Goal: Task Accomplishment & Management: Use online tool/utility

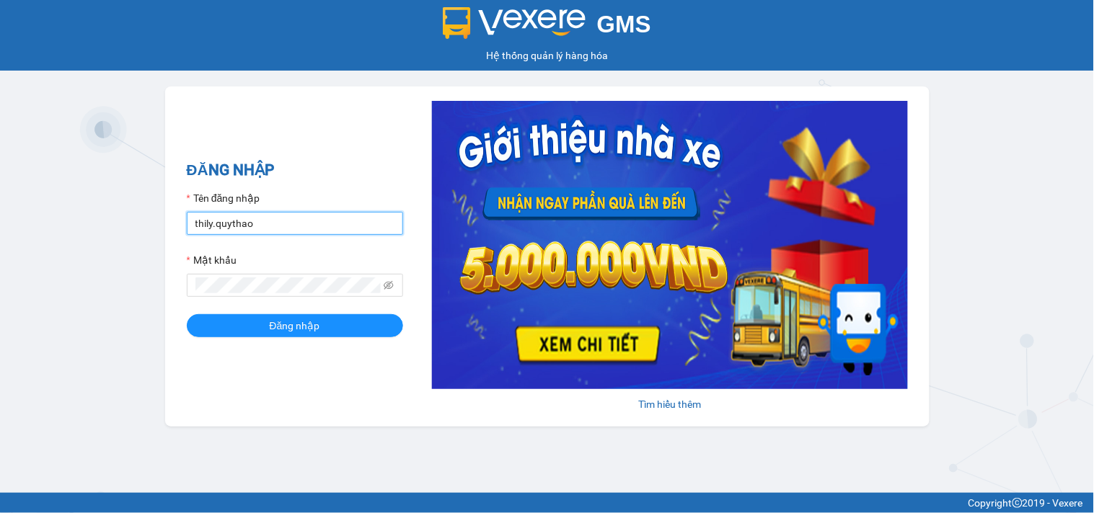
click at [257, 226] on input "thily.quythao" at bounding box center [295, 223] width 216 height 23
type input "t"
type input "khue123.quythao"
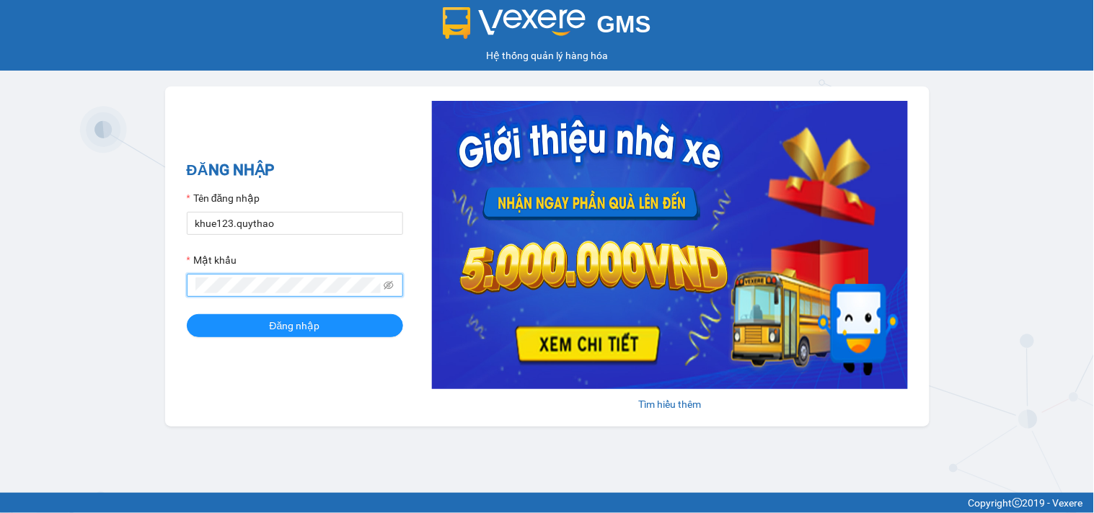
click at [187, 314] on button "Đăng nhập" at bounding box center [295, 325] width 216 height 23
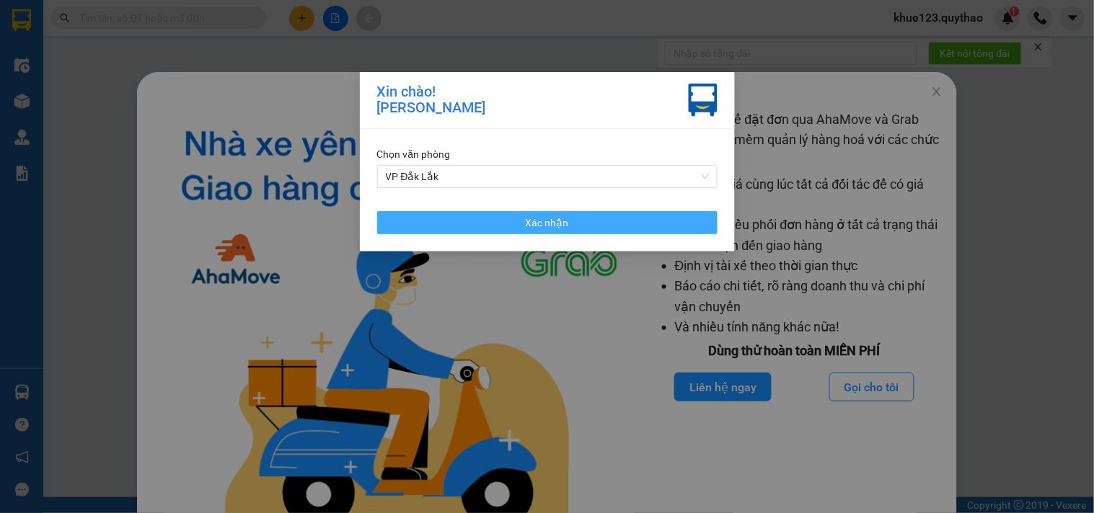
click at [531, 220] on span "Xác nhận" at bounding box center [547, 223] width 43 height 16
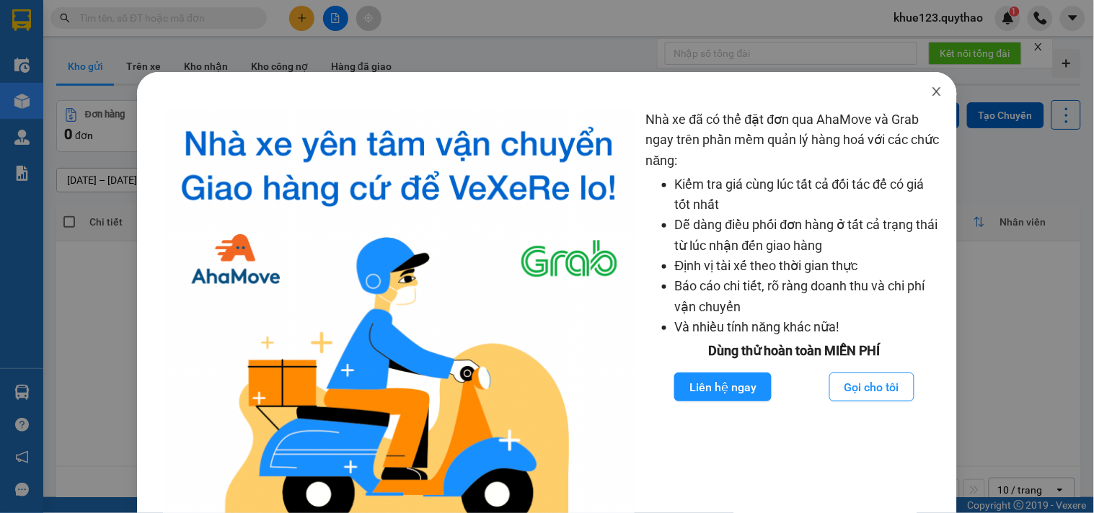
click at [931, 89] on icon "close" at bounding box center [937, 92] width 12 height 12
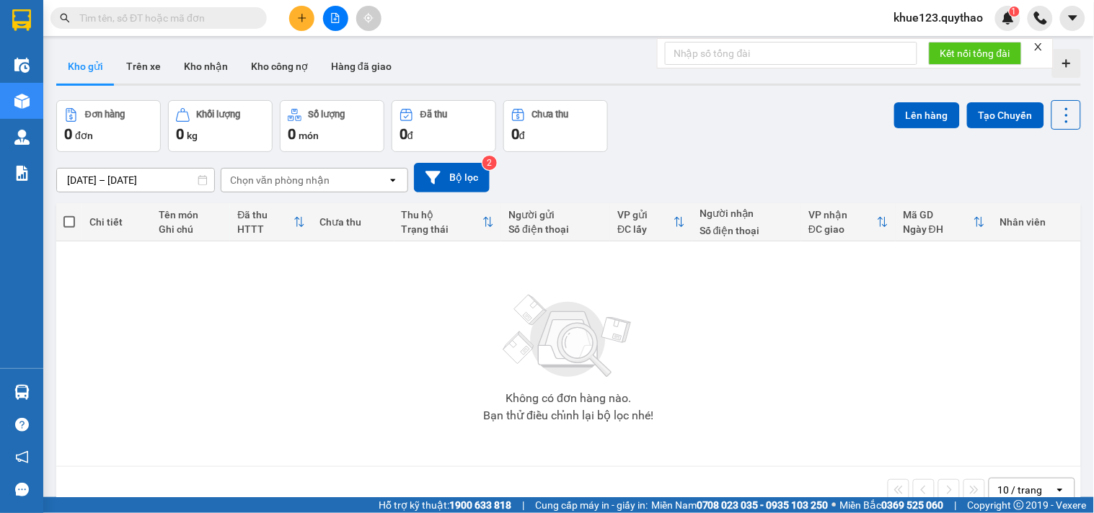
click at [293, 22] on button at bounding box center [301, 18] width 25 height 25
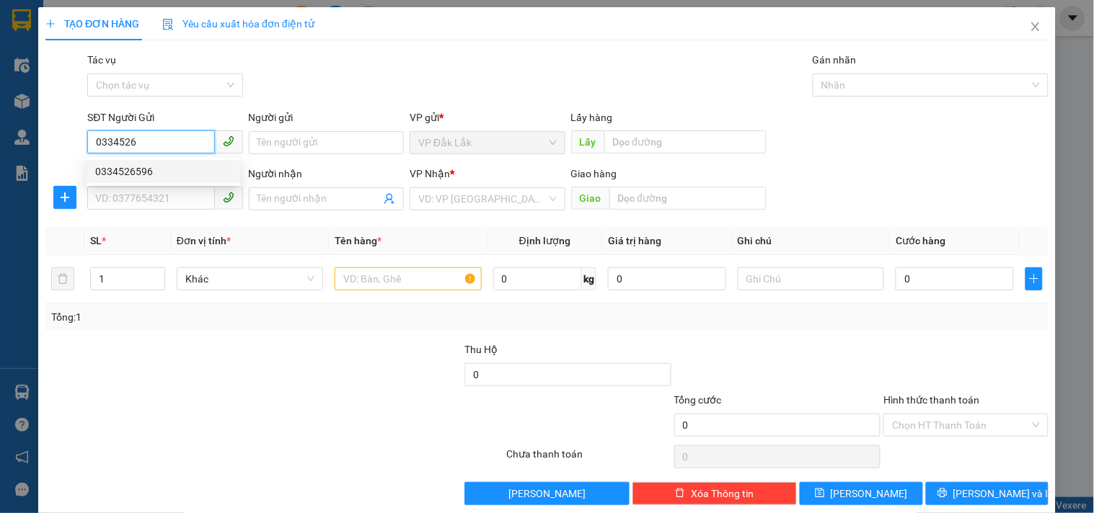
click at [138, 173] on div "0334526596" at bounding box center [163, 172] width 136 height 16
type input "0334526596"
type input "0867850079"
type input "N4 MIẾU ÔNG CÙ"
type input "0334526596"
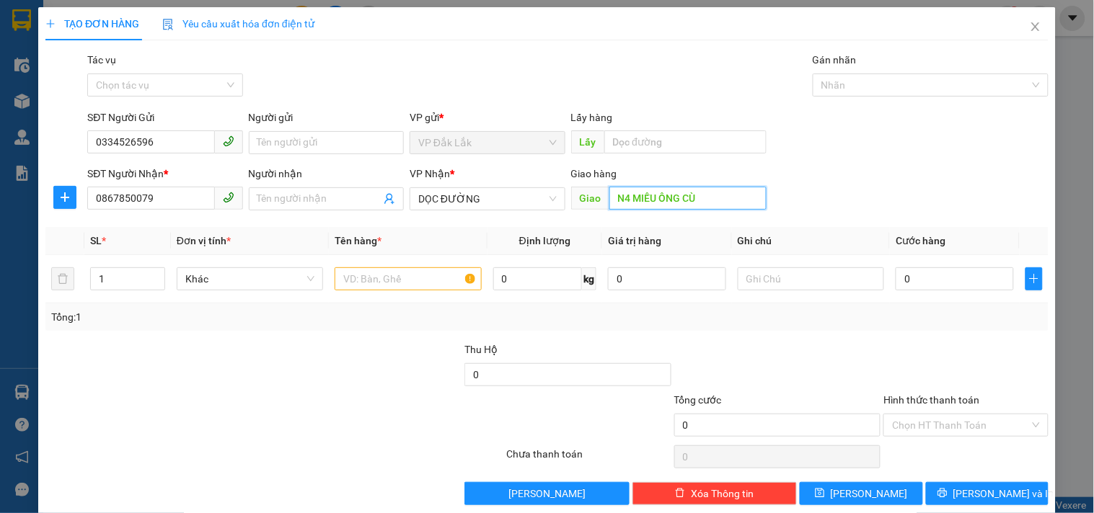
click at [712, 199] on input "N4 MIẾU ÔNG CÙ" at bounding box center [687, 198] width 157 height 23
type input "h"
type input "HÒA LÂN"
click at [386, 289] on input "text" at bounding box center [408, 278] width 146 height 23
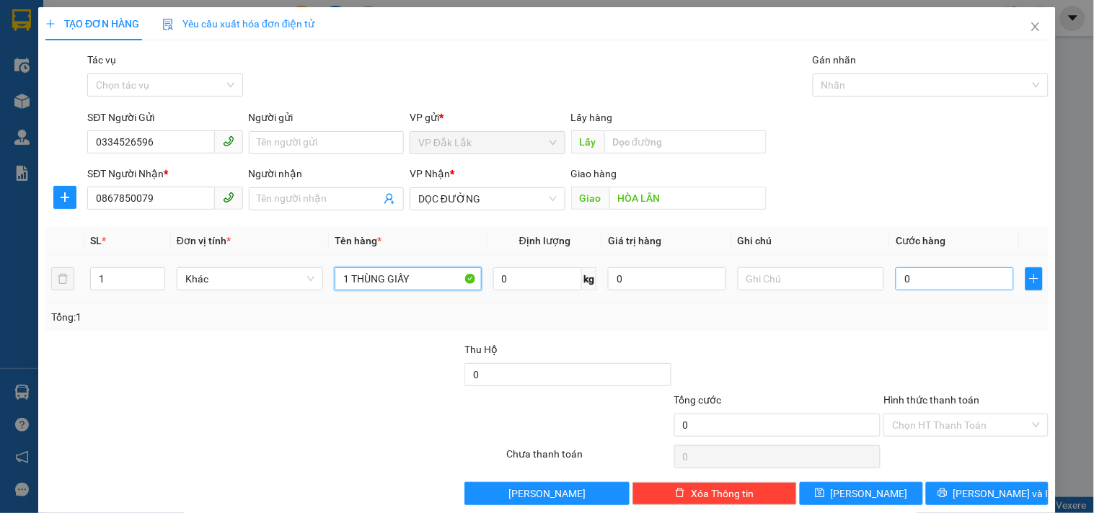
type input "1 THÙNG GIẤY"
click at [959, 282] on input "0" at bounding box center [954, 278] width 118 height 23
type input "1"
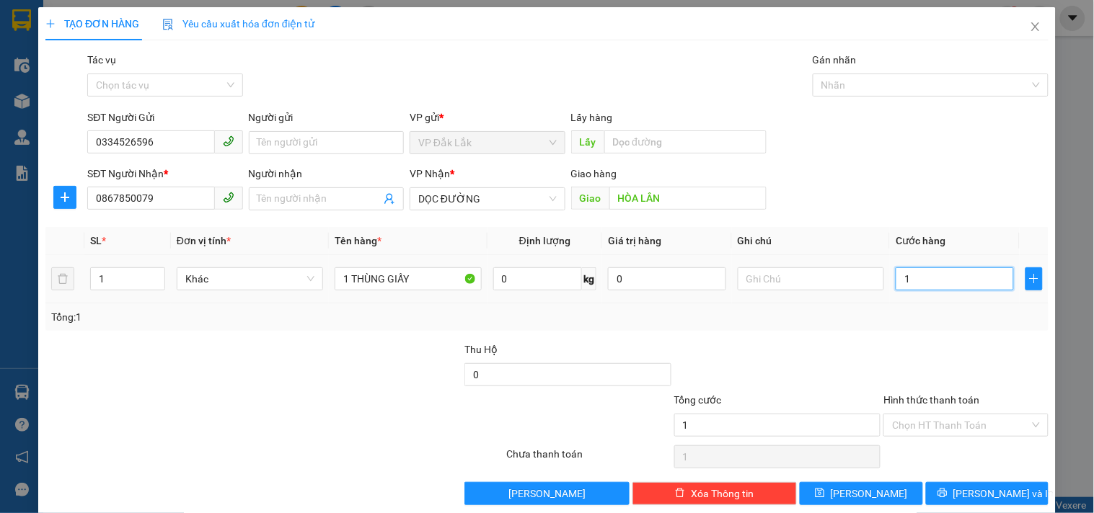
type input "10"
type input "100"
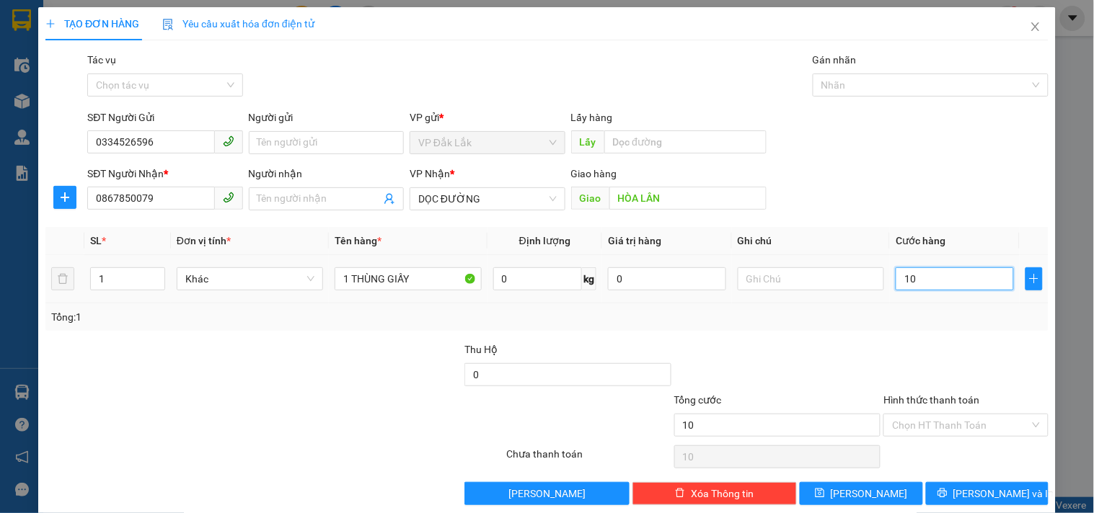
type input "100"
type input "1.000"
type input "10.000"
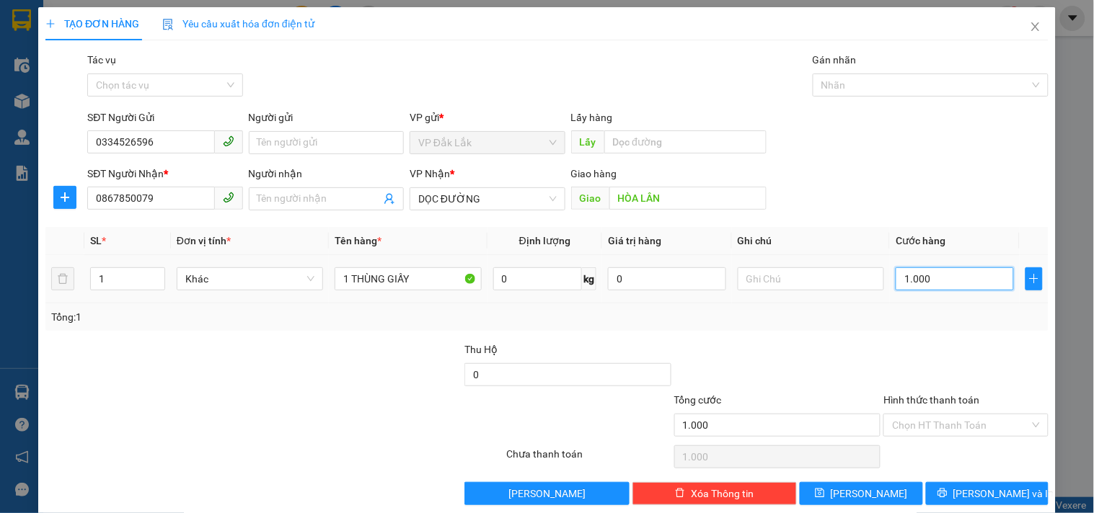
type input "10.000"
type input "100.000"
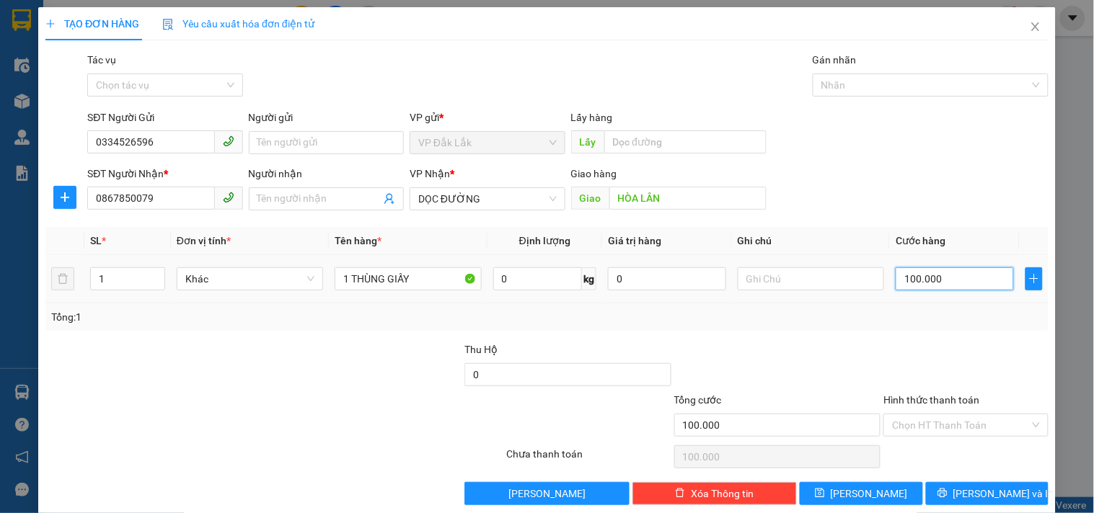
type input "1.000.000"
type input "100.000"
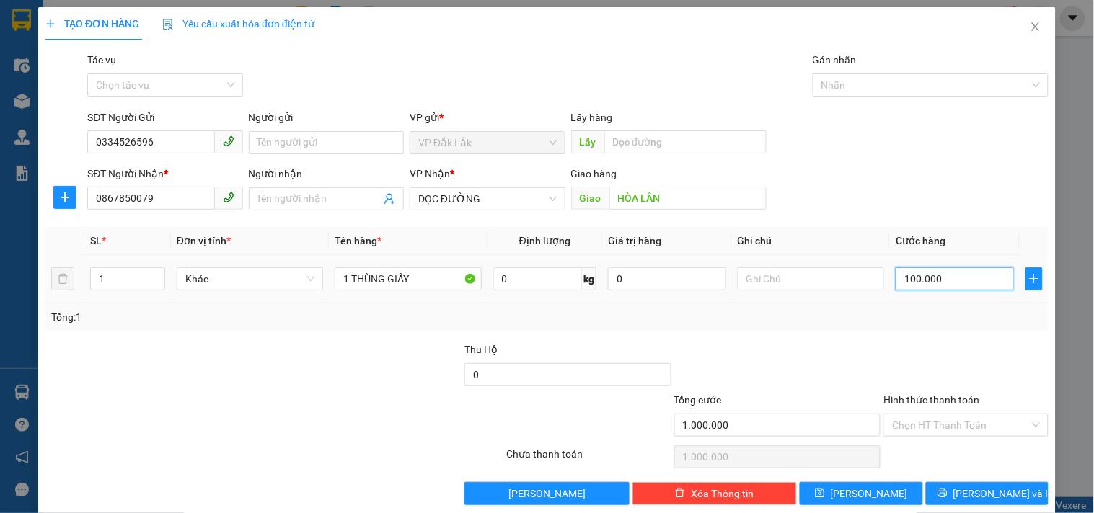
type input "100.000"
click at [943, 434] on input "Hình thức thanh toán" at bounding box center [960, 426] width 137 height 22
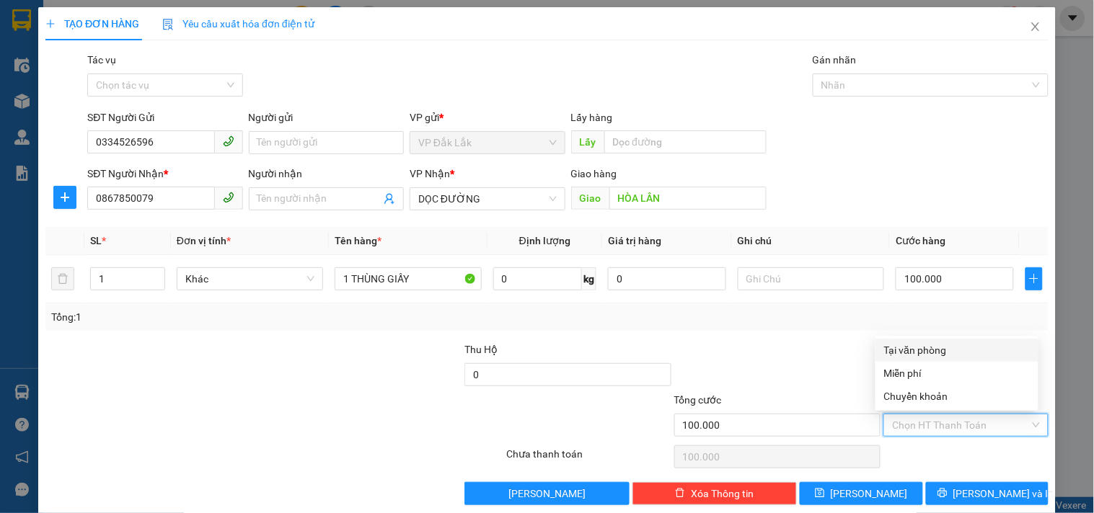
click at [933, 422] on input "Hình thức thanh toán" at bounding box center [960, 426] width 137 height 22
click at [916, 344] on div "Tại văn phòng" at bounding box center [957, 350] width 146 height 16
type input "0"
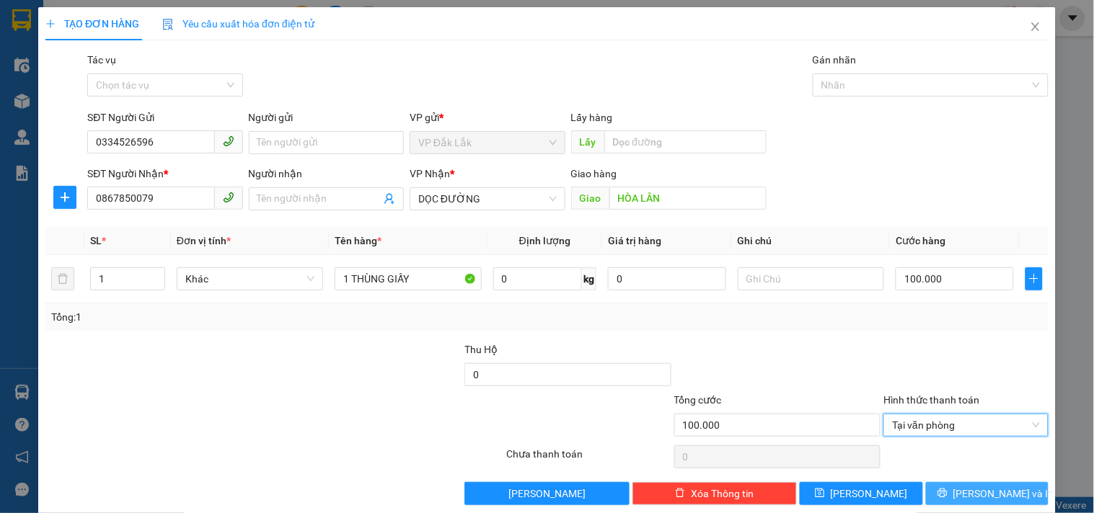
click at [997, 501] on span "[PERSON_NAME] và In" at bounding box center [1003, 494] width 101 height 16
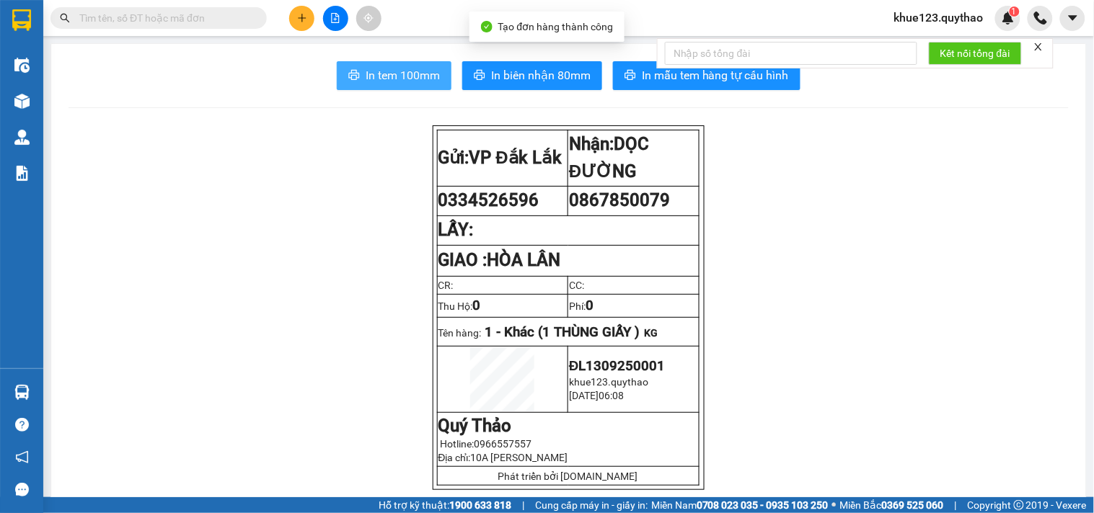
click at [391, 71] on span "In tem 100mm" at bounding box center [403, 75] width 74 height 18
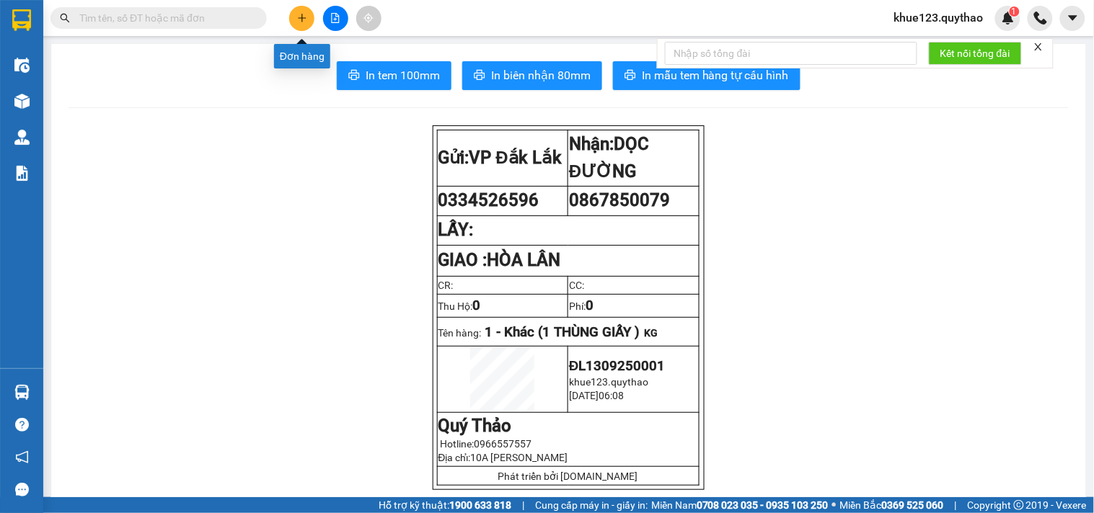
click at [301, 10] on button at bounding box center [301, 18] width 25 height 25
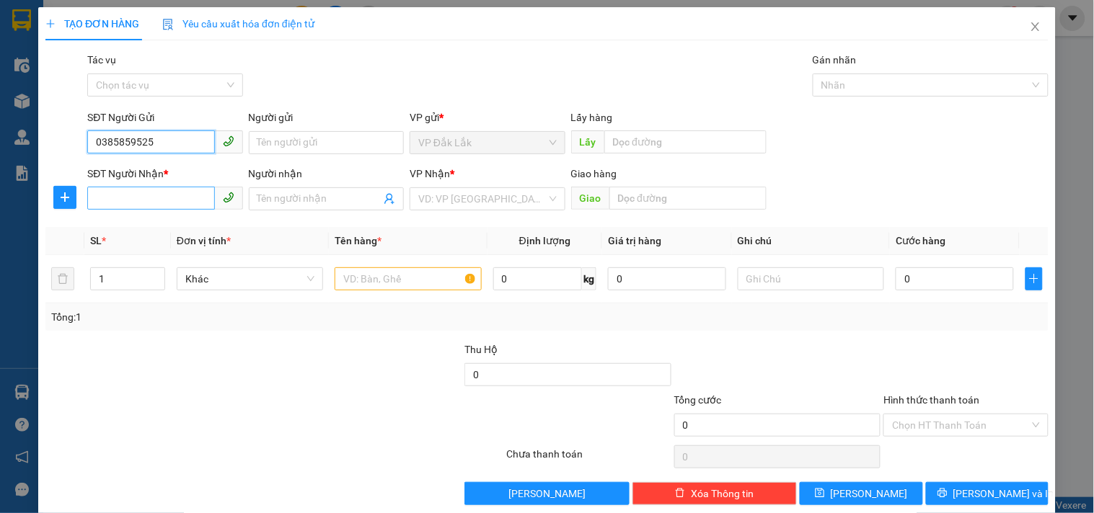
type input "0385859525"
click at [154, 206] on input "SĐT Người Nhận *" at bounding box center [150, 198] width 127 height 23
type input "0977127558"
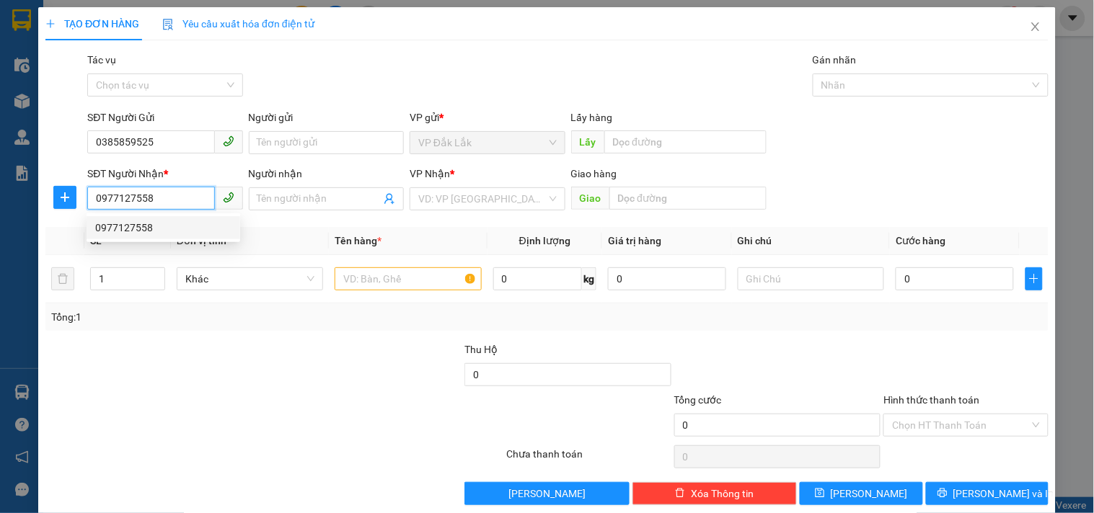
click at [150, 226] on div "0977127558" at bounding box center [163, 228] width 136 height 16
type input "MP1"
type input "0977127558"
click at [373, 289] on input "text" at bounding box center [408, 278] width 146 height 23
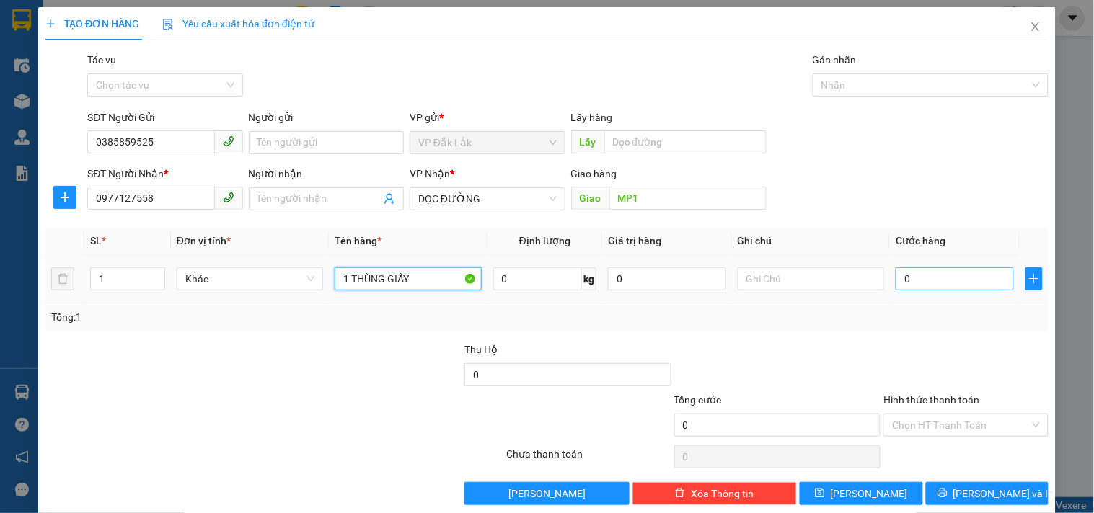
type input "1 THÙNG GIẤY"
click at [924, 278] on input "0" at bounding box center [954, 278] width 118 height 23
type input "6"
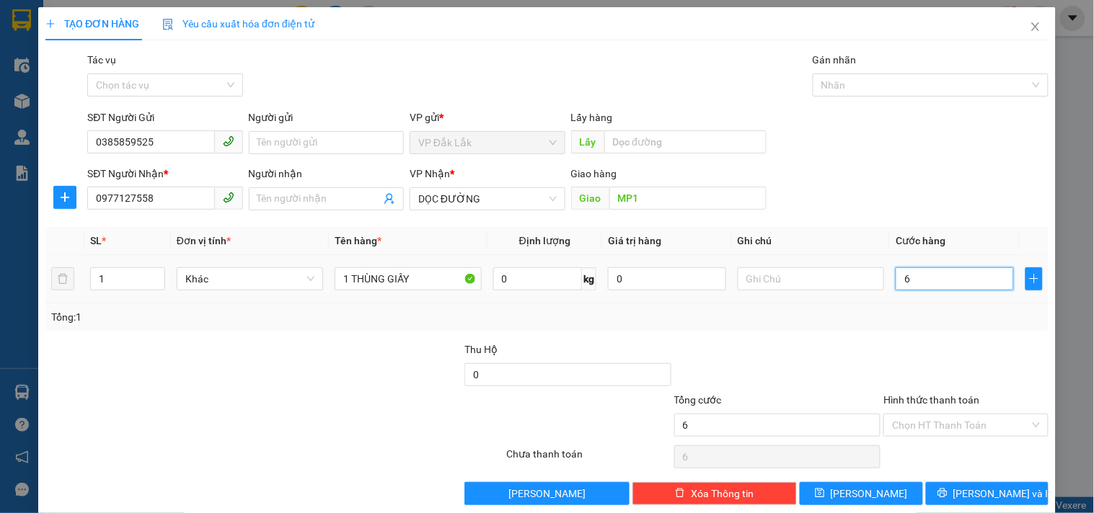
type input "60"
type input "600"
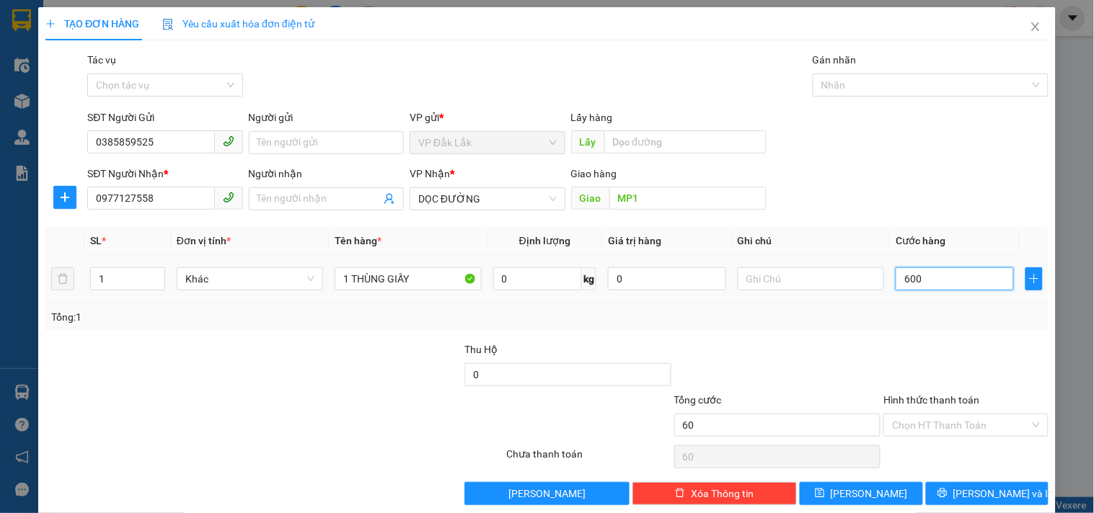
type input "600"
type input "6.000"
type input "60.000"
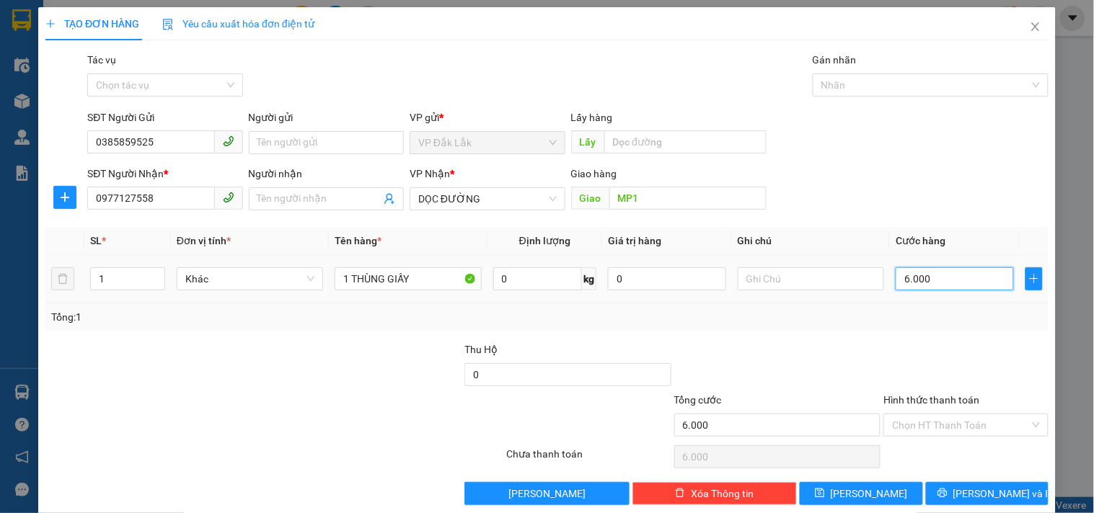
type input "60.000"
click at [957, 431] on input "Hình thức thanh toán" at bounding box center [960, 426] width 137 height 22
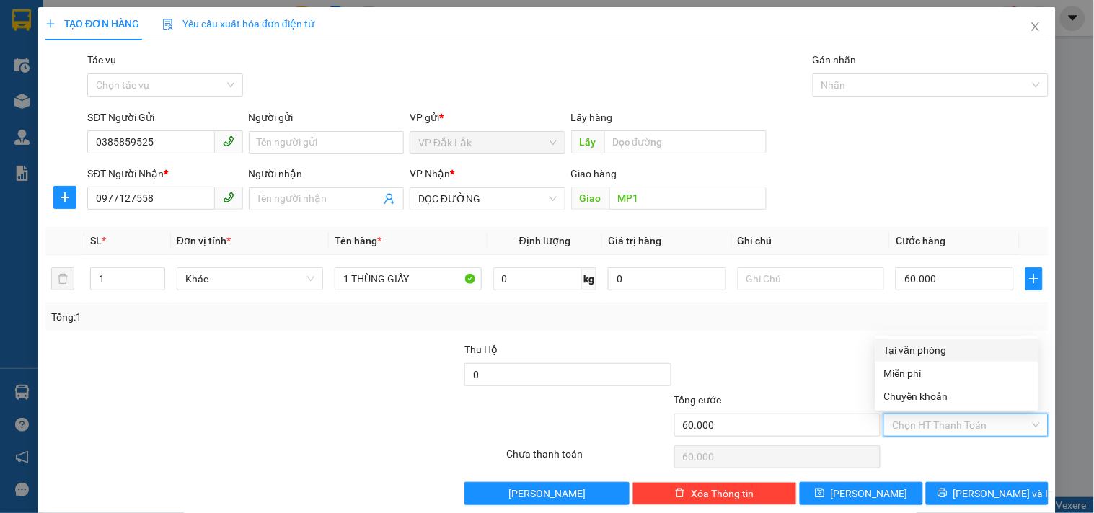
click at [924, 347] on div "Tại văn phòng" at bounding box center [957, 350] width 146 height 16
type input "0"
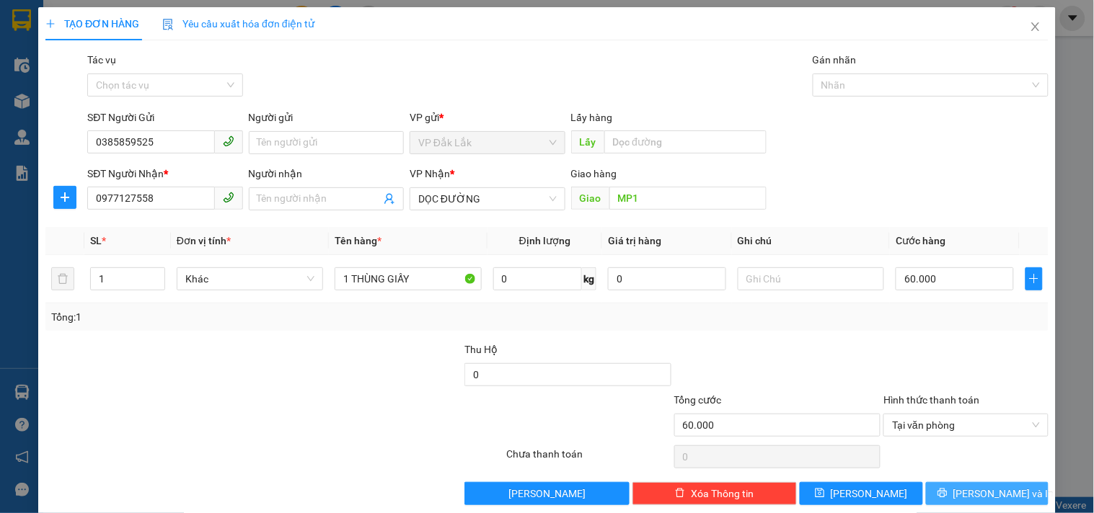
click at [960, 501] on button "[PERSON_NAME] và In" at bounding box center [987, 493] width 123 height 23
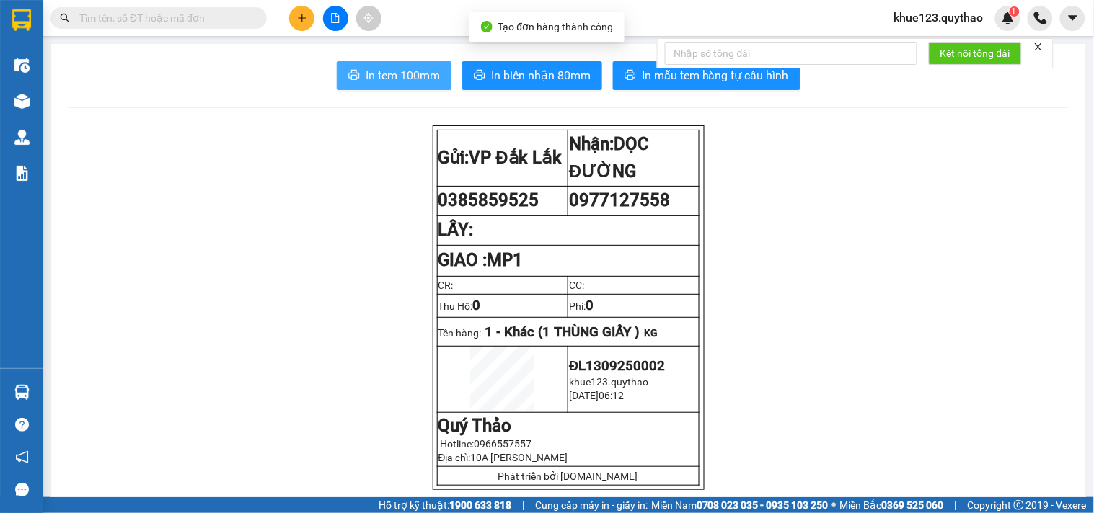
click at [378, 74] on span "In tem 100mm" at bounding box center [403, 75] width 74 height 18
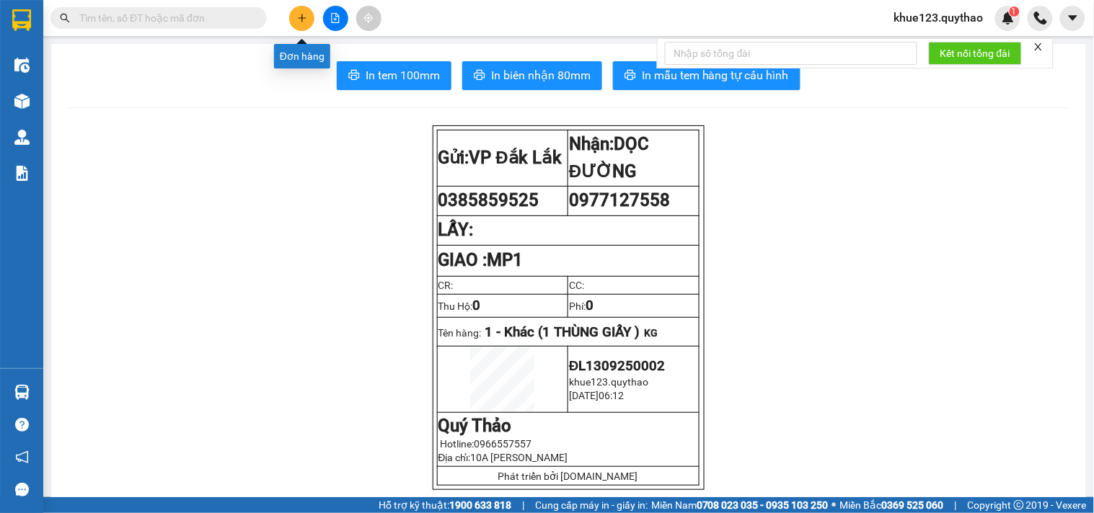
click at [298, 10] on button at bounding box center [301, 18] width 25 height 25
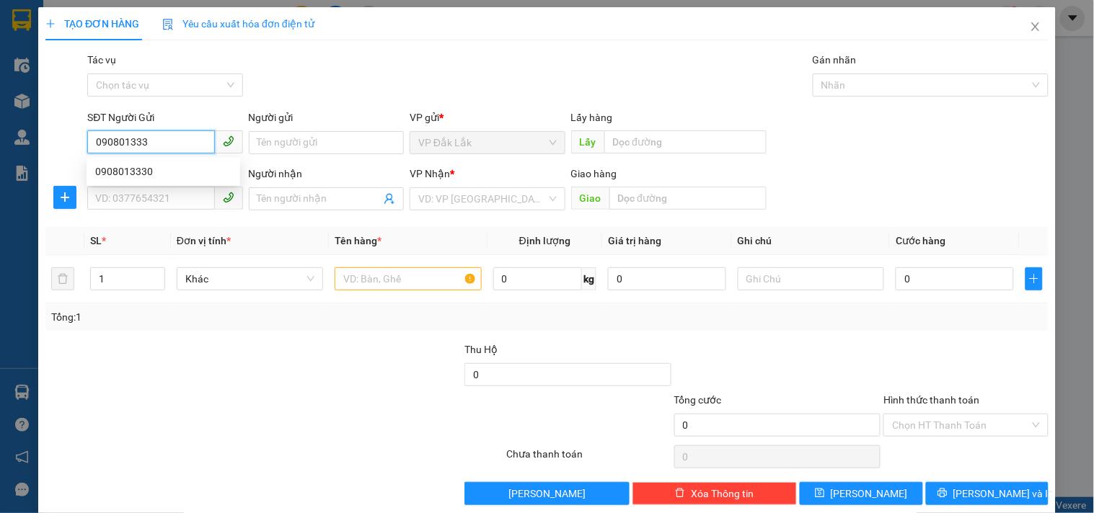
type input "0908013330"
click at [131, 170] on div "0908013330" at bounding box center [163, 172] width 136 height 16
type input "0909335280"
type input "0908013330"
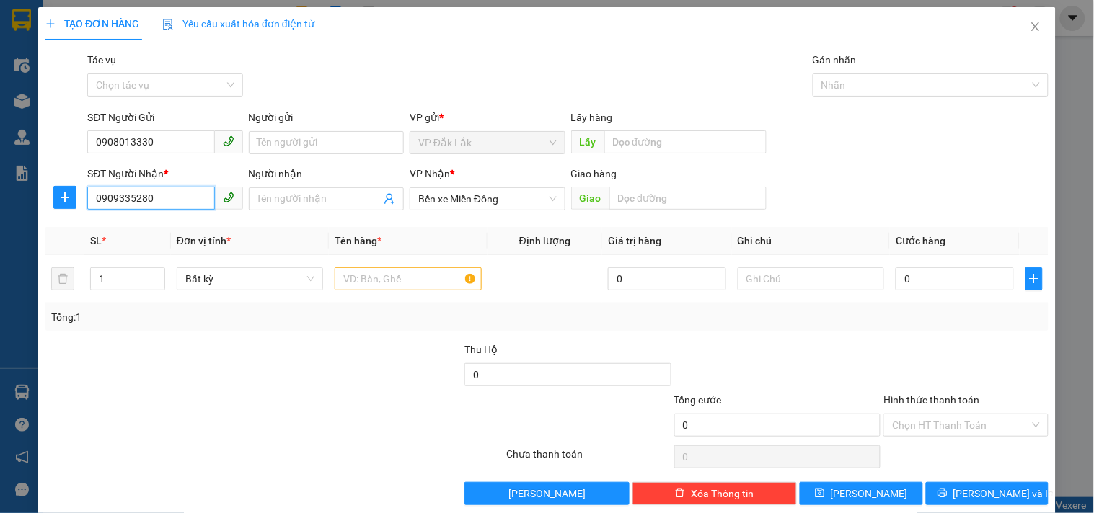
drag, startPoint x: 176, startPoint y: 202, endPoint x: 0, endPoint y: 250, distance: 182.4
click at [0, 250] on div "TẠO ĐƠN HÀNG Yêu cầu xuất hóa đơn điện tử Transit Pickup Surcharge Ids Transit …" at bounding box center [547, 256] width 1094 height 513
click at [496, 204] on span "Bến xe Miền Đông" at bounding box center [487, 199] width 138 height 22
type input "0981994581"
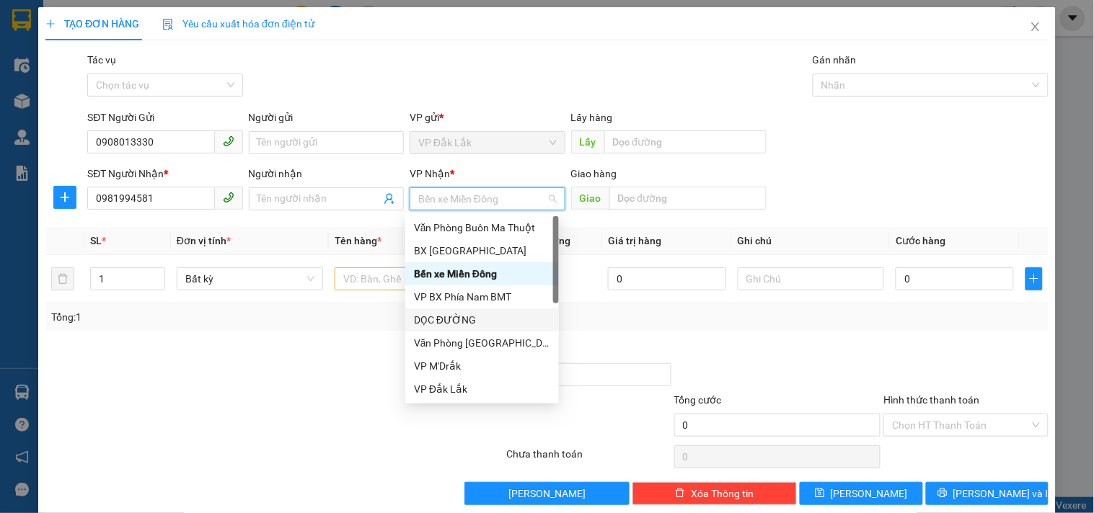
click at [418, 320] on div "DỌC ĐƯỜNG" at bounding box center [482, 320] width 136 height 16
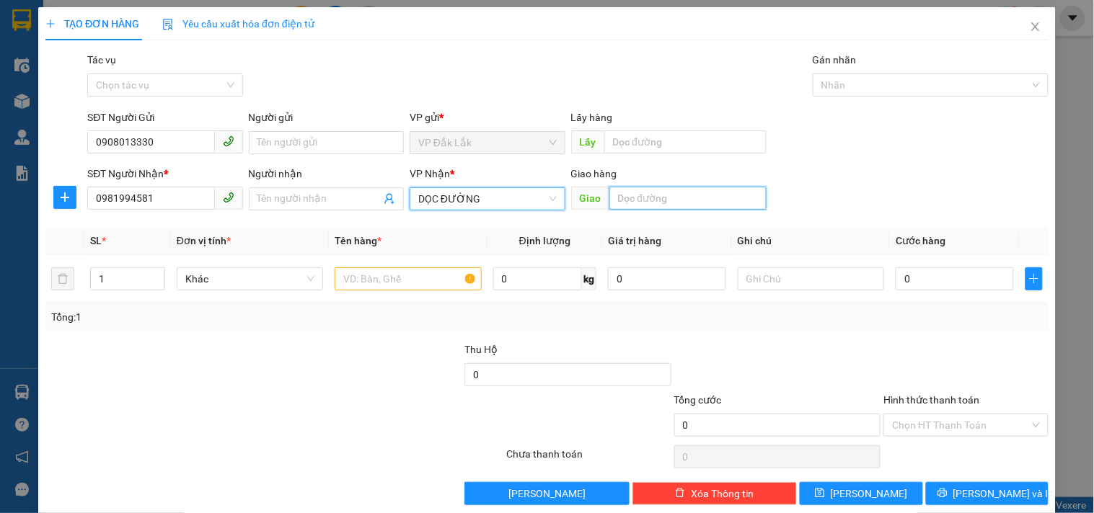
click at [624, 198] on input "text" at bounding box center [687, 198] width 157 height 23
type input "[PERSON_NAME]"
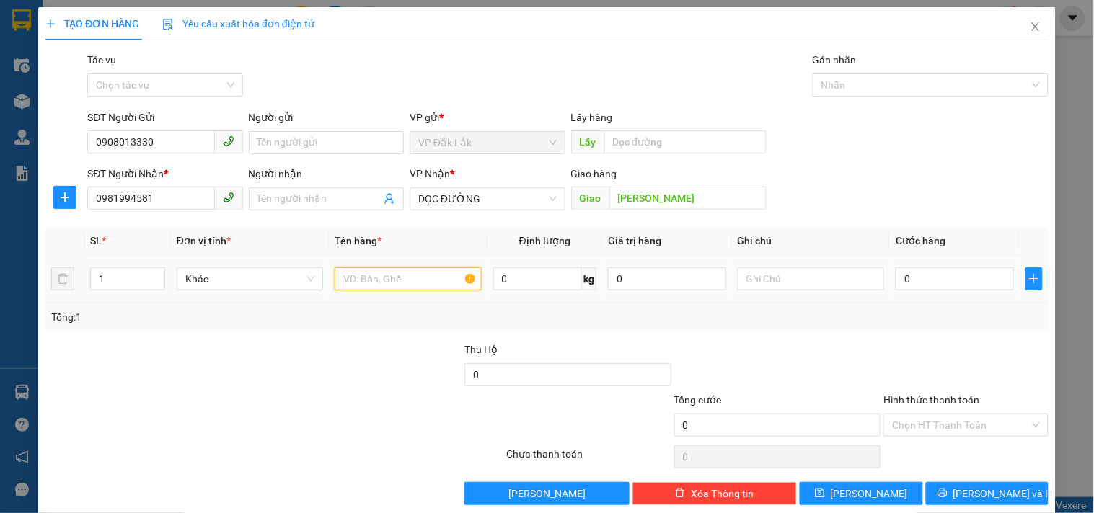
click at [358, 284] on input "text" at bounding box center [408, 278] width 146 height 23
type input "1 THÙNG GIẤY"
click at [953, 285] on input "0" at bounding box center [954, 278] width 118 height 23
type input "5"
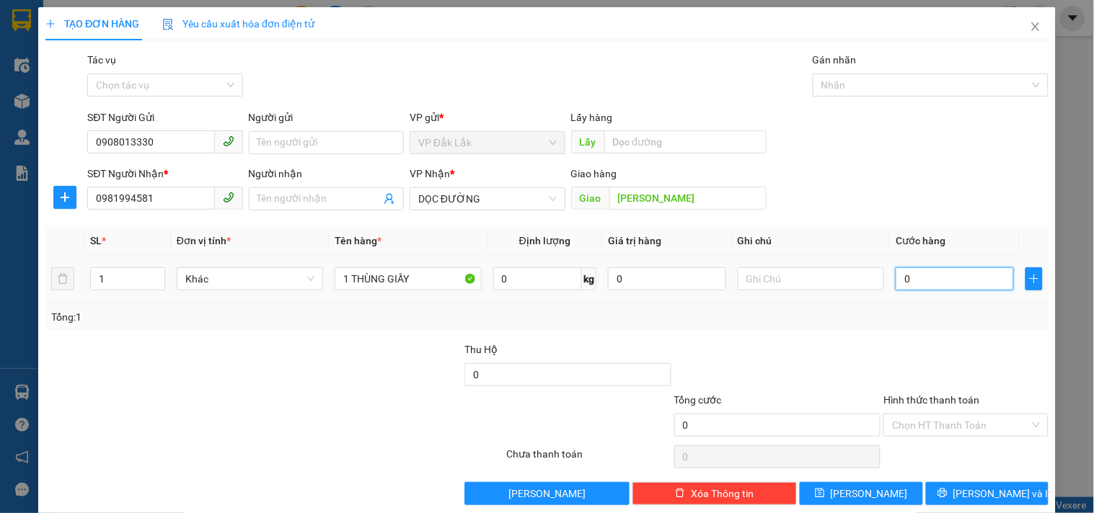
type input "5"
type input "50"
type input "500"
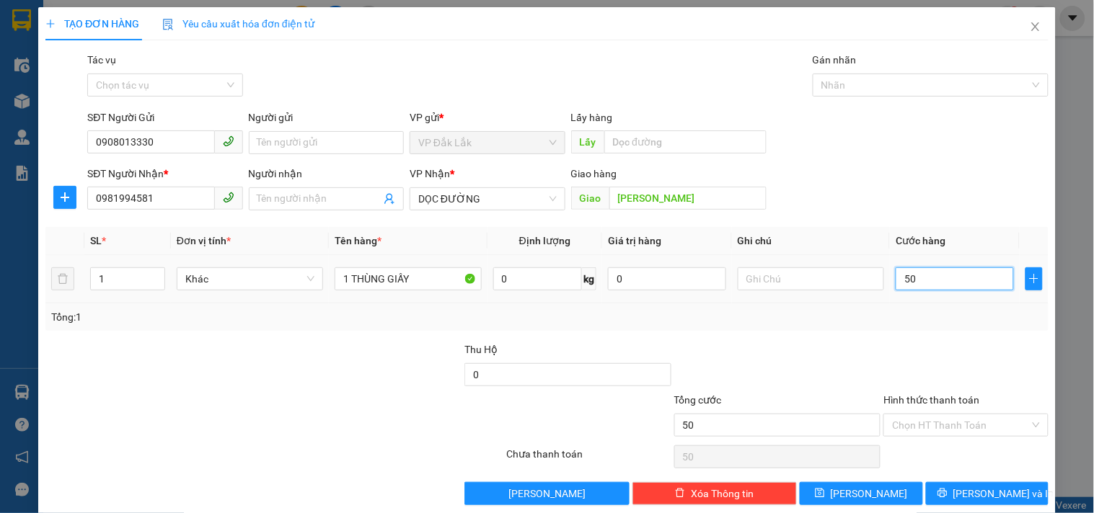
type input "500"
type input "5.000"
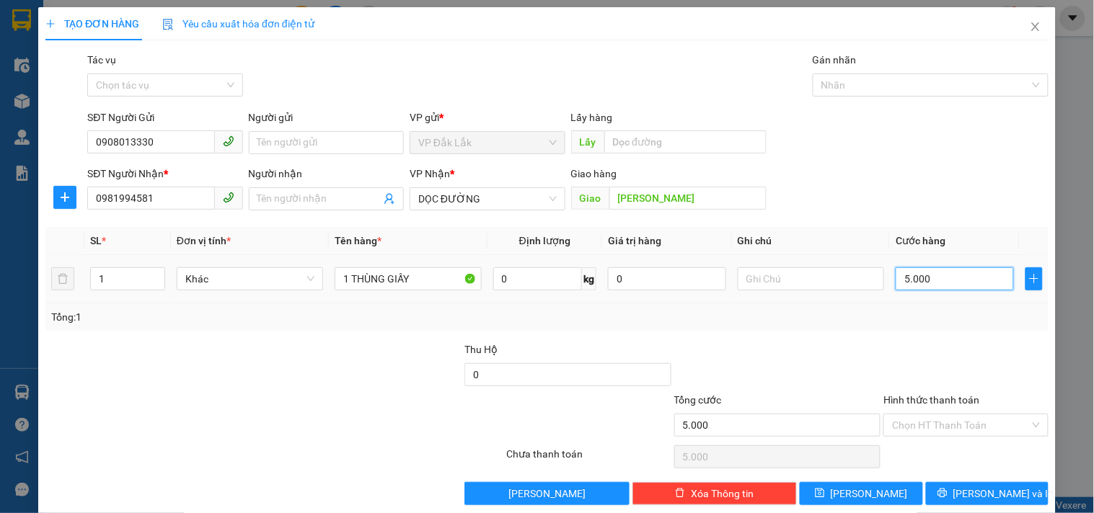
type input "50.000"
click at [918, 416] on input "Hình thức thanh toán" at bounding box center [960, 426] width 137 height 22
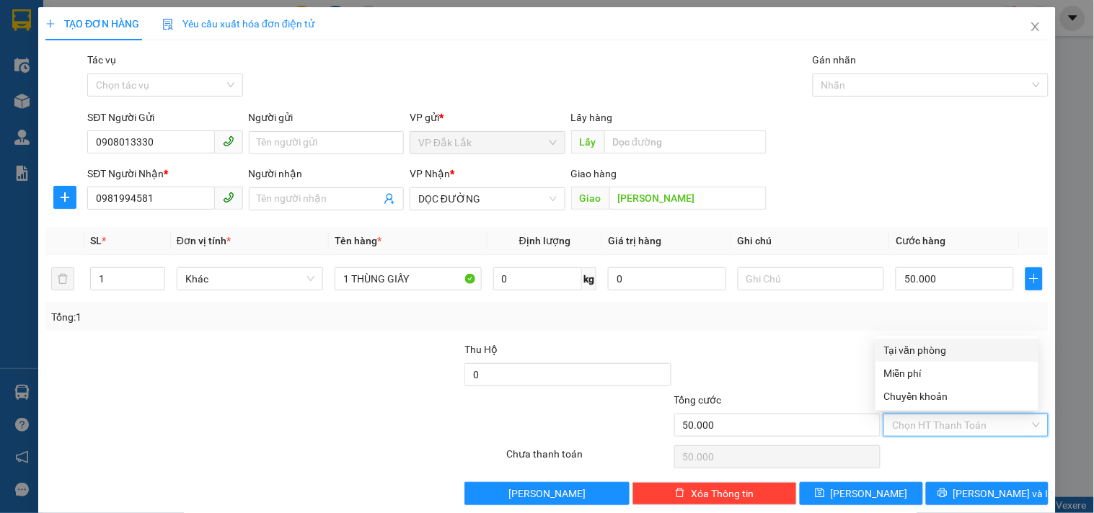
click at [918, 342] on div "Tại văn phòng" at bounding box center [957, 350] width 146 height 16
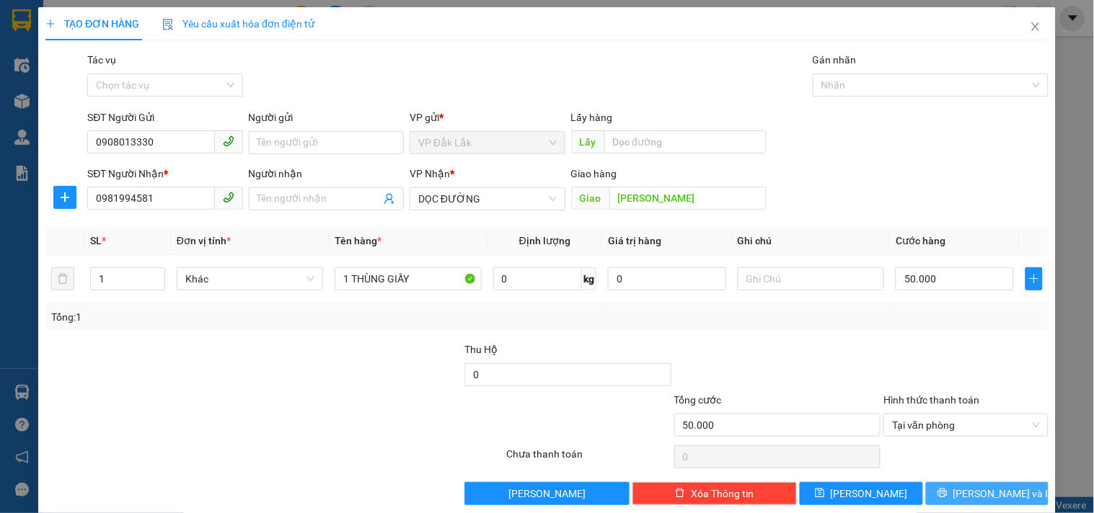
click at [978, 492] on span "[PERSON_NAME] và In" at bounding box center [1003, 494] width 101 height 16
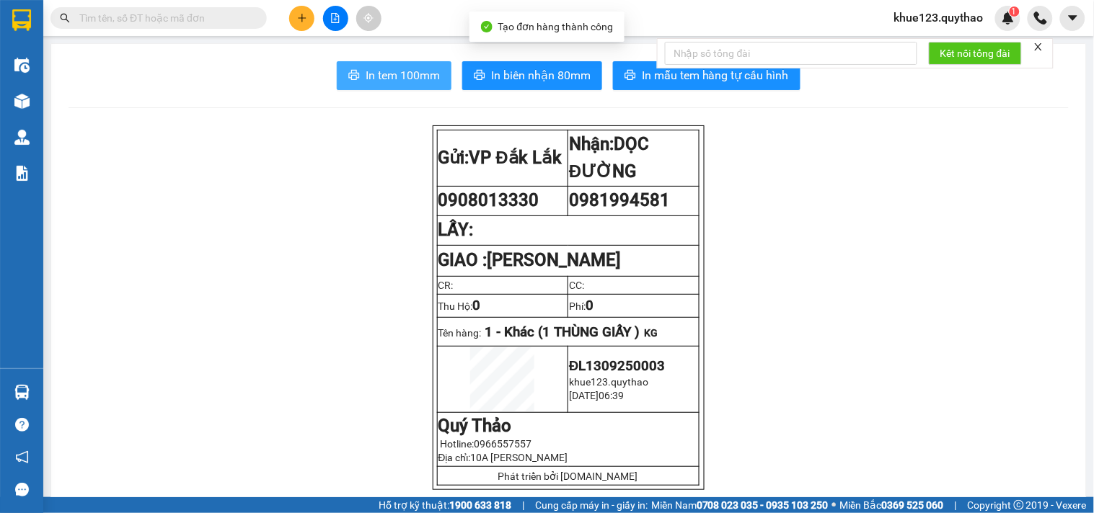
click at [391, 74] on span "In tem 100mm" at bounding box center [403, 75] width 74 height 18
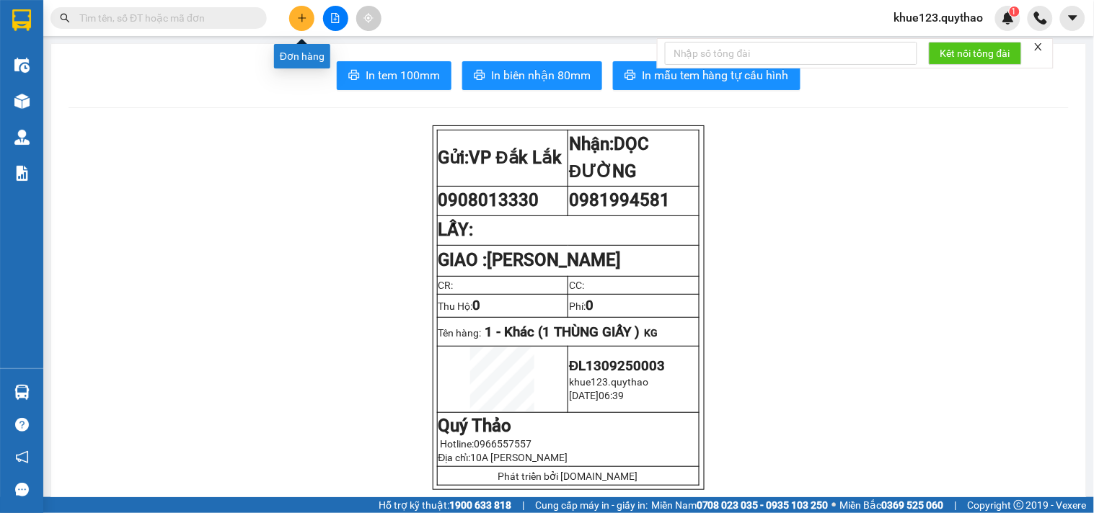
click at [304, 18] on icon "plus" at bounding box center [302, 17] width 8 height 1
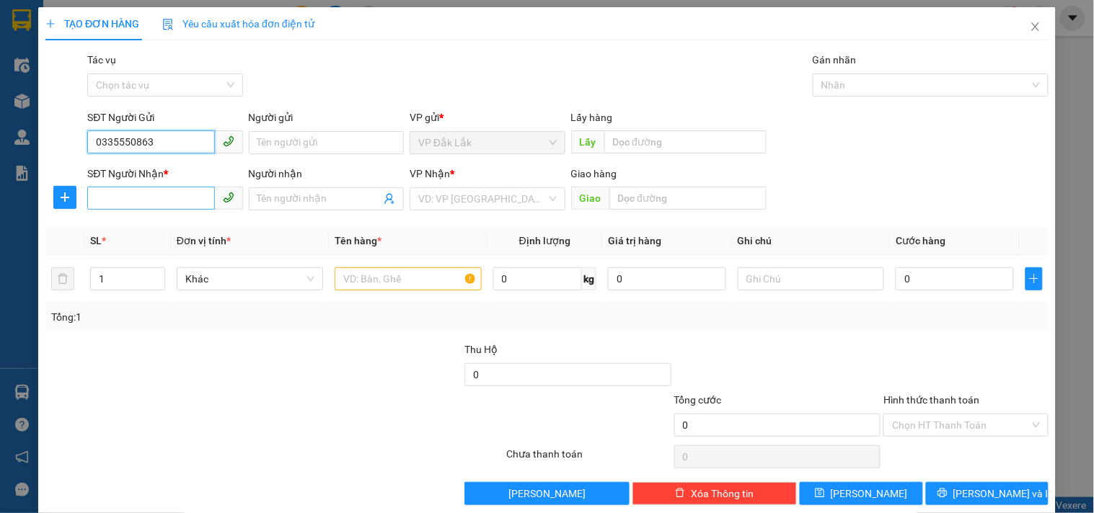
type input "0335550863"
drag, startPoint x: 167, startPoint y: 203, endPoint x: 154, endPoint y: 209, distance: 14.9
click at [167, 205] on input "SĐT Người Nhận *" at bounding box center [150, 198] width 127 height 23
type input "0938806335"
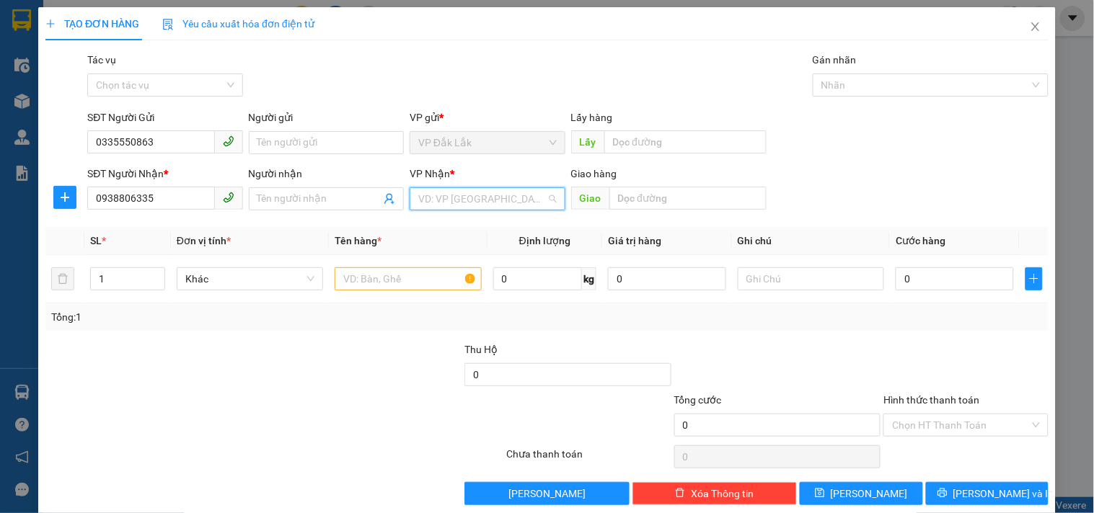
click at [485, 202] on input "search" at bounding box center [482, 199] width 128 height 22
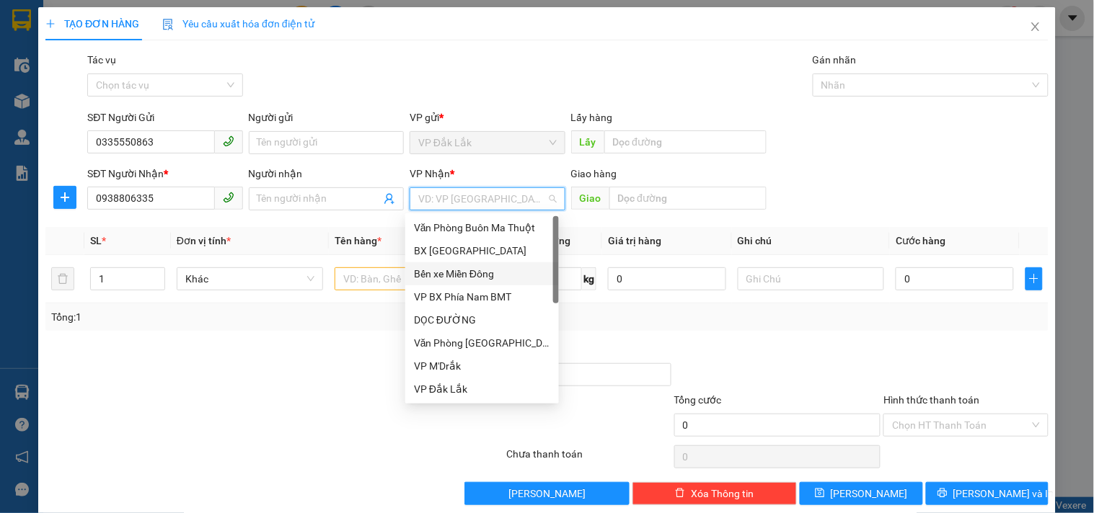
click at [485, 272] on div "Bến xe Miền Đông" at bounding box center [482, 274] width 136 height 16
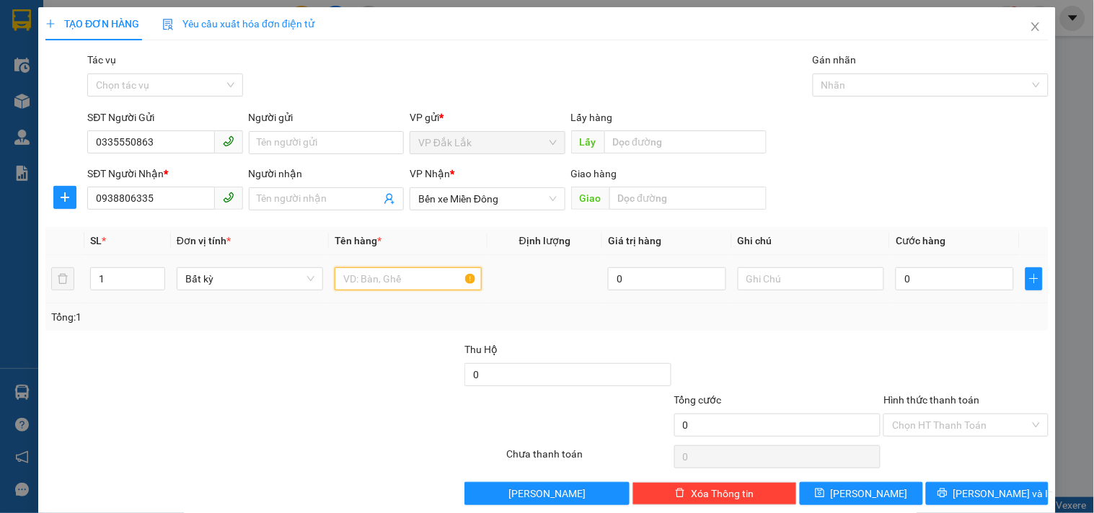
click at [369, 280] on input "text" at bounding box center [408, 278] width 146 height 23
type input "1 THÙNG GIẤY"
click at [928, 278] on input "0" at bounding box center [954, 278] width 118 height 23
type input "1"
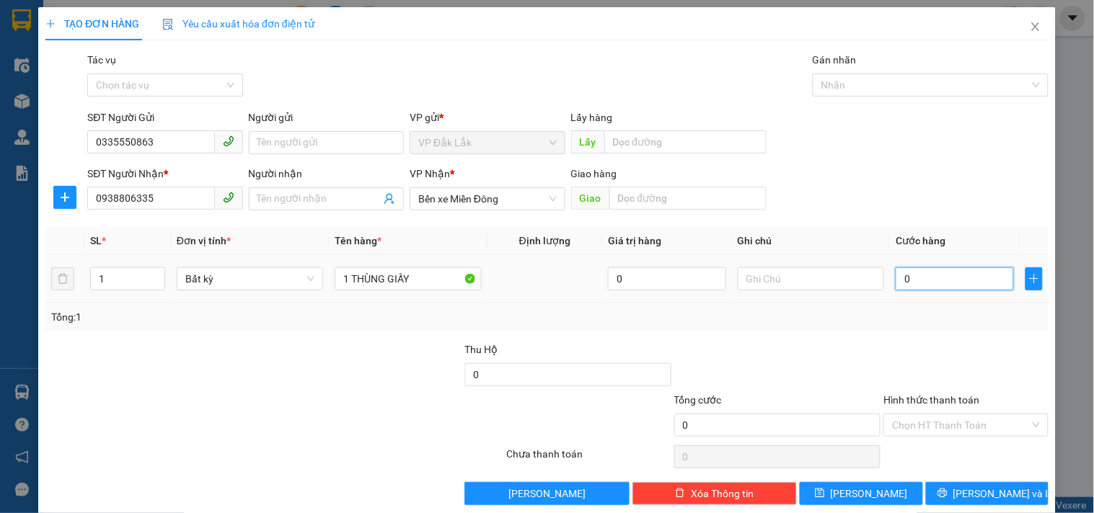
type input "1"
type input "13"
type input "130"
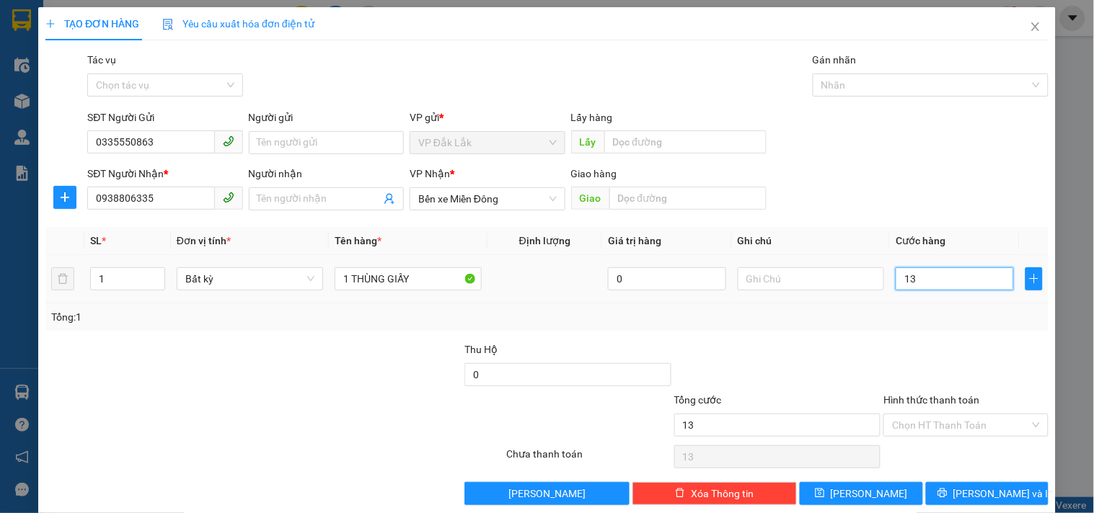
type input "130"
type input "1.300"
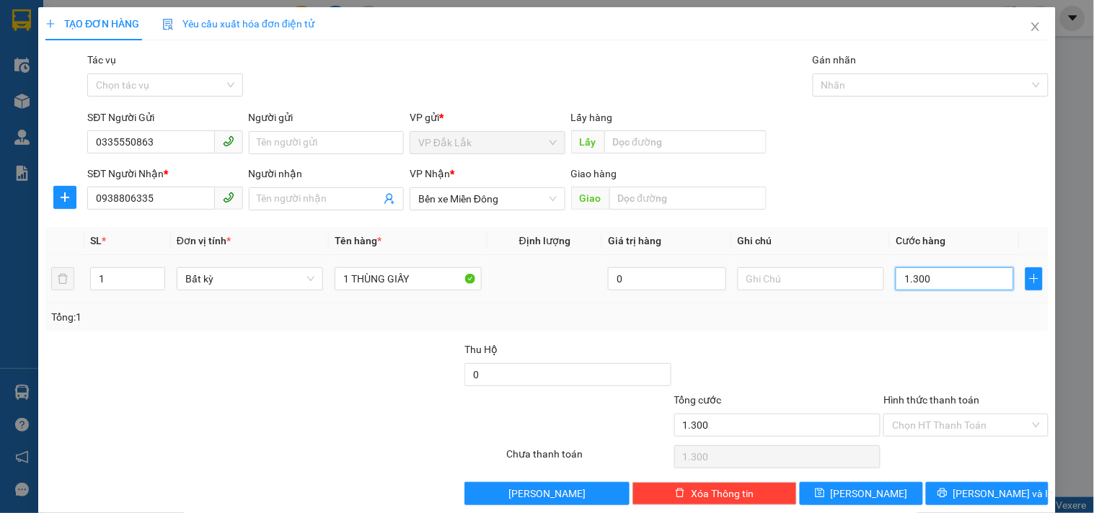
type input "13.000"
type input "130.000"
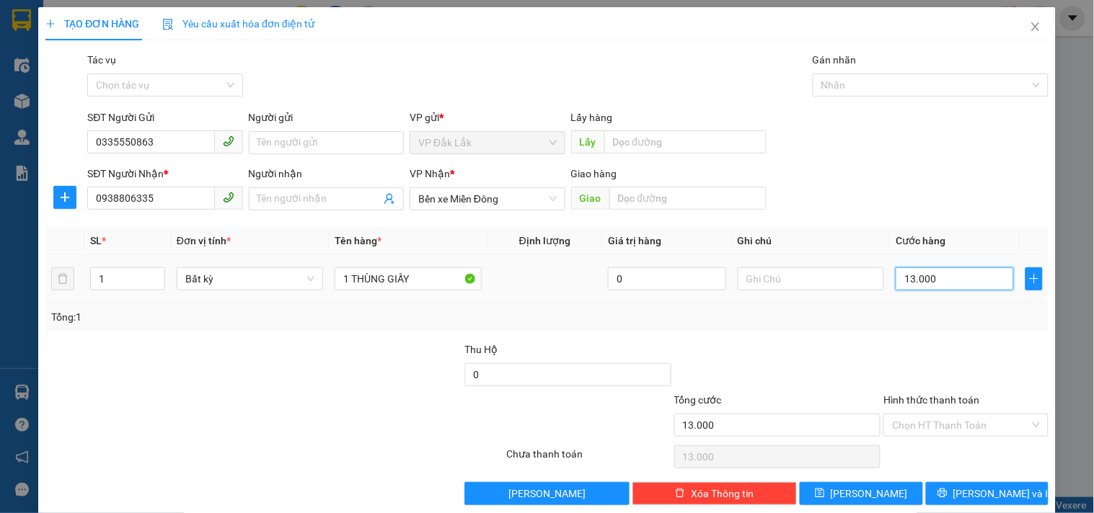
type input "130.000"
click at [957, 422] on input "Hình thức thanh toán" at bounding box center [960, 426] width 137 height 22
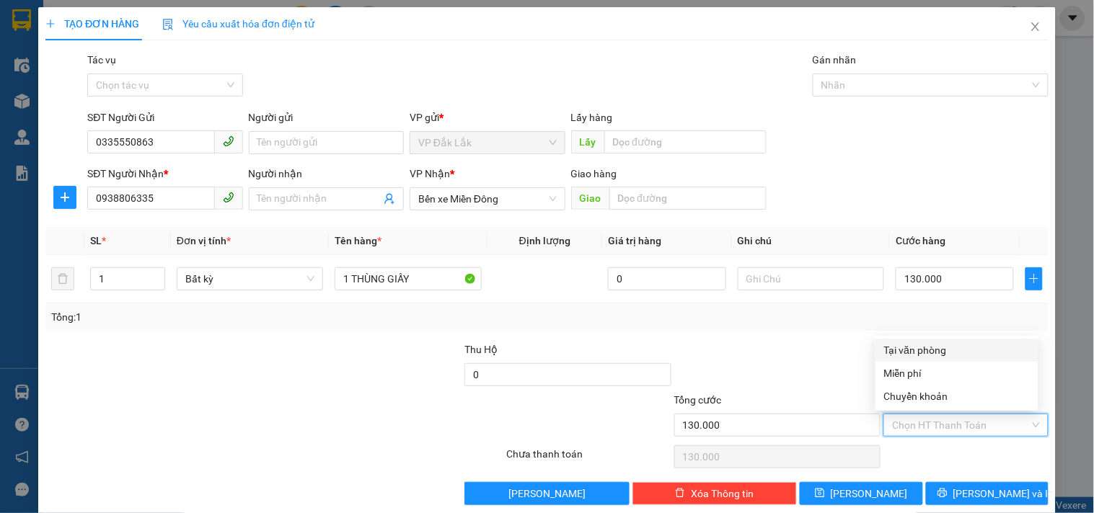
click at [911, 347] on div "Tại văn phòng" at bounding box center [957, 350] width 146 height 16
type input "0"
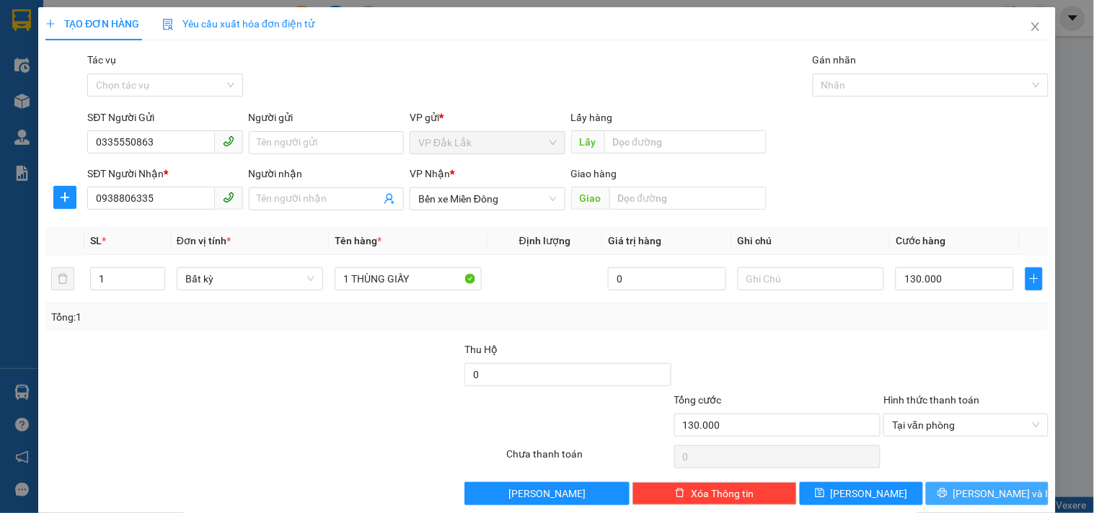
click at [970, 489] on span "[PERSON_NAME] và In" at bounding box center [1003, 494] width 101 height 16
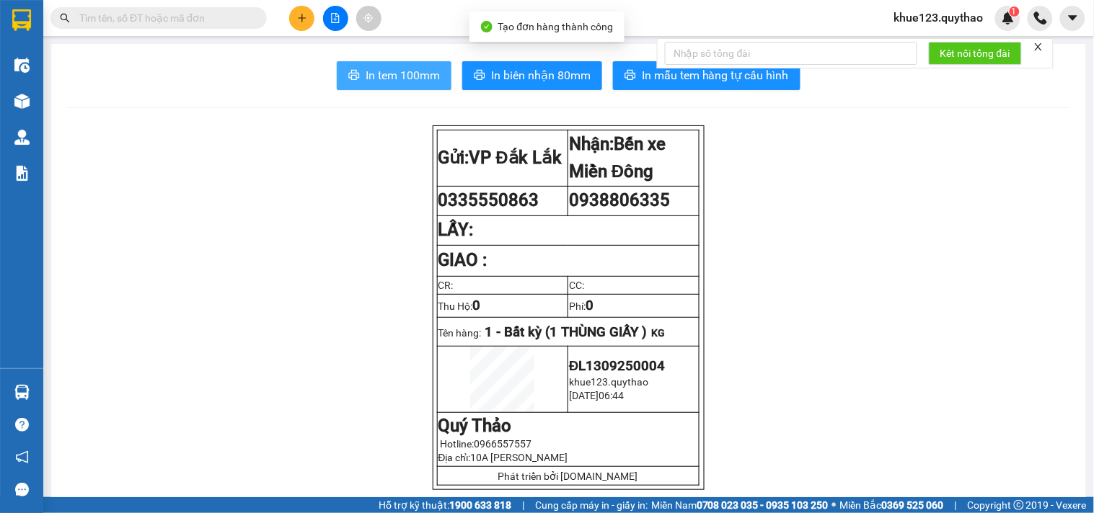
click at [397, 70] on span "In tem 100mm" at bounding box center [403, 75] width 74 height 18
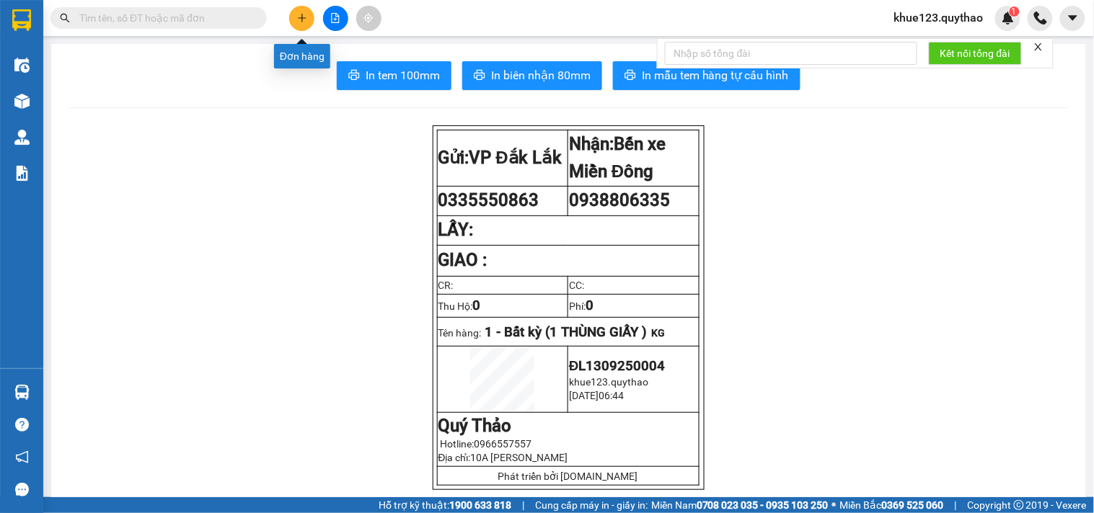
click at [297, 17] on icon "plus" at bounding box center [302, 18] width 10 height 10
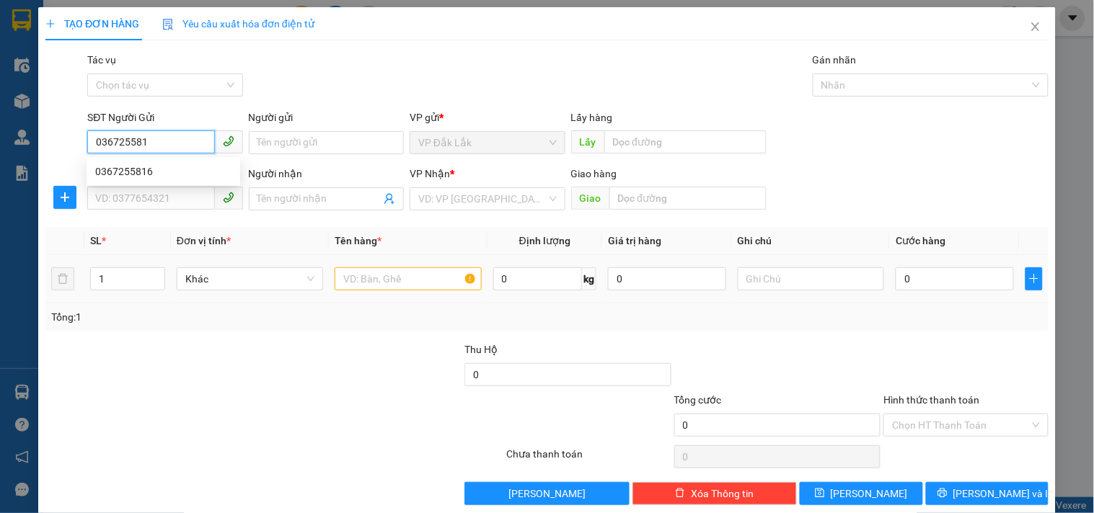
type input "0367255816"
click at [149, 175] on div "0367255816" at bounding box center [163, 172] width 136 height 16
type input "0937806791"
type input "0367255816"
click at [373, 286] on input "text" at bounding box center [408, 278] width 146 height 23
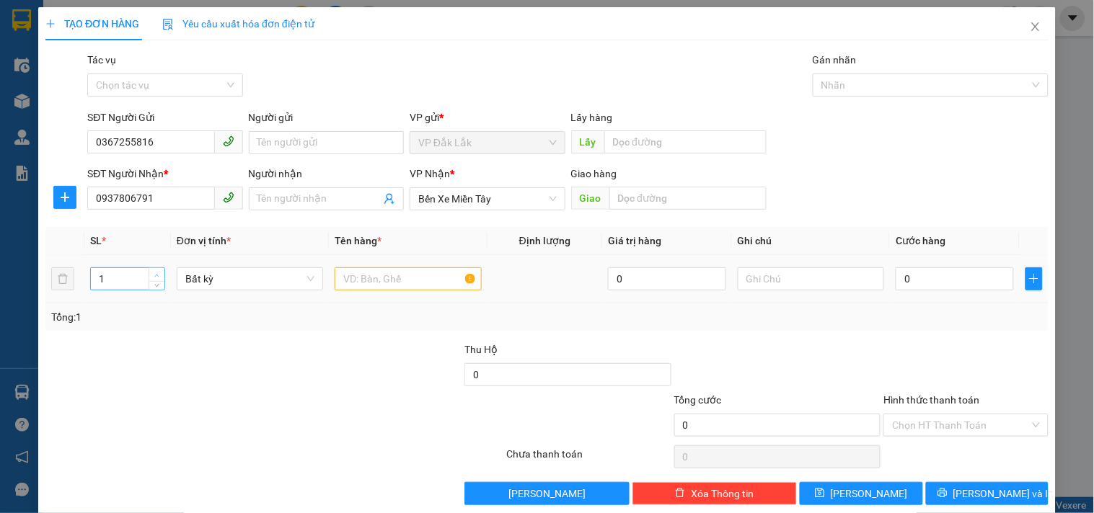
type input "2"
click at [149, 273] on span "Increase Value" at bounding box center [157, 274] width 16 height 13
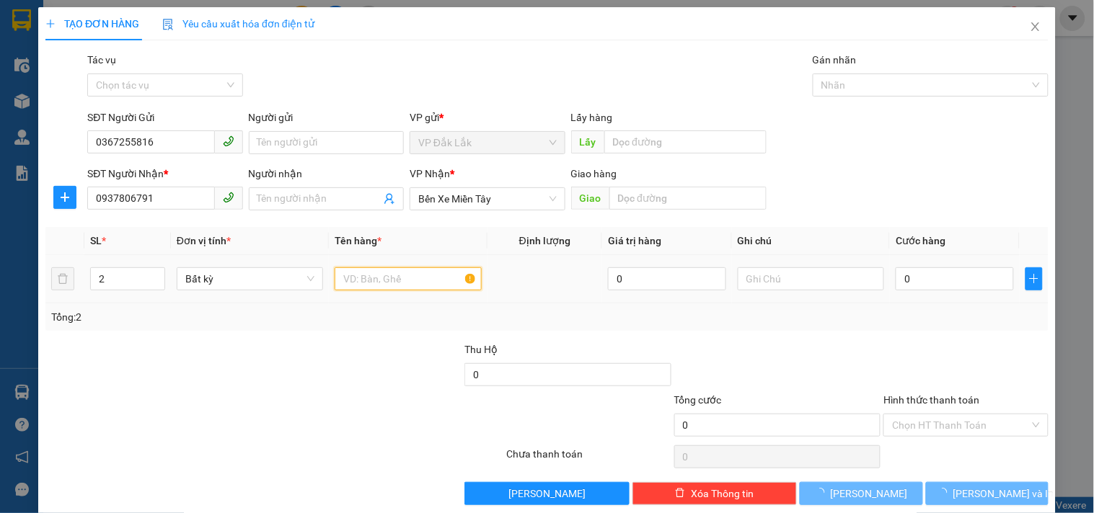
click at [388, 278] on input "text" at bounding box center [408, 278] width 146 height 23
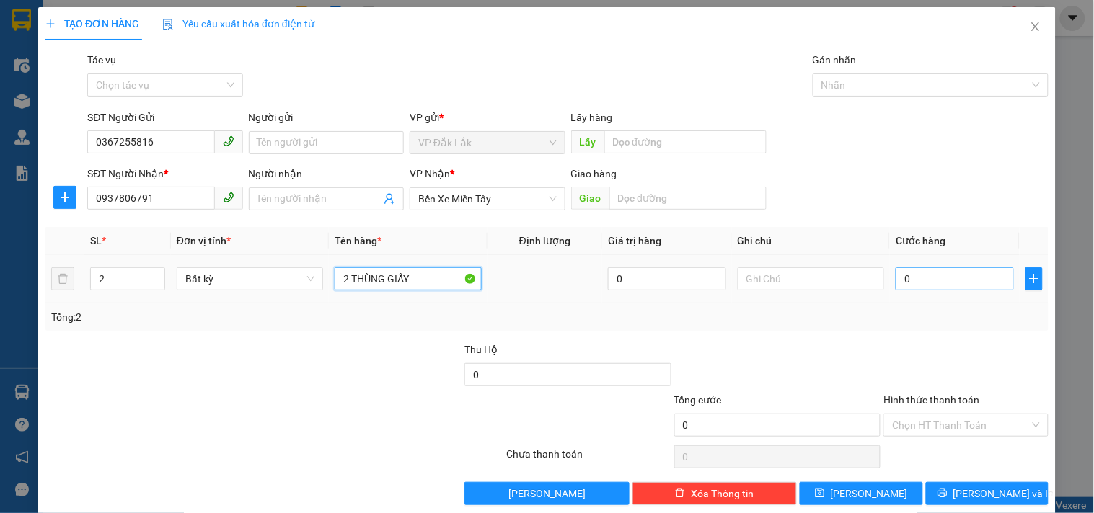
type input "2 THÙNG GIẤY"
click at [934, 283] on input "0" at bounding box center [954, 278] width 118 height 23
type input "2"
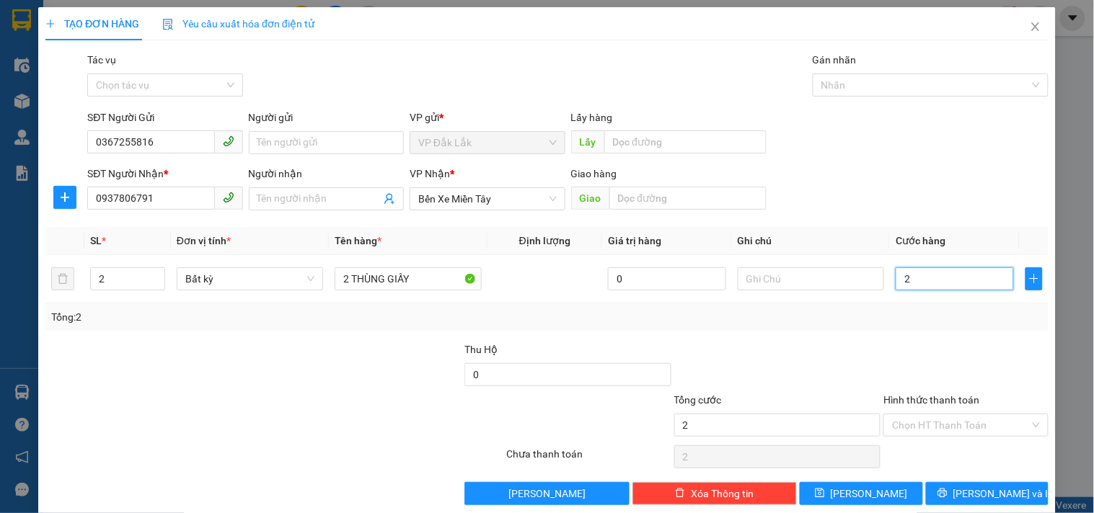
type input "22"
type input "220"
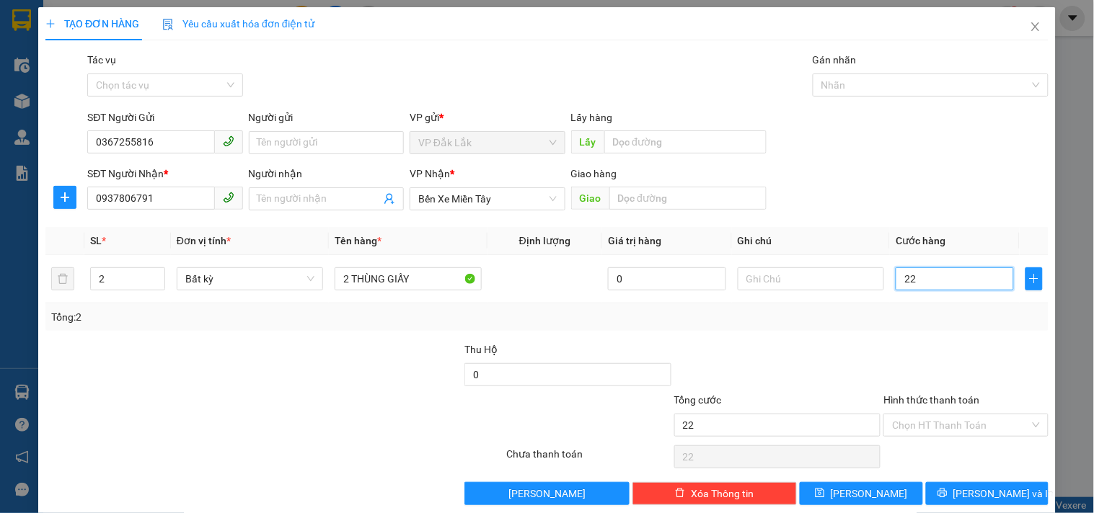
type input "220"
type input "2.200"
type input "22.000"
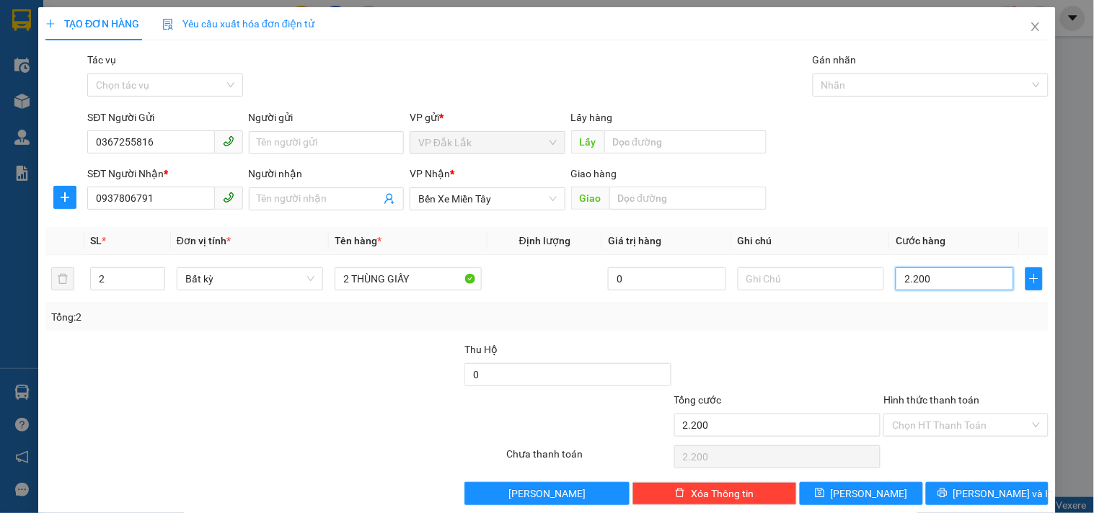
type input "22.000"
type input "220.000"
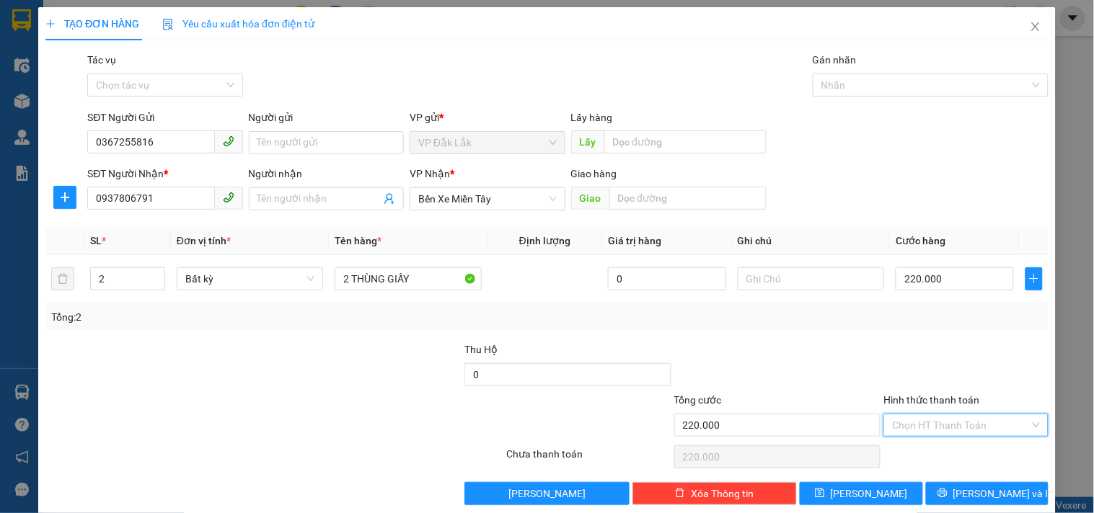
click at [939, 423] on input "Hình thức thanh toán" at bounding box center [960, 426] width 137 height 22
click at [921, 350] on div "Tại văn phòng" at bounding box center [957, 350] width 146 height 16
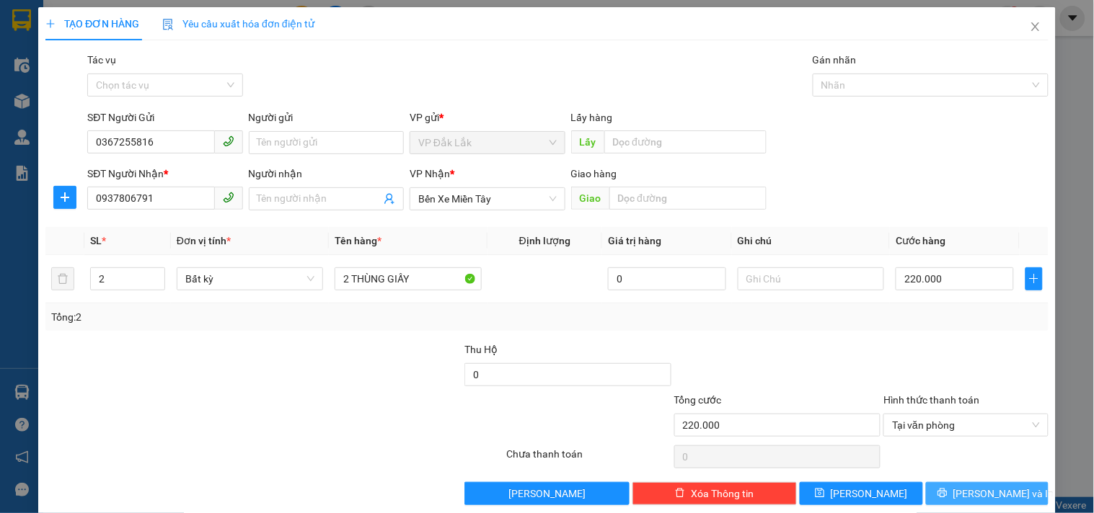
click at [993, 496] on span "[PERSON_NAME] và In" at bounding box center [1003, 494] width 101 height 16
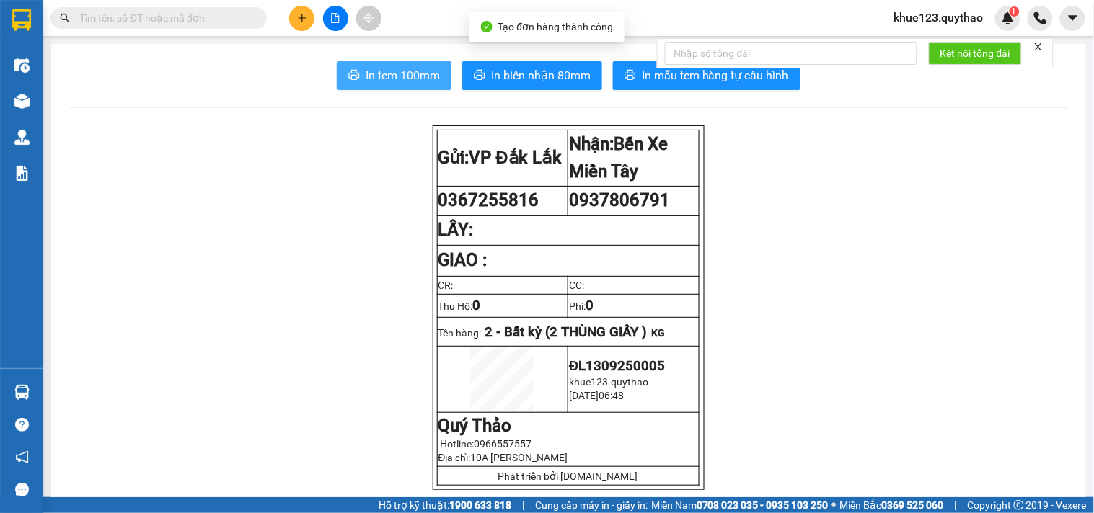
click at [416, 70] on span "In tem 100mm" at bounding box center [403, 75] width 74 height 18
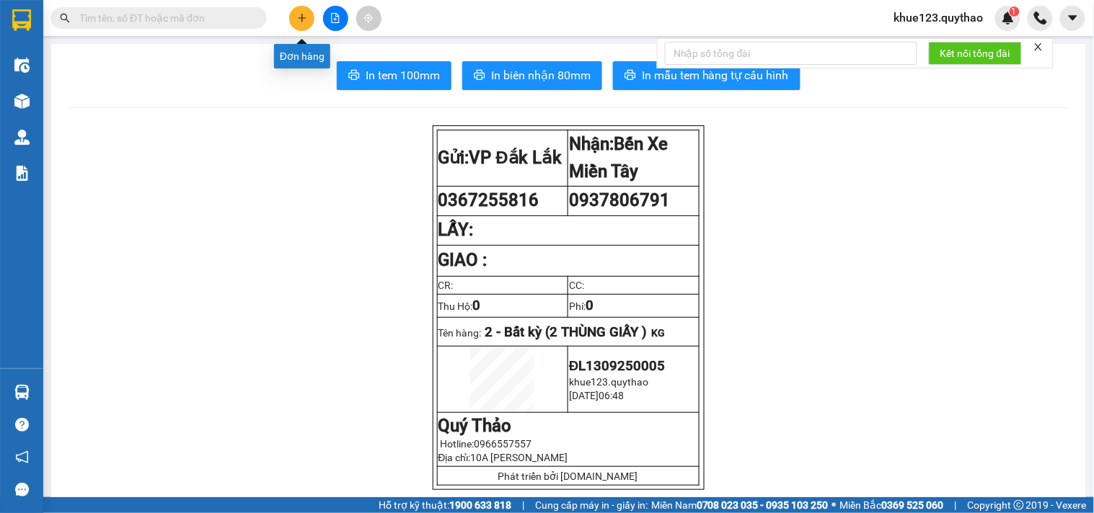
click at [292, 22] on button at bounding box center [301, 18] width 25 height 25
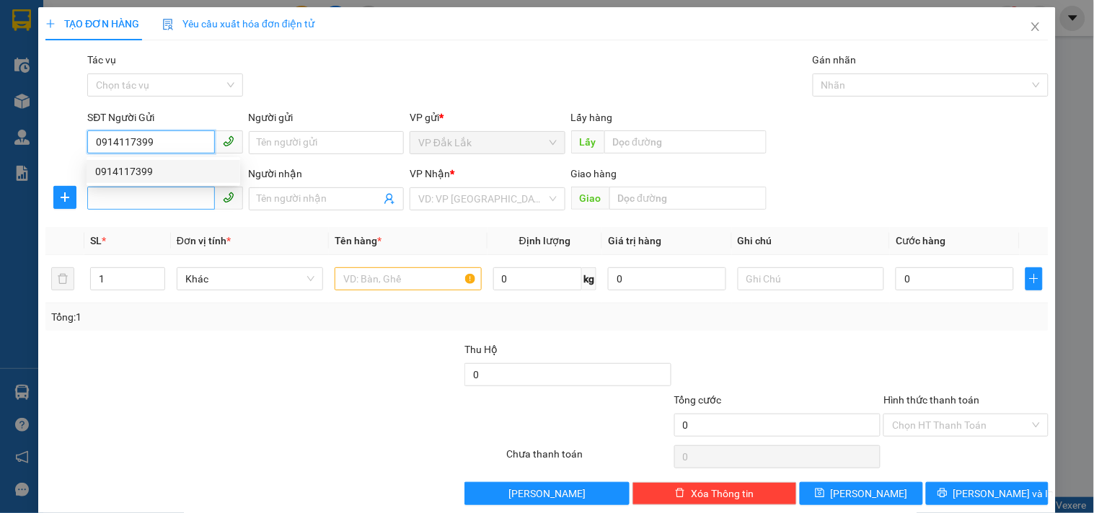
type input "0914117399"
click at [148, 205] on input "SĐT Người Nhận *" at bounding box center [150, 198] width 127 height 23
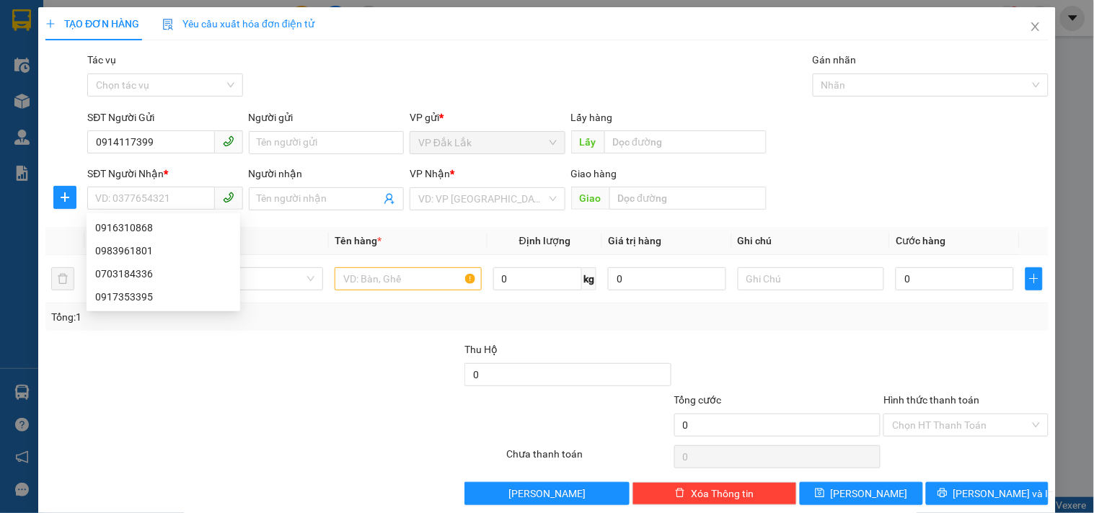
click at [159, 128] on div "SĐT Người Gửi" at bounding box center [164, 121] width 155 height 22
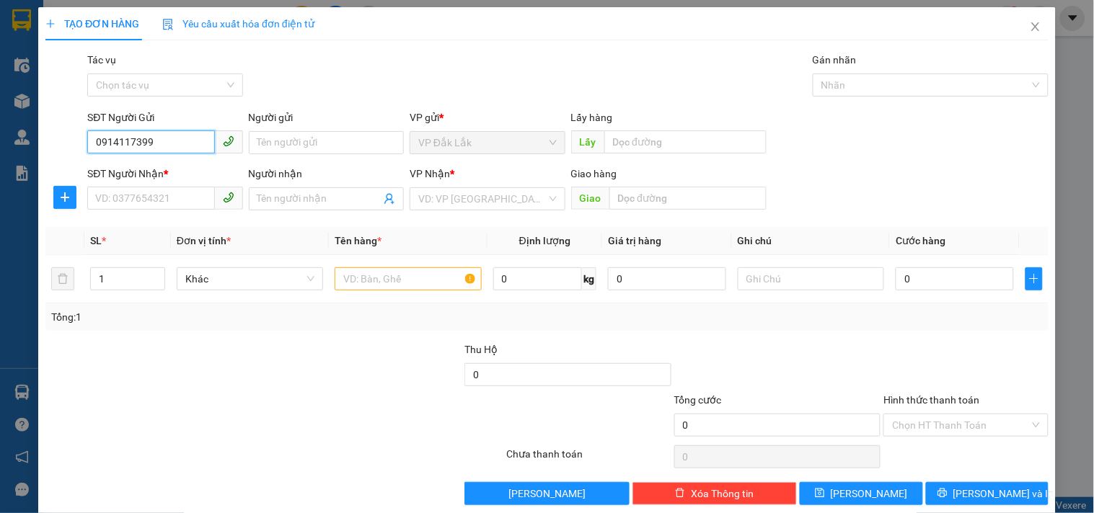
click at [157, 142] on input "0914117399" at bounding box center [150, 141] width 127 height 23
click at [150, 169] on div "0914117399" at bounding box center [163, 172] width 136 height 16
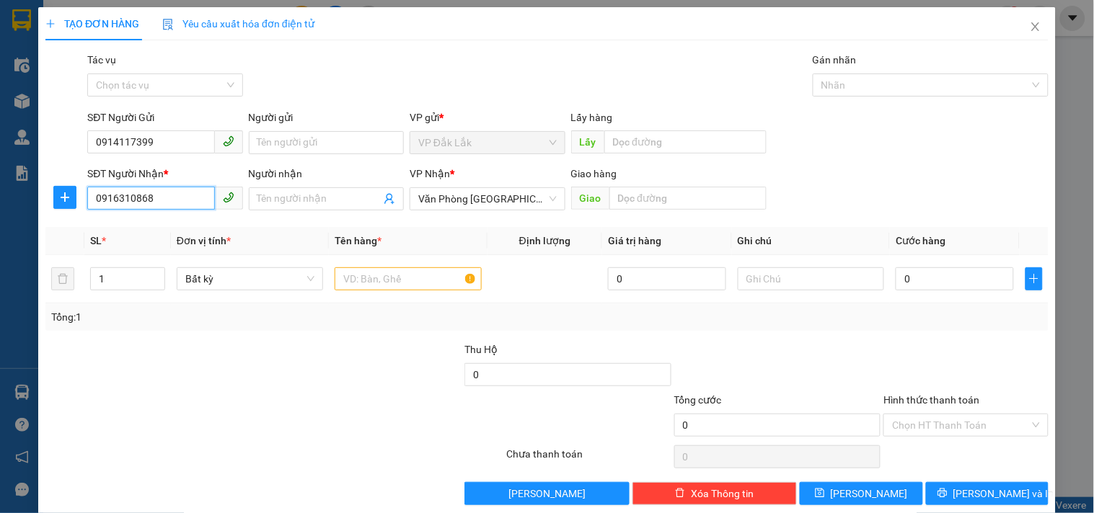
drag, startPoint x: 152, startPoint y: 197, endPoint x: 46, endPoint y: 185, distance: 106.7
click at [46, 200] on div "SĐT Người Nhận * 0916310868 0916310868 Người nhận Tên người nhận VP Nhận * [GEO…" at bounding box center [547, 191] width 1006 height 50
click at [513, 193] on span "Văn Phòng [GEOGRAPHIC_DATA]" at bounding box center [487, 199] width 138 height 22
type input "0943095278"
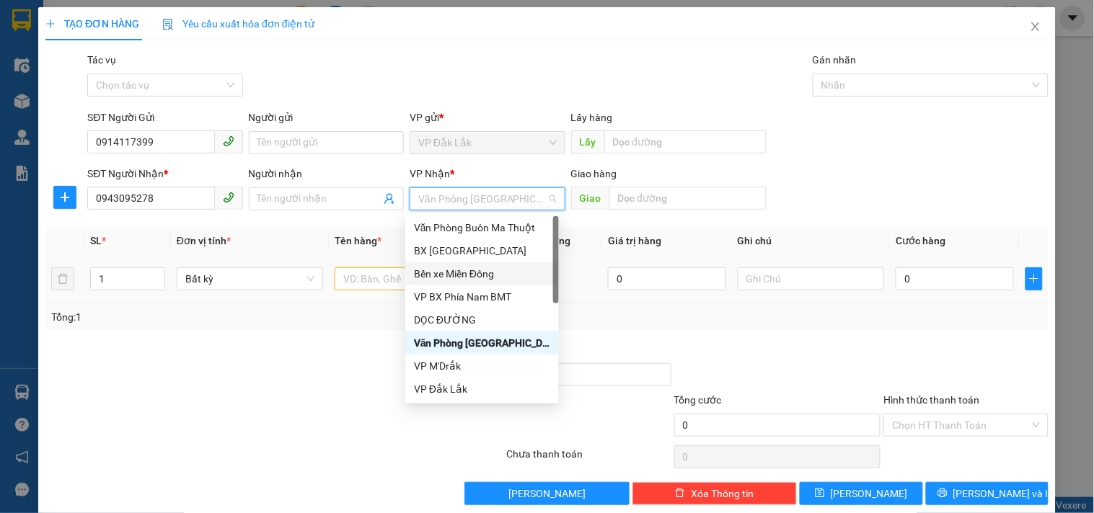
drag, startPoint x: 469, startPoint y: 274, endPoint x: 389, endPoint y: 285, distance: 80.7
click at [470, 274] on div "Bến xe Miền Đông" at bounding box center [482, 274] width 136 height 16
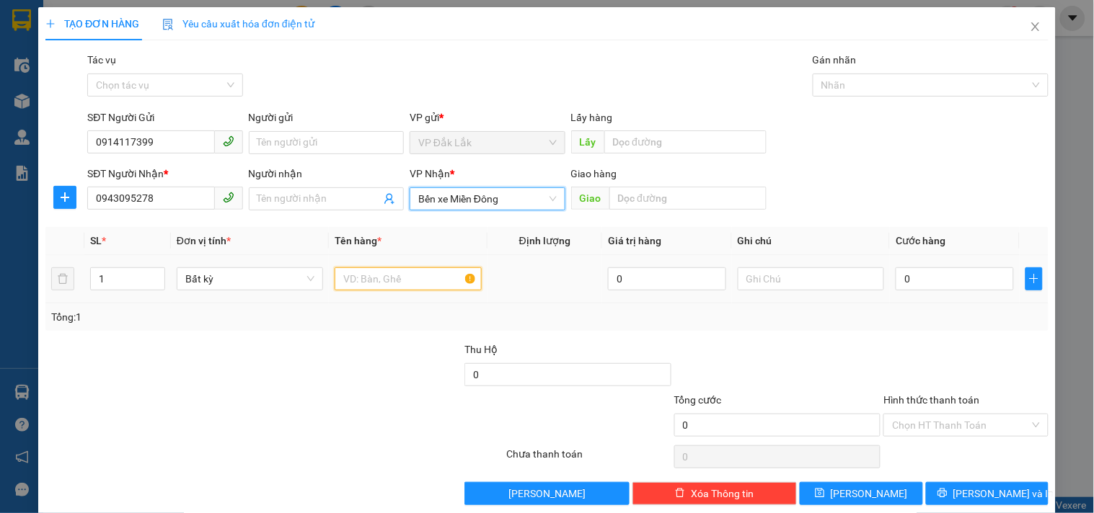
click at [391, 281] on input "text" at bounding box center [408, 278] width 146 height 23
type input "2"
click at [153, 274] on span "up" at bounding box center [157, 275] width 9 height 9
click at [380, 280] on input "text" at bounding box center [408, 278] width 146 height 23
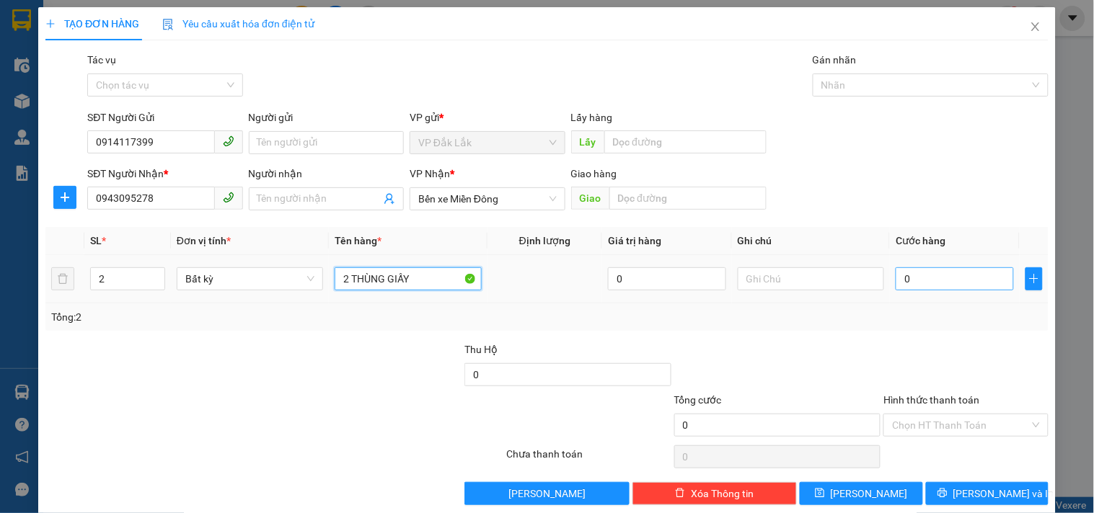
type input "2 THÙNG GIẤY"
click at [966, 280] on input "0" at bounding box center [954, 278] width 118 height 23
type input "2"
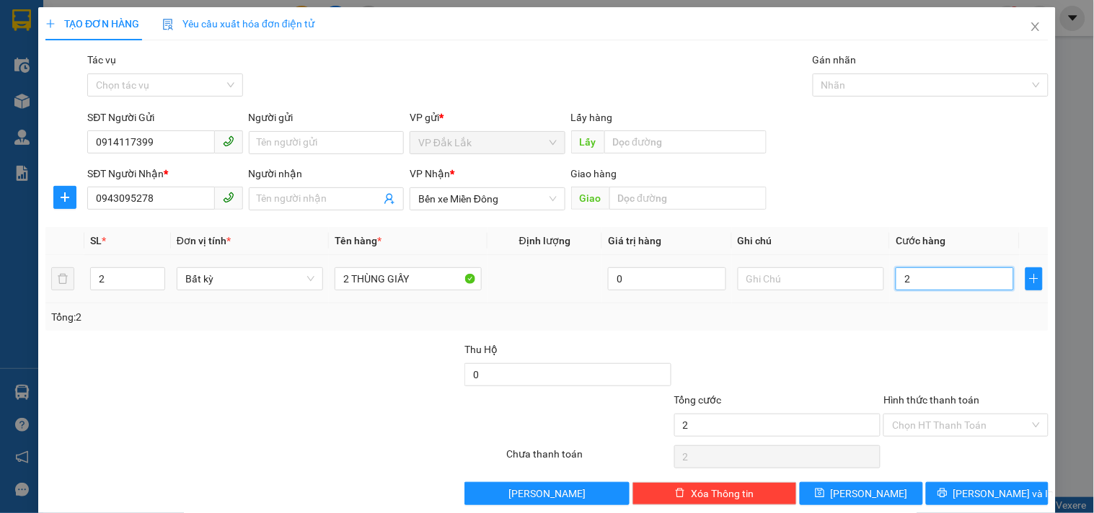
type input "20"
type input "200"
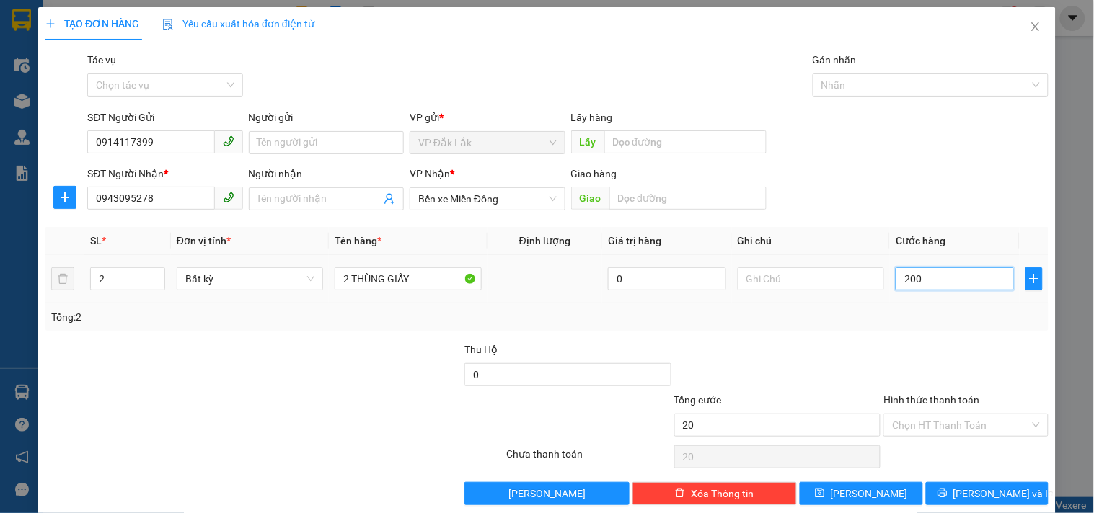
type input "200"
type input "2.000"
type input "20.000"
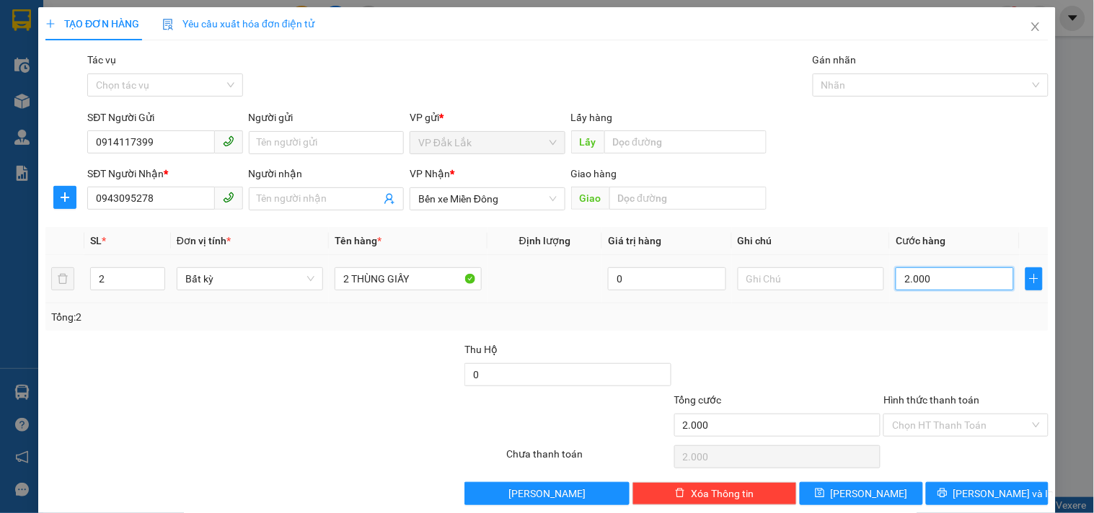
type input "20.000"
type input "200.000"
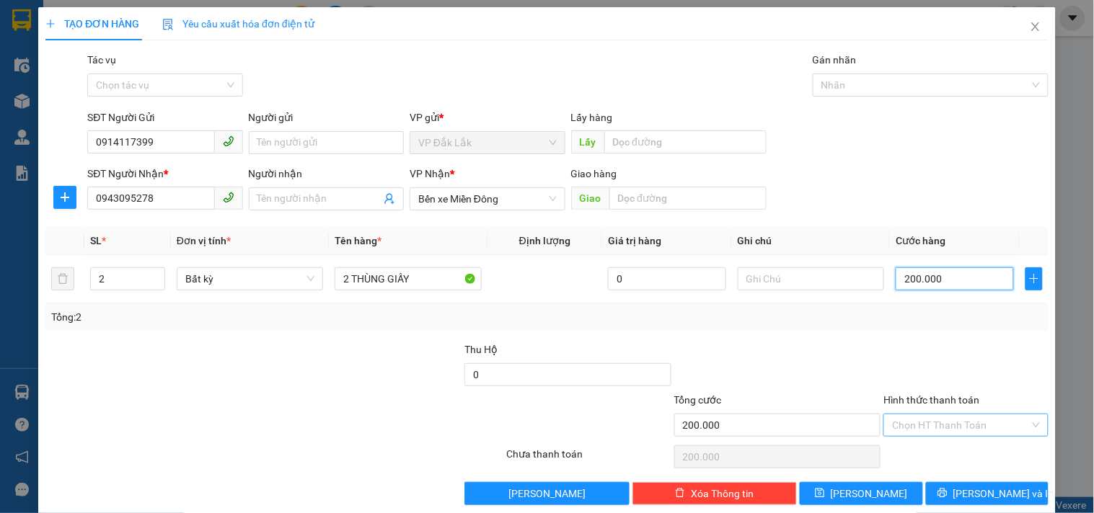
type input "200.000"
click at [962, 428] on input "Hình thức thanh toán" at bounding box center [960, 426] width 137 height 22
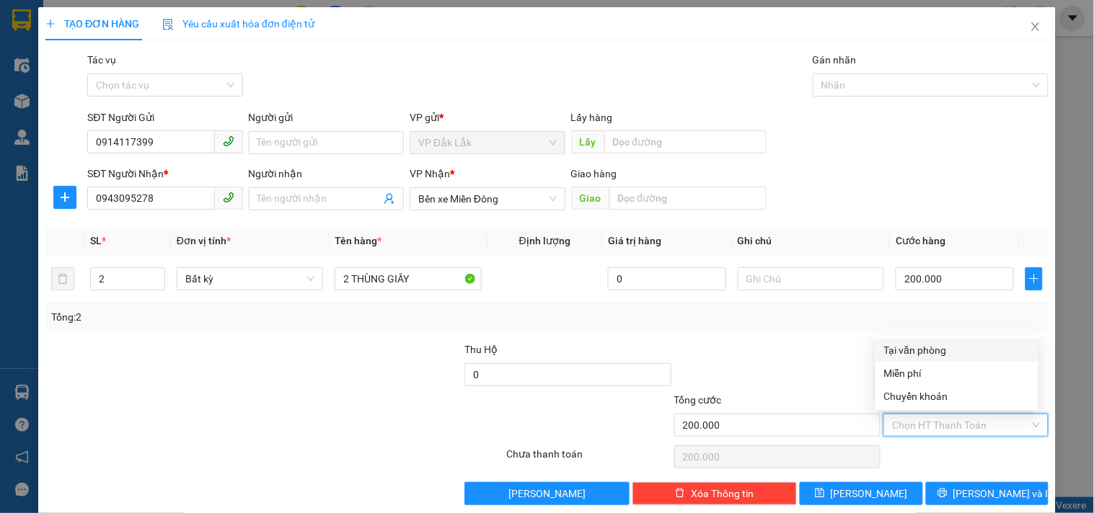
click at [927, 353] on div "Tại văn phòng" at bounding box center [957, 350] width 146 height 16
type input "0"
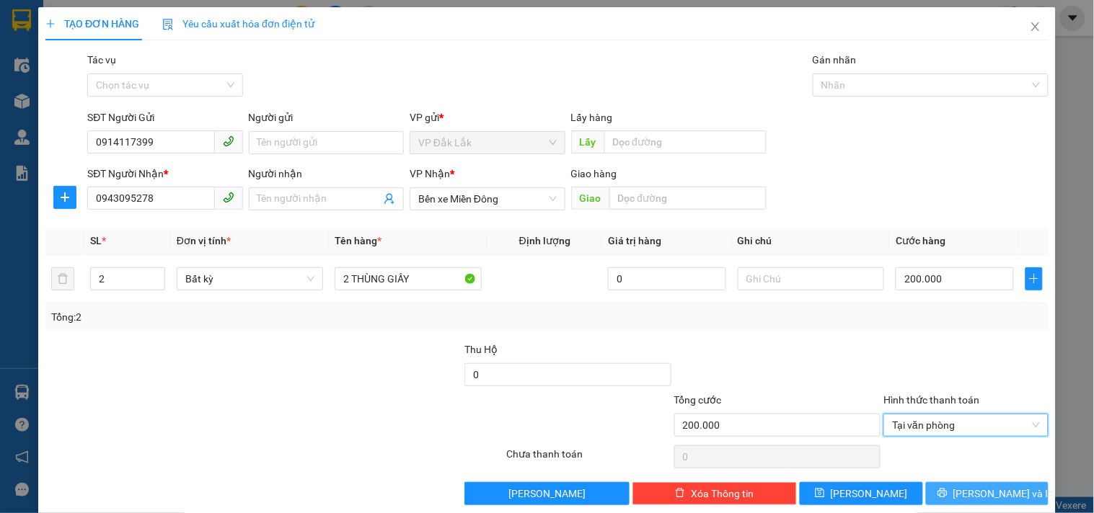
click at [969, 492] on span "[PERSON_NAME] và In" at bounding box center [1003, 494] width 101 height 16
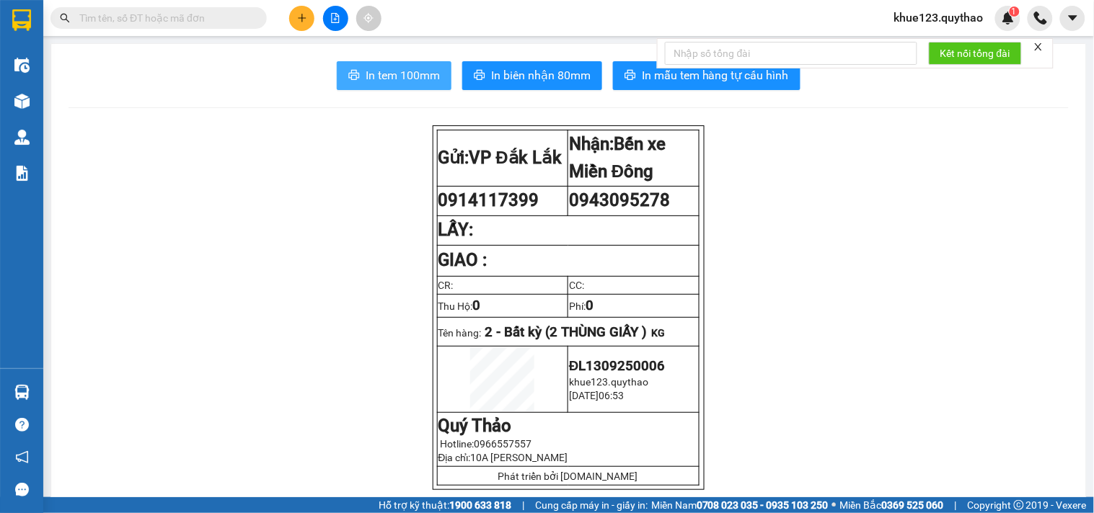
click at [412, 76] on span "In tem 100mm" at bounding box center [403, 75] width 74 height 18
click at [301, 19] on icon "plus" at bounding box center [301, 18] width 1 height 8
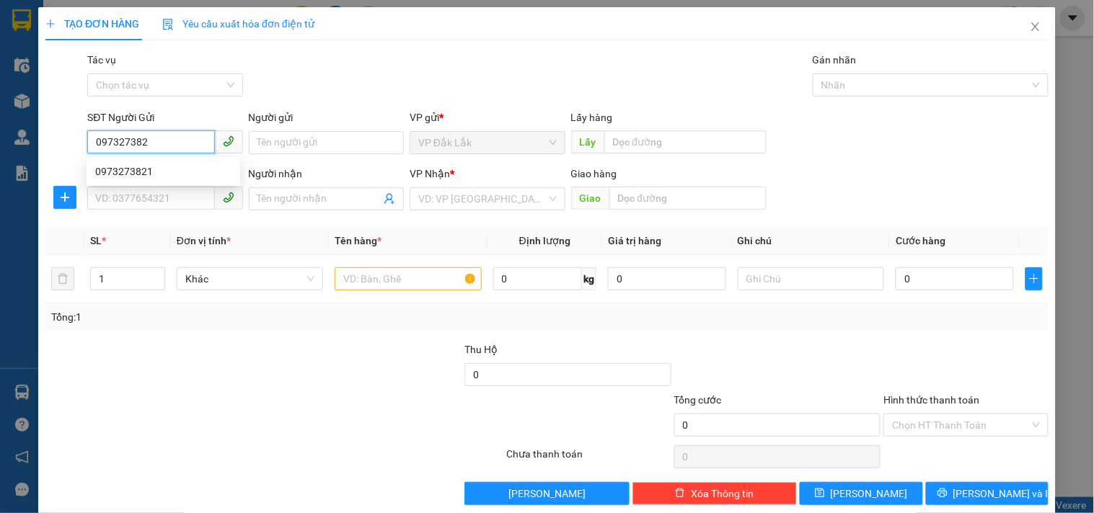
type input "0973273821"
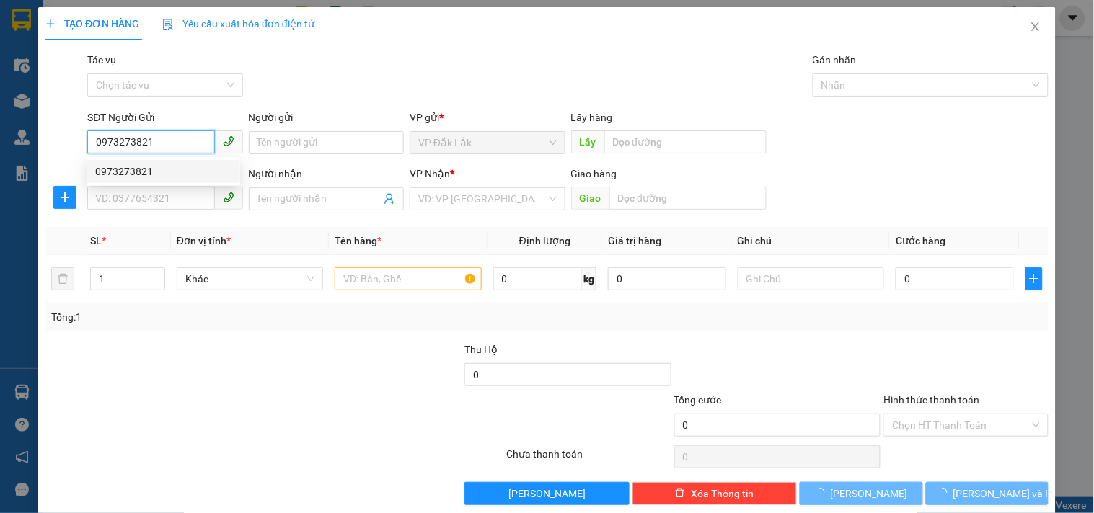
click at [148, 182] on div "0973273821" at bounding box center [164, 171] width 154 height 23
type input "0969391731"
type input "HÒA LÂN"
type input "0973273821"
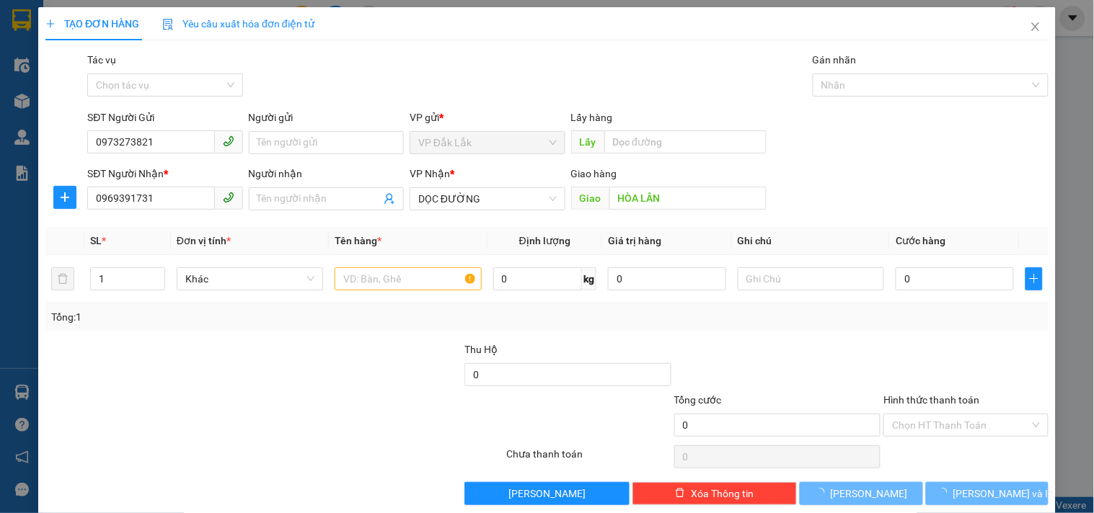
click at [150, 174] on div "SĐT Người Nhận *" at bounding box center [164, 174] width 155 height 16
click at [150, 187] on input "0969391731" at bounding box center [150, 198] width 127 height 23
click at [168, 146] on input "0973273821" at bounding box center [150, 141] width 127 height 23
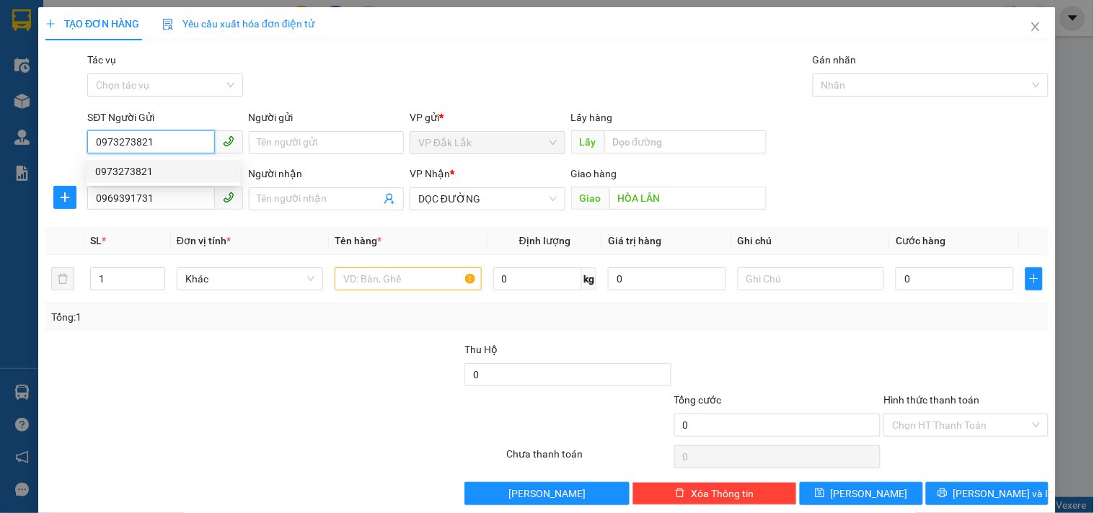
click at [142, 162] on div "0973273821" at bounding box center [164, 171] width 154 height 23
click at [435, 278] on input "text" at bounding box center [408, 278] width 146 height 23
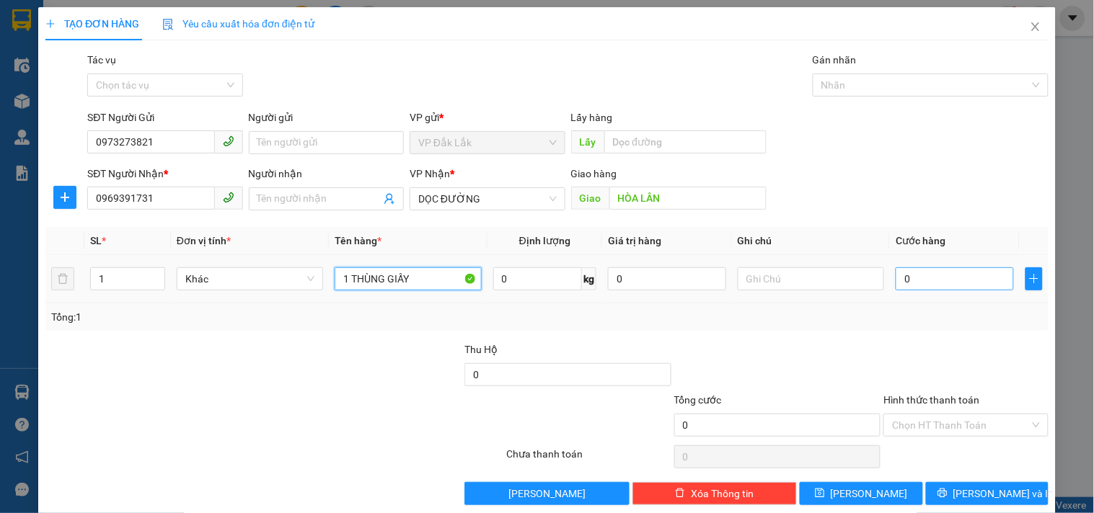
type input "1 THÙNG GIẤY"
click at [936, 273] on input "0" at bounding box center [954, 278] width 118 height 23
type input "8"
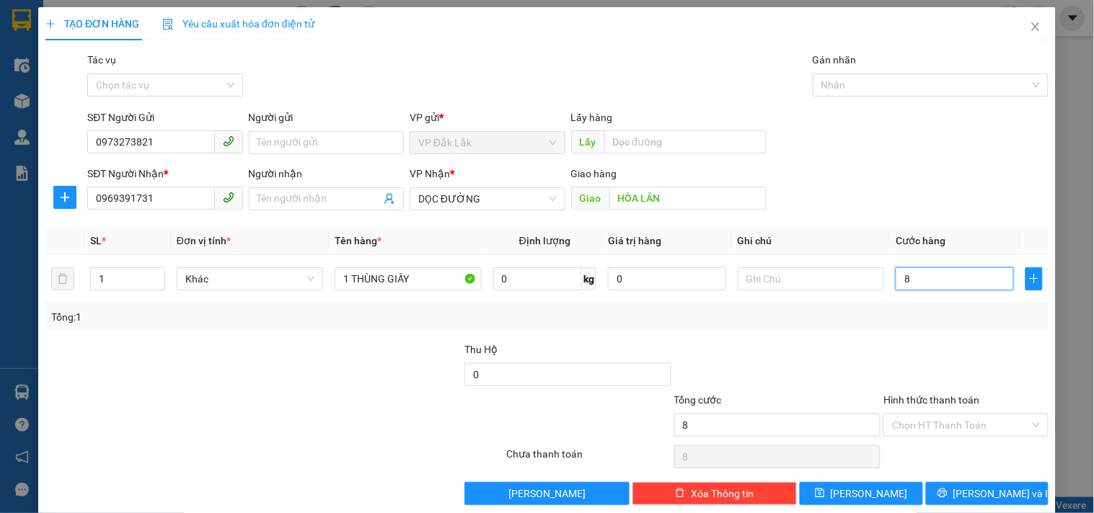
type input "80"
type input "800"
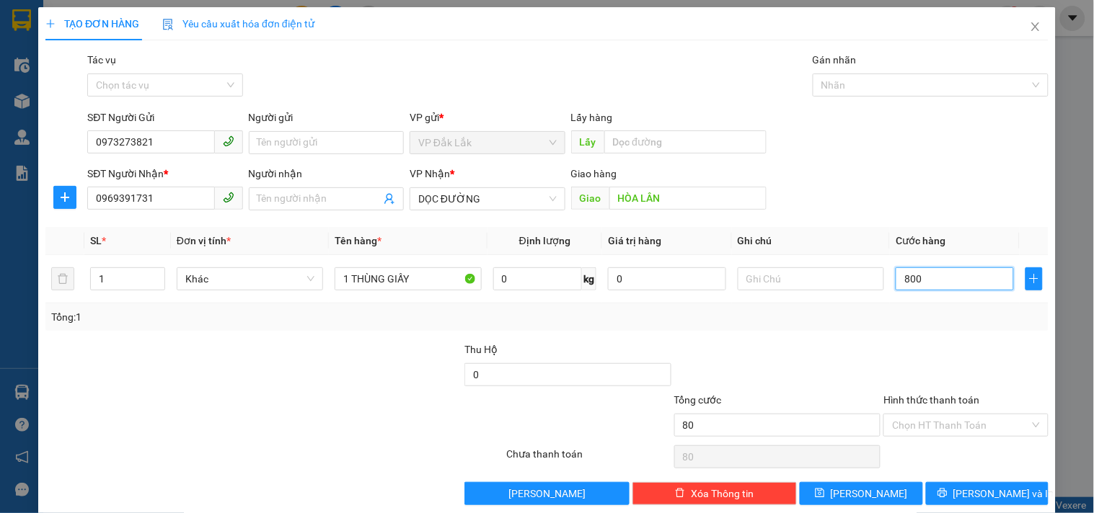
type input "800"
type input "8.000"
type input "80.000"
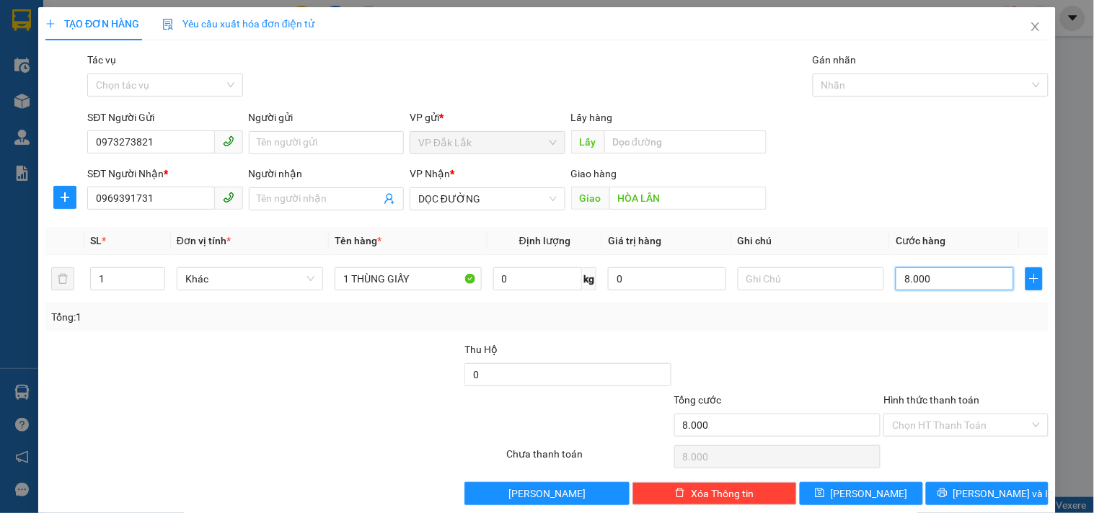
type input "80.000"
click at [935, 420] on input "Hình thức thanh toán" at bounding box center [960, 426] width 137 height 22
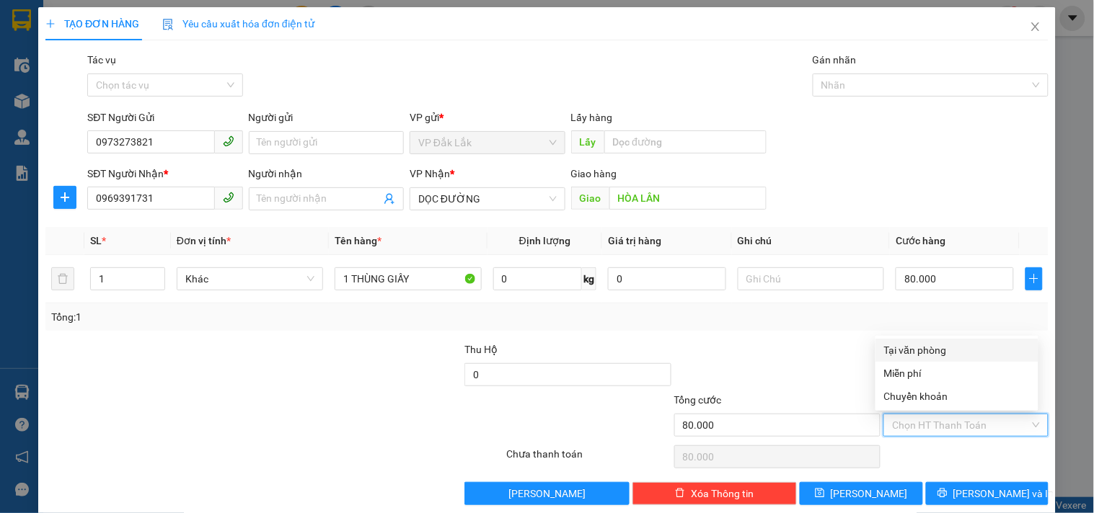
click at [933, 348] on div "Tại văn phòng" at bounding box center [957, 350] width 146 height 16
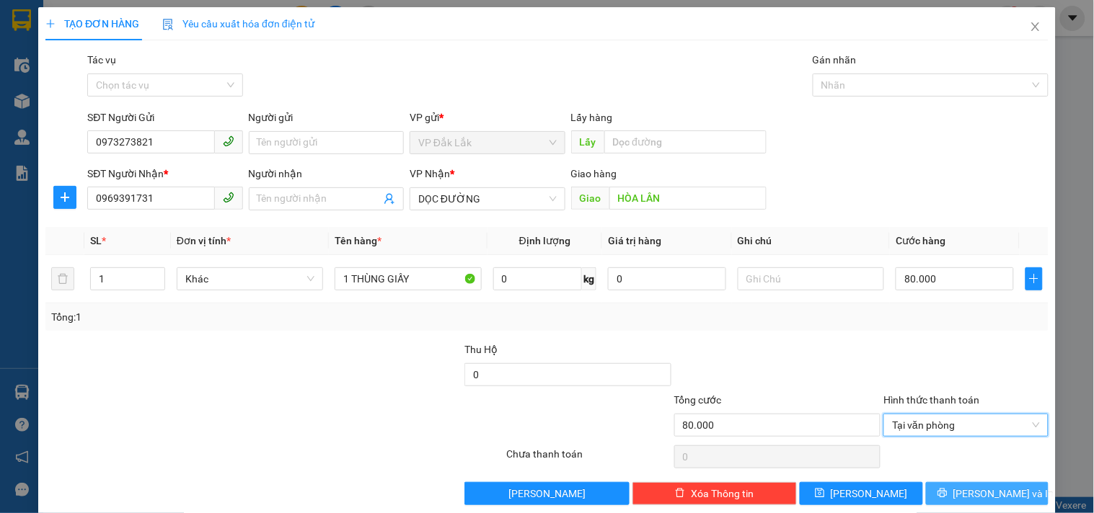
click at [970, 494] on span "[PERSON_NAME] và In" at bounding box center [1003, 494] width 101 height 16
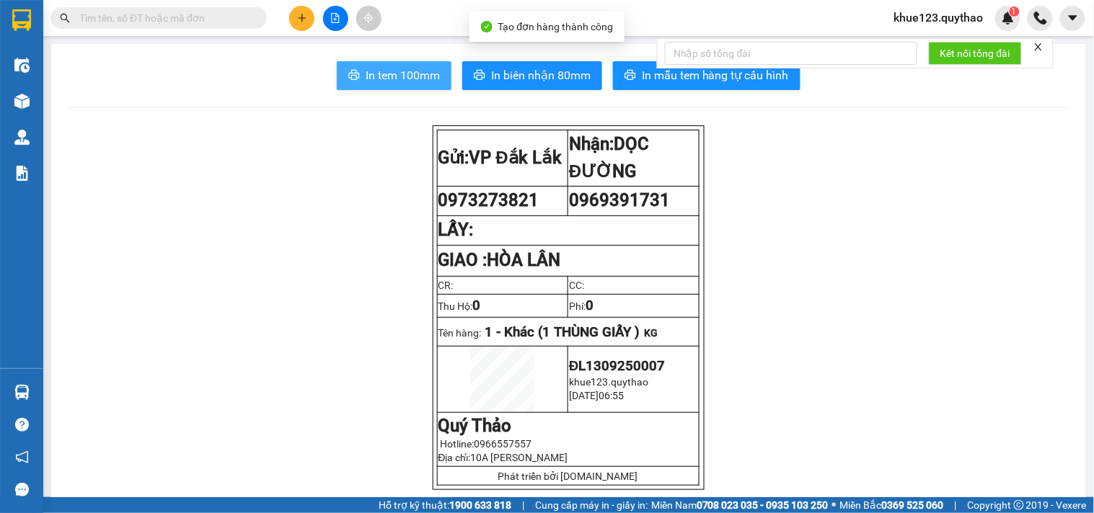
click at [388, 68] on span "In tem 100mm" at bounding box center [403, 75] width 74 height 18
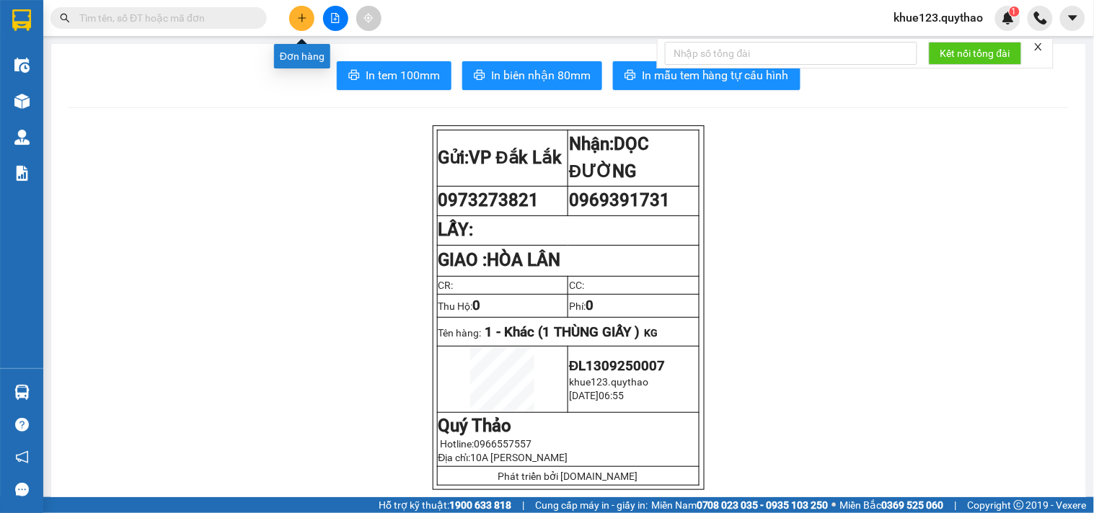
click at [306, 15] on icon "plus" at bounding box center [302, 18] width 10 height 10
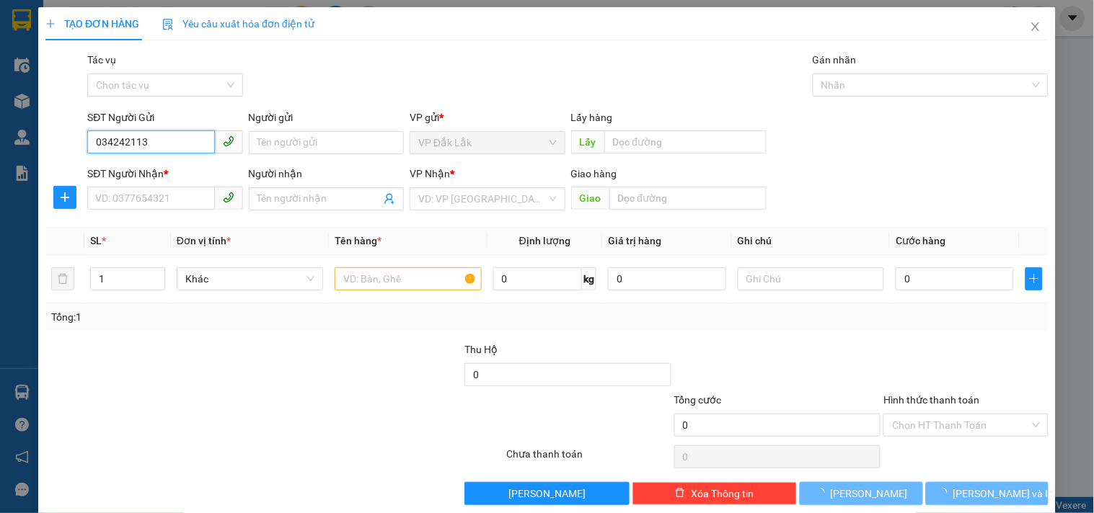
type input "0342421139"
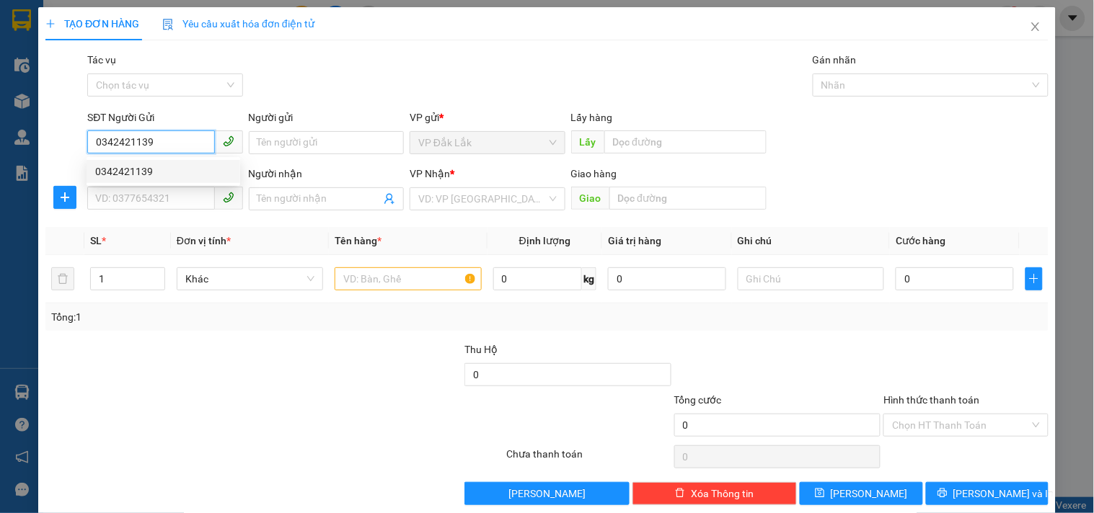
click at [150, 174] on div "0342421139" at bounding box center [163, 172] width 136 height 16
type input "0967457590"
type input "0342421139"
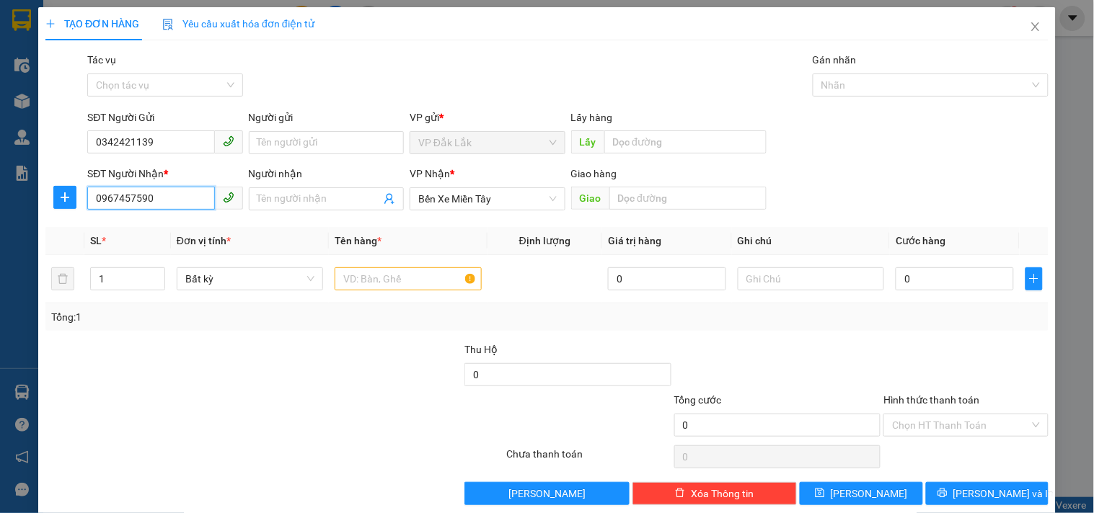
drag, startPoint x: 173, startPoint y: 200, endPoint x: 0, endPoint y: 218, distance: 174.0
click at [0, 216] on div "TẠO ĐƠN HÀNG Yêu cầu xuất hóa đơn điện tử Transit Pickup Surcharge Ids Transit …" at bounding box center [547, 256] width 1094 height 513
click at [531, 199] on span "Bến Xe Miền Tây" at bounding box center [487, 199] width 138 height 22
type input "0978003428"
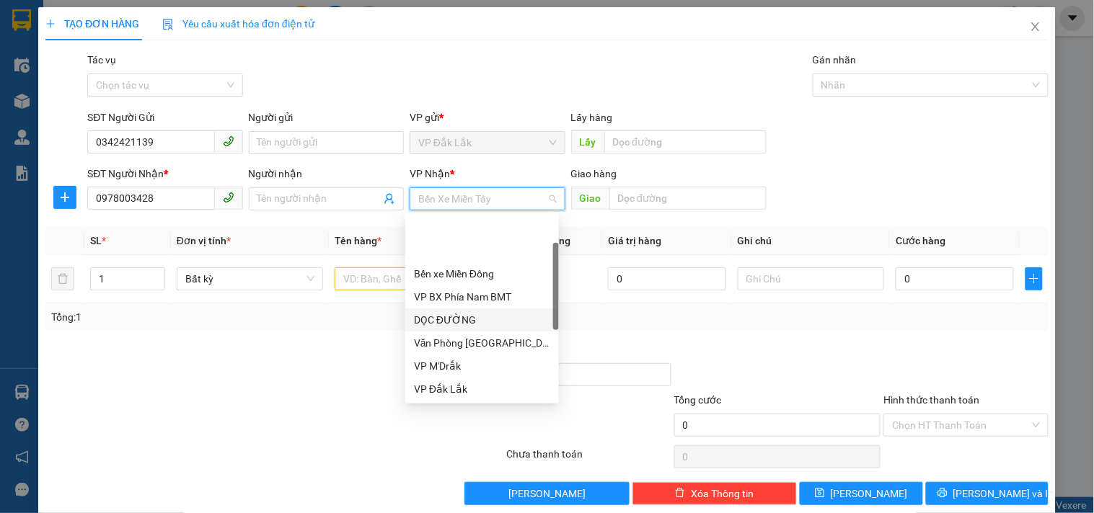
click at [456, 312] on div "DỌC ĐƯỜNG" at bounding box center [482, 320] width 136 height 16
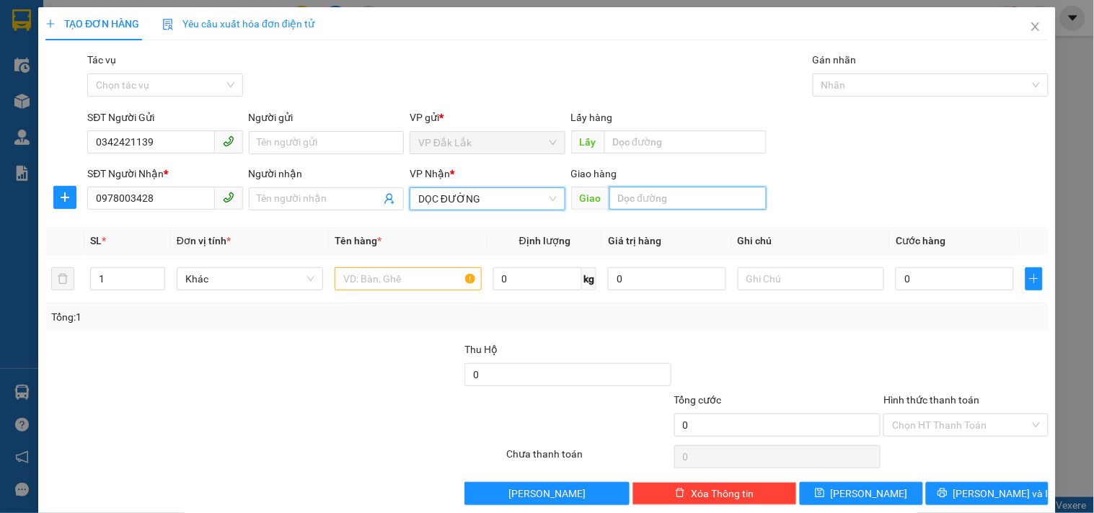
click at [661, 206] on input "text" at bounding box center [687, 198] width 157 height 23
type input "D"
type input "ĐỒNG XOÀI"
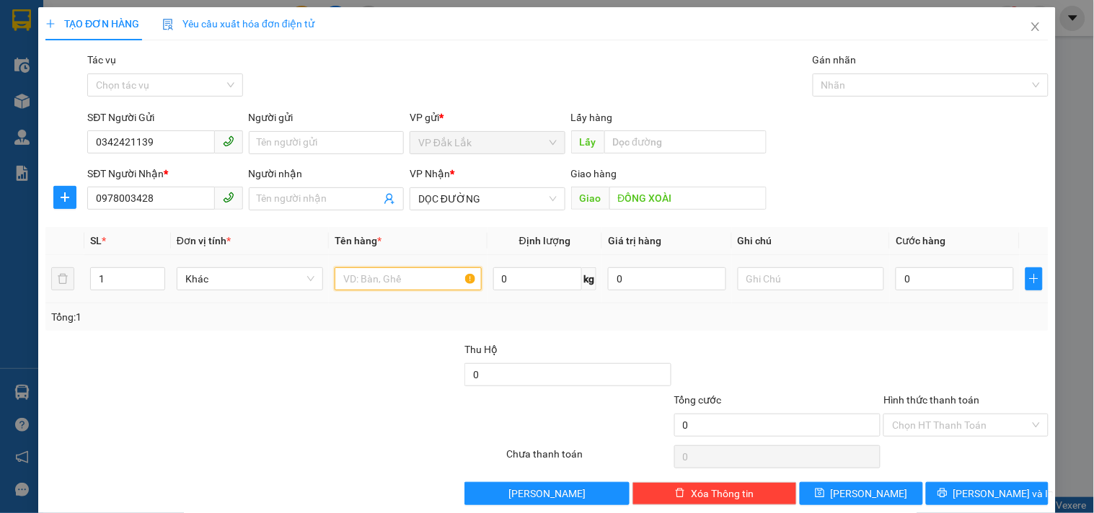
click at [381, 277] on input "text" at bounding box center [408, 278] width 146 height 23
type input "1 THÙNG GIẤY"
click at [929, 275] on input "0" at bounding box center [954, 278] width 118 height 23
click at [973, 424] on input "Hình thức thanh toán" at bounding box center [960, 426] width 137 height 22
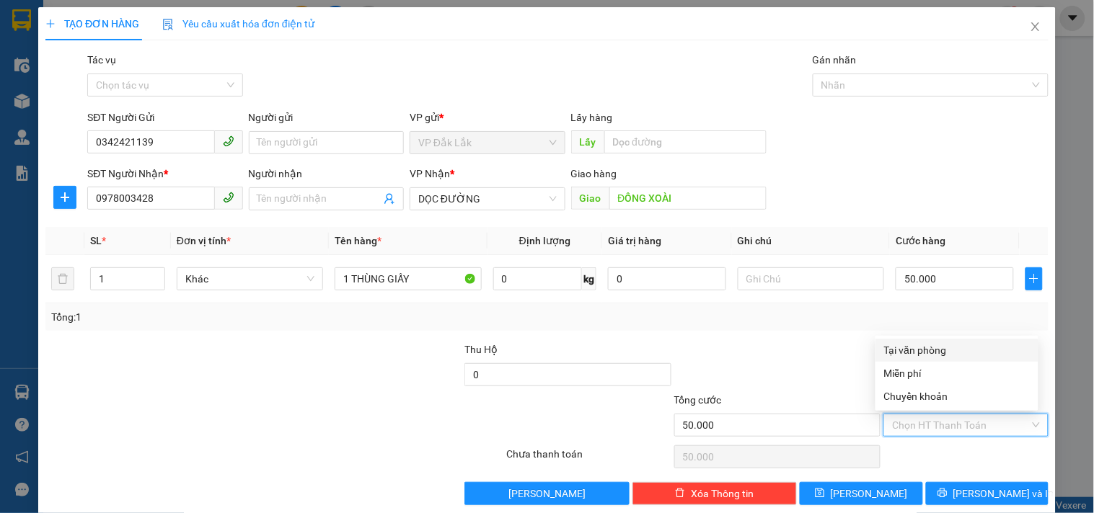
click at [916, 349] on div "Tại văn phòng" at bounding box center [957, 350] width 146 height 16
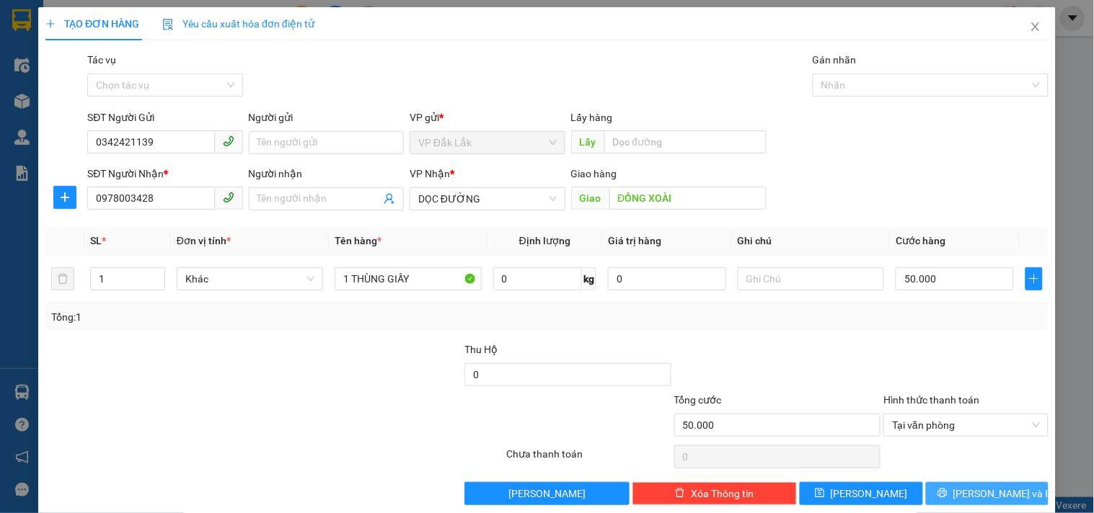
click at [970, 487] on span "[PERSON_NAME] và In" at bounding box center [1003, 494] width 101 height 16
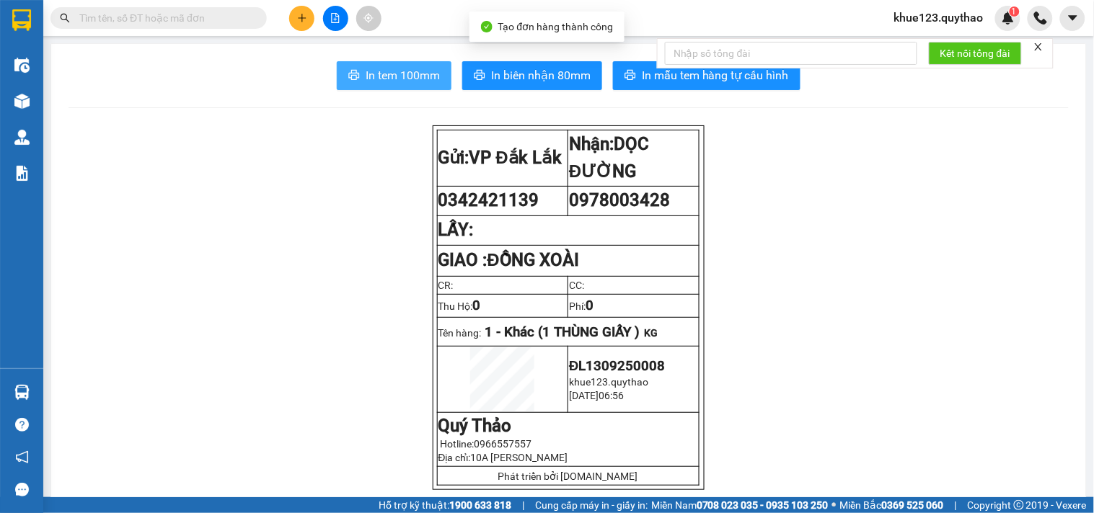
click at [369, 76] on span "In tem 100mm" at bounding box center [403, 75] width 74 height 18
click at [297, 25] on button at bounding box center [301, 18] width 25 height 25
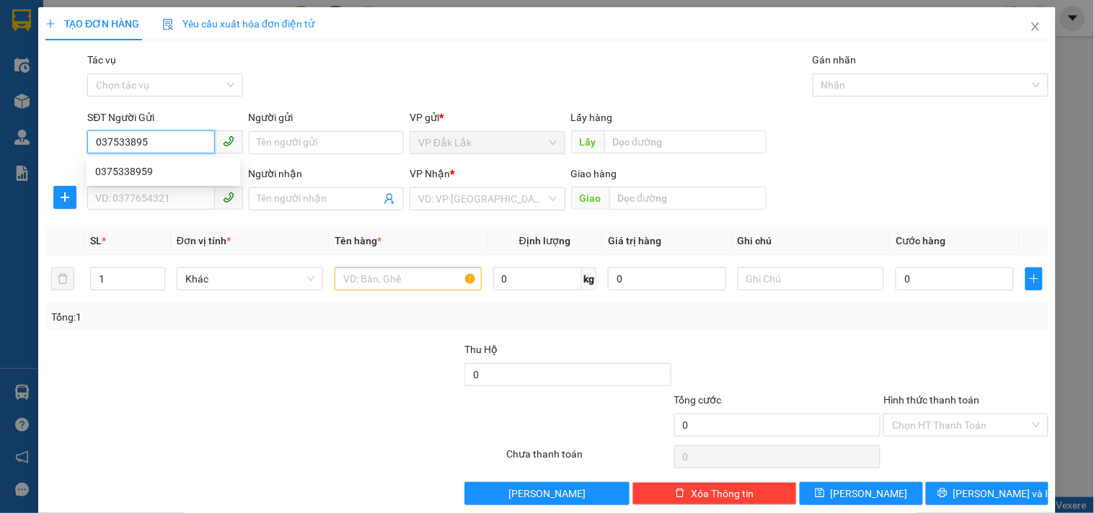
type input "0375338959"
click at [166, 168] on div "0375338959" at bounding box center [163, 172] width 136 height 16
type input "0335205058"
type input "ĐỒNG XOÀI"
type input "0375338959"
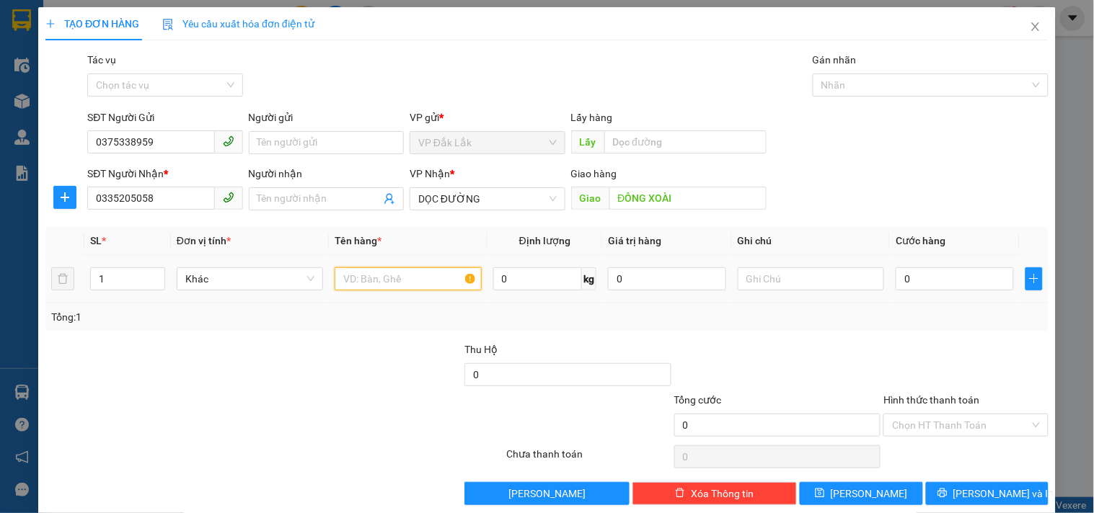
click at [379, 272] on input "text" at bounding box center [408, 278] width 146 height 23
type input "1 THÙNG GIẤY"
drag, startPoint x: 952, startPoint y: 293, endPoint x: 952, endPoint y: 285, distance: 8.7
click at [952, 293] on td "0" at bounding box center [955, 279] width 130 height 48
click at [952, 283] on input "0" at bounding box center [954, 278] width 118 height 23
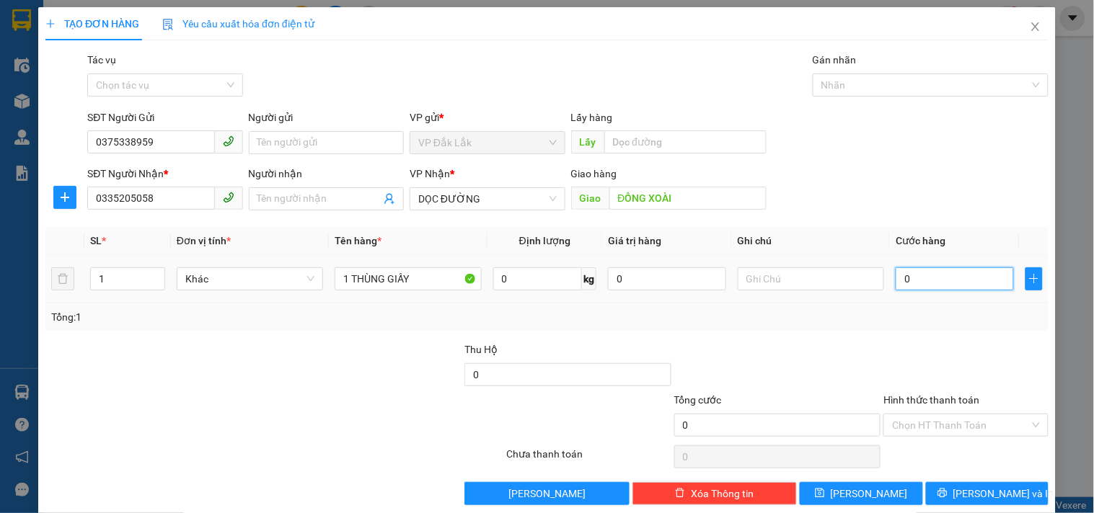
type input "1"
type input "10"
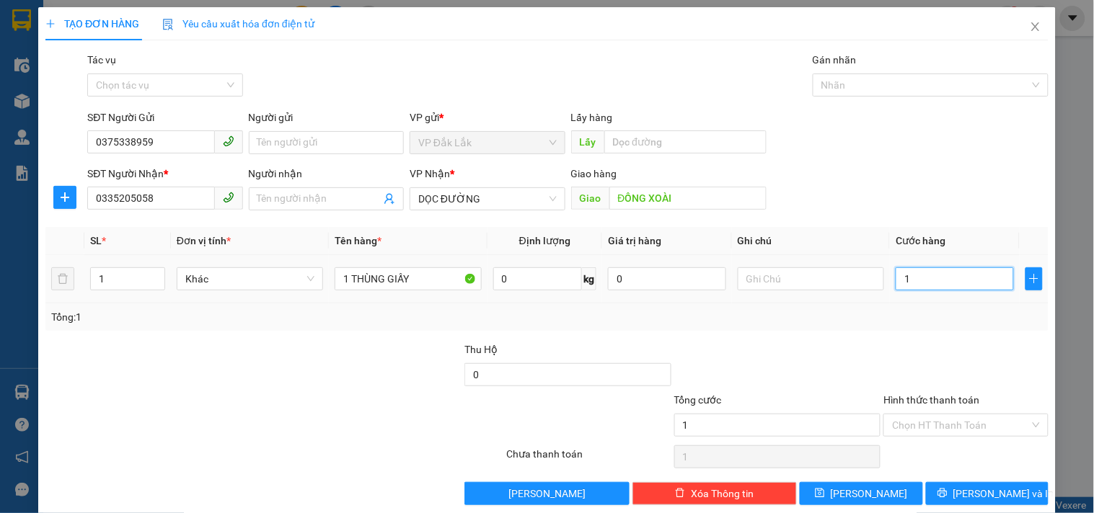
type input "10"
type input "100"
type input "1.000"
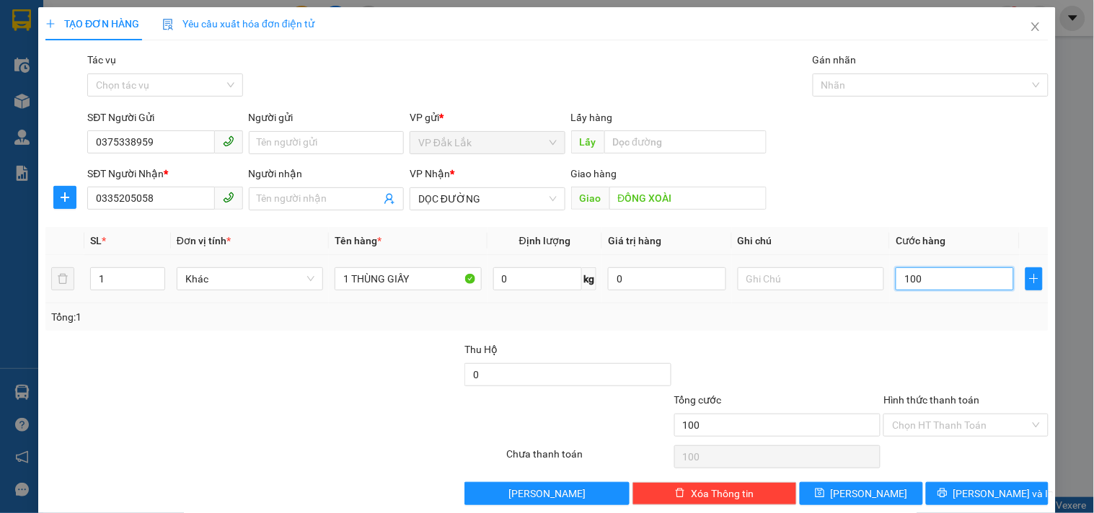
type input "1.000"
type input "10.000"
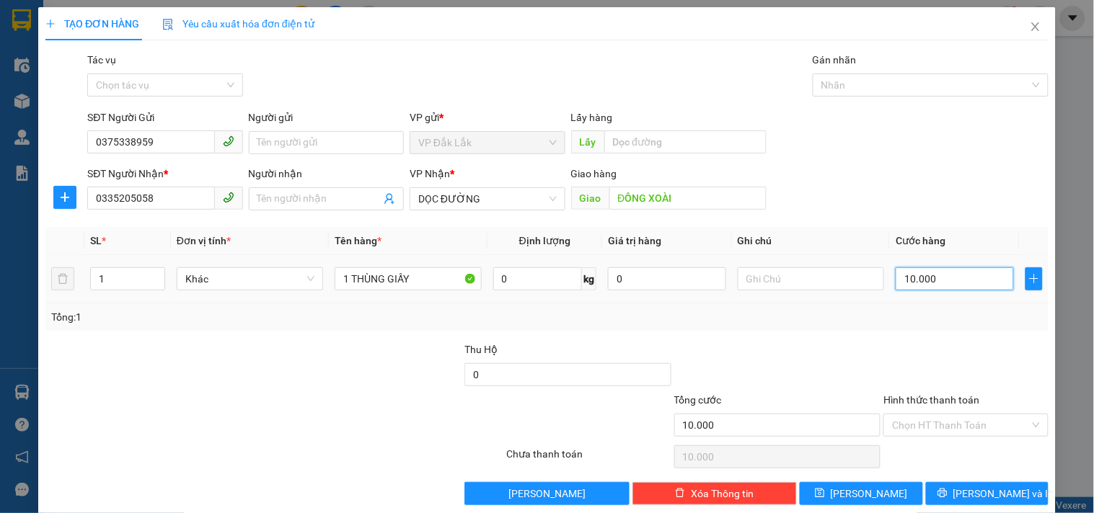
type input "100.000"
click at [947, 420] on input "Hình thức thanh toán" at bounding box center [960, 426] width 137 height 22
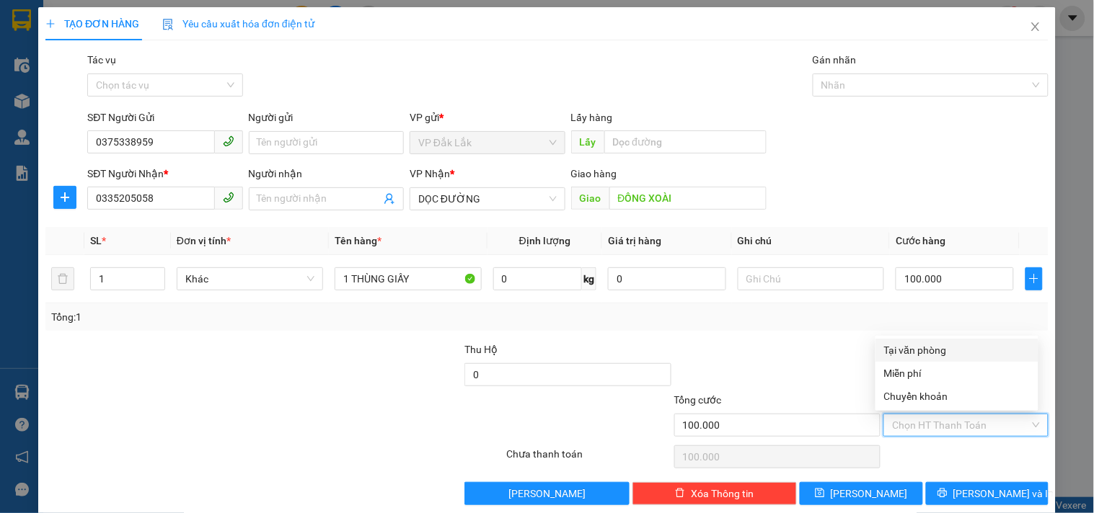
click at [929, 350] on div "Tại văn phòng" at bounding box center [957, 350] width 146 height 16
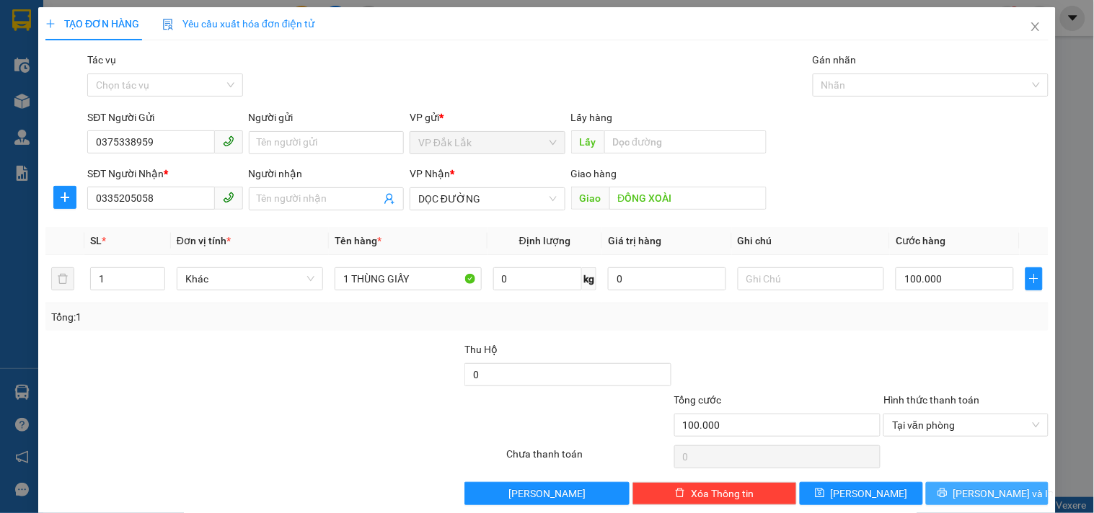
click at [973, 492] on span "[PERSON_NAME] và In" at bounding box center [1003, 494] width 101 height 16
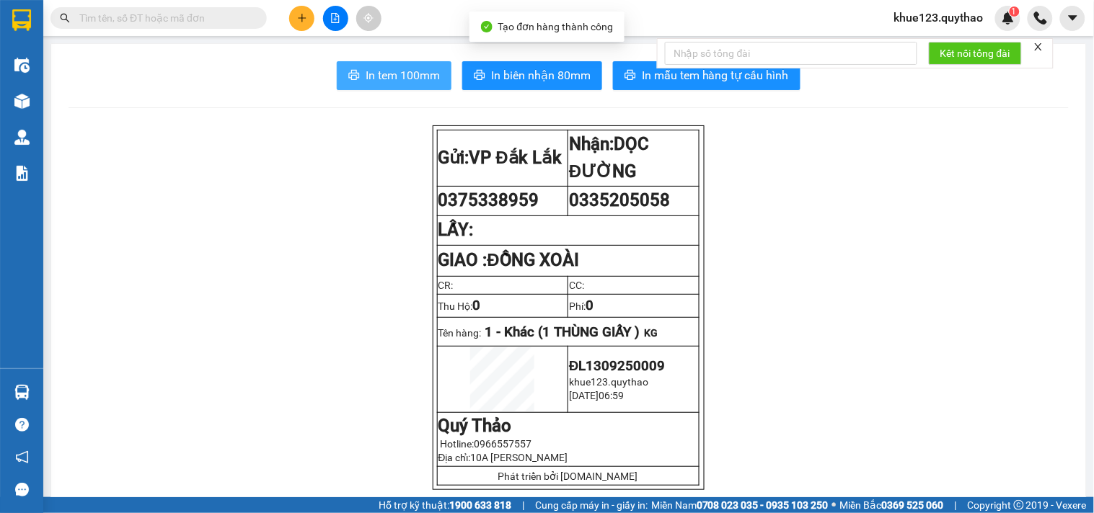
click at [412, 76] on span "In tem 100mm" at bounding box center [403, 75] width 74 height 18
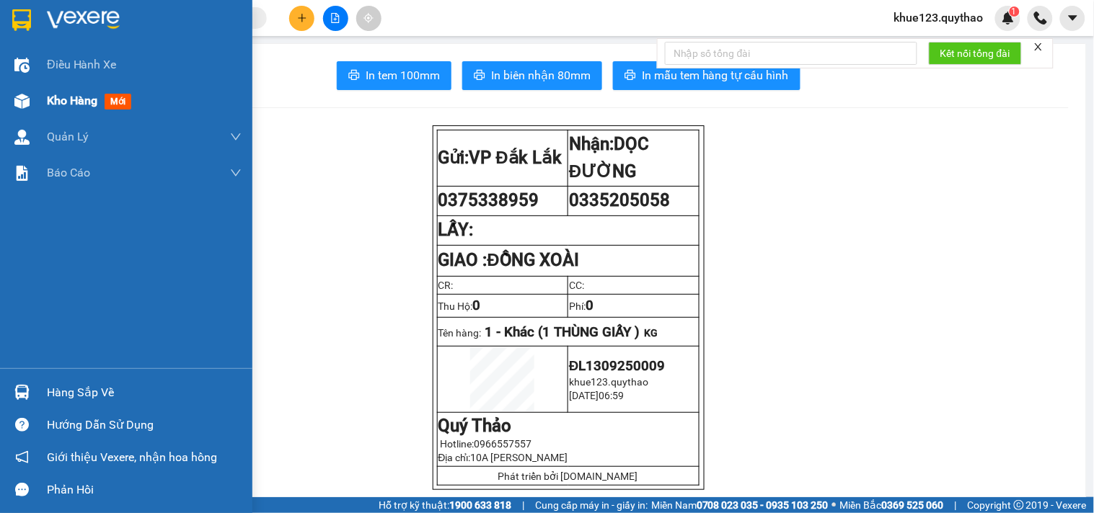
click at [82, 94] on span "Kho hàng" at bounding box center [72, 101] width 50 height 14
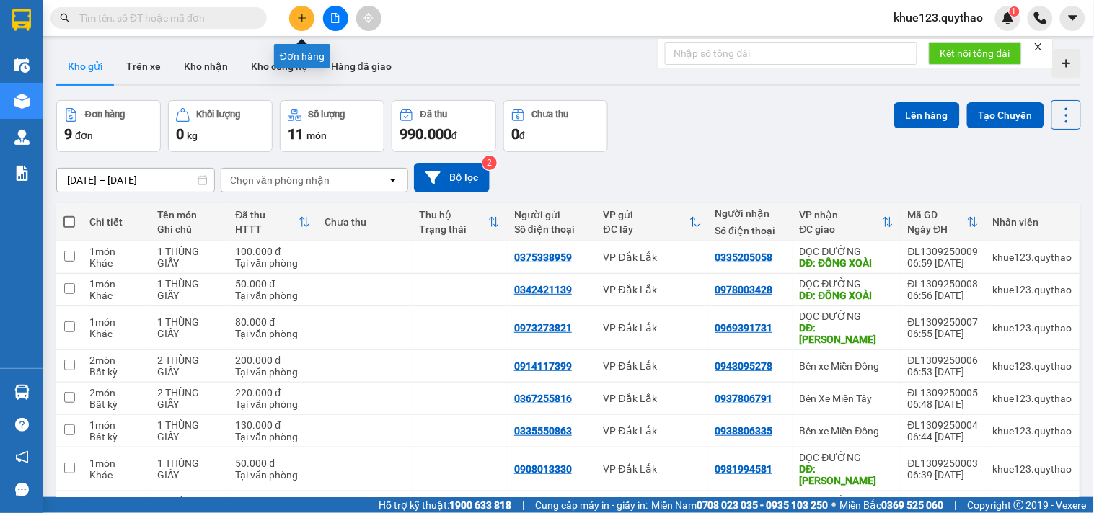
click at [306, 17] on icon "plus" at bounding box center [302, 18] width 10 height 10
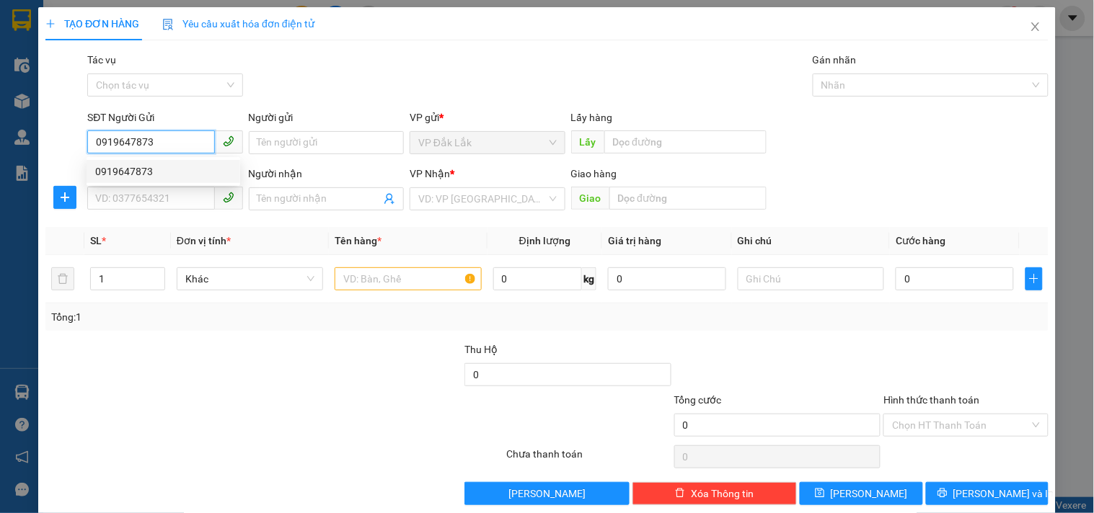
click at [150, 170] on div "0919647873" at bounding box center [163, 172] width 136 height 16
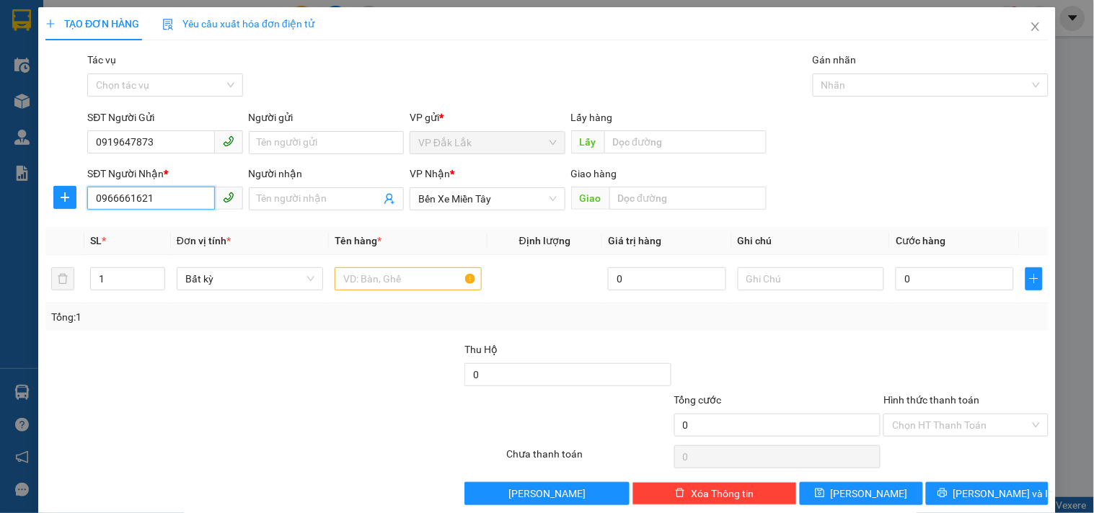
drag, startPoint x: 163, startPoint y: 200, endPoint x: 3, endPoint y: 200, distance: 160.0
click at [0, 202] on div "TẠO ĐƠN HÀNG Yêu cầu xuất hóa đơn điện tử Transit Pickup Surcharge Ids Transit …" at bounding box center [547, 256] width 1094 height 513
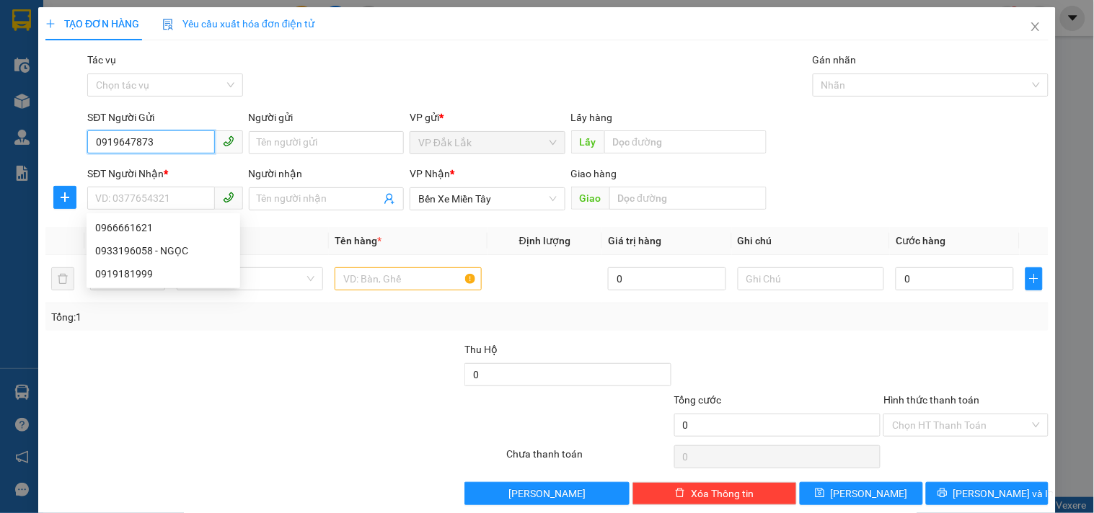
drag, startPoint x: 178, startPoint y: 146, endPoint x: 0, endPoint y: 159, distance: 178.5
click at [0, 159] on div "TẠO ĐƠN HÀNG Yêu cầu xuất hóa đơn điện tử Transit Pickup Surcharge Ids Transit …" at bounding box center [547, 256] width 1094 height 513
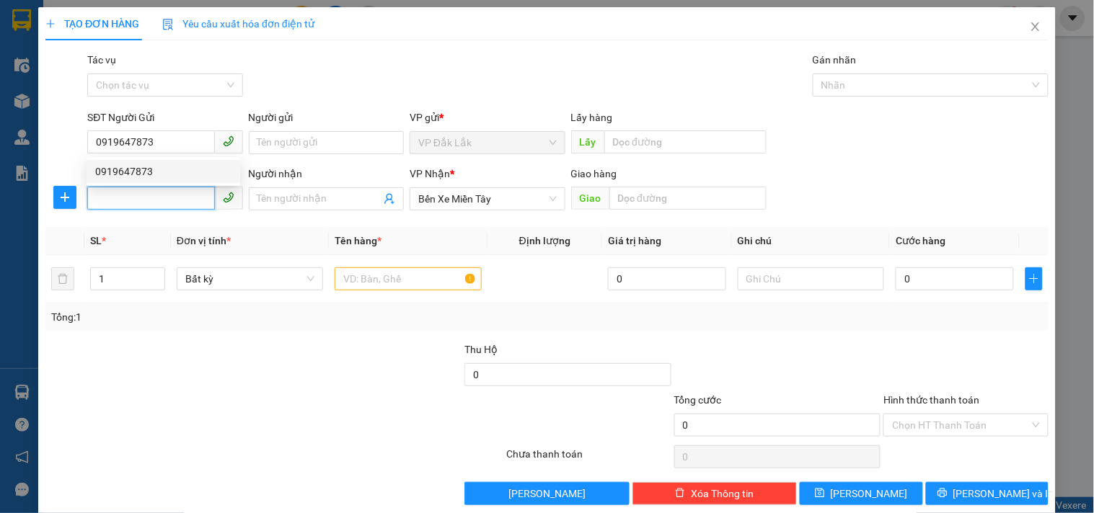
click at [151, 203] on input "SĐT Người Nhận *" at bounding box center [150, 198] width 127 height 23
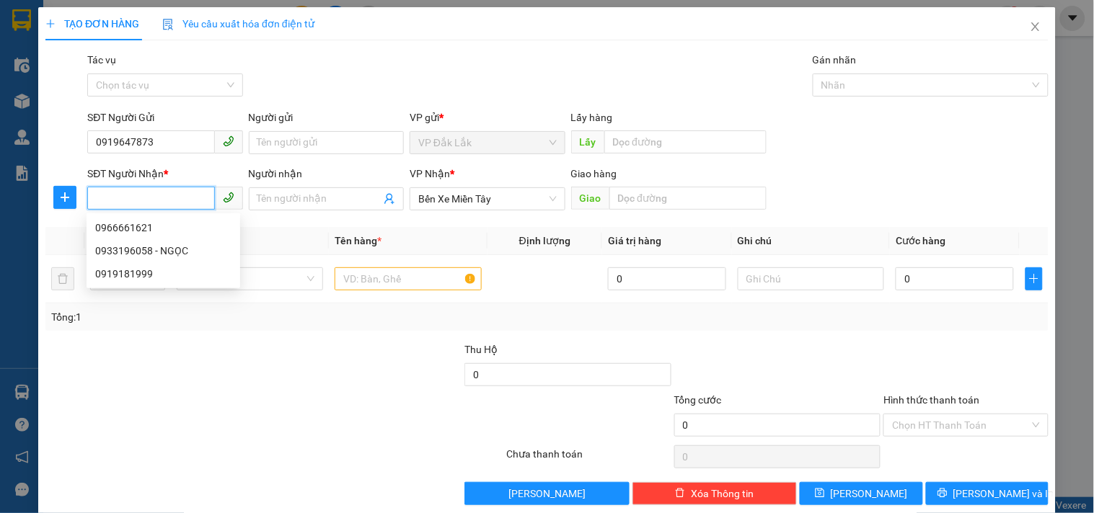
paste input "0919647873"
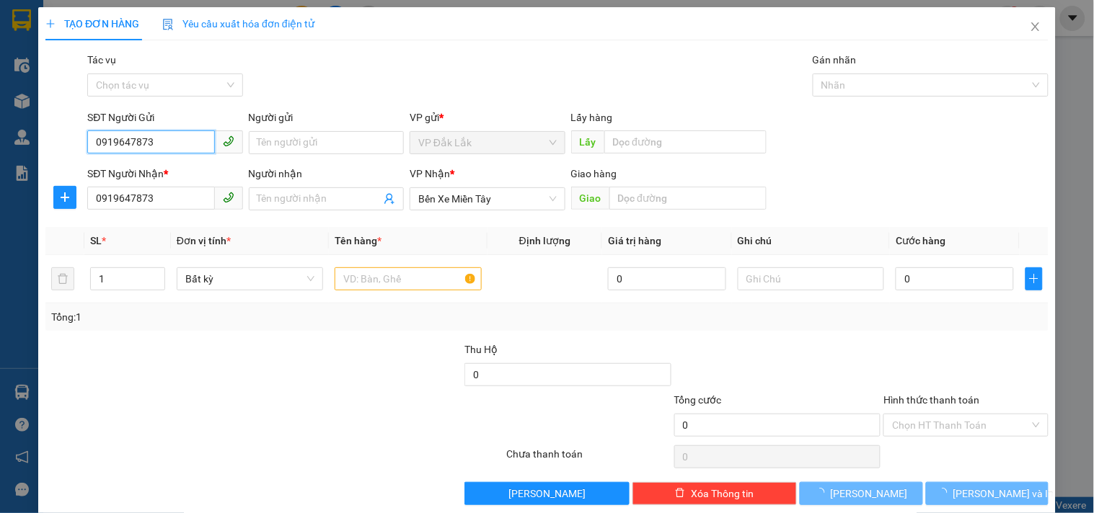
drag, startPoint x: 173, startPoint y: 146, endPoint x: 0, endPoint y: 162, distance: 173.8
click at [0, 162] on div "TẠO ĐƠN HÀNG Yêu cầu xuất hóa đơn điện tử Transit Pickup Surcharge Ids Transit …" at bounding box center [547, 256] width 1094 height 513
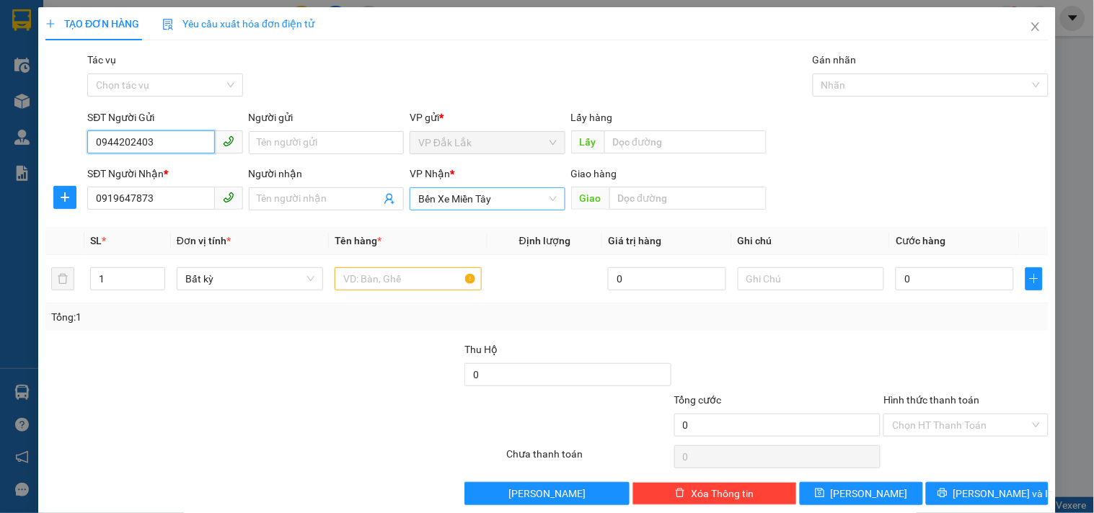
click at [502, 198] on span "Bến Xe Miền Tây" at bounding box center [487, 199] width 138 height 22
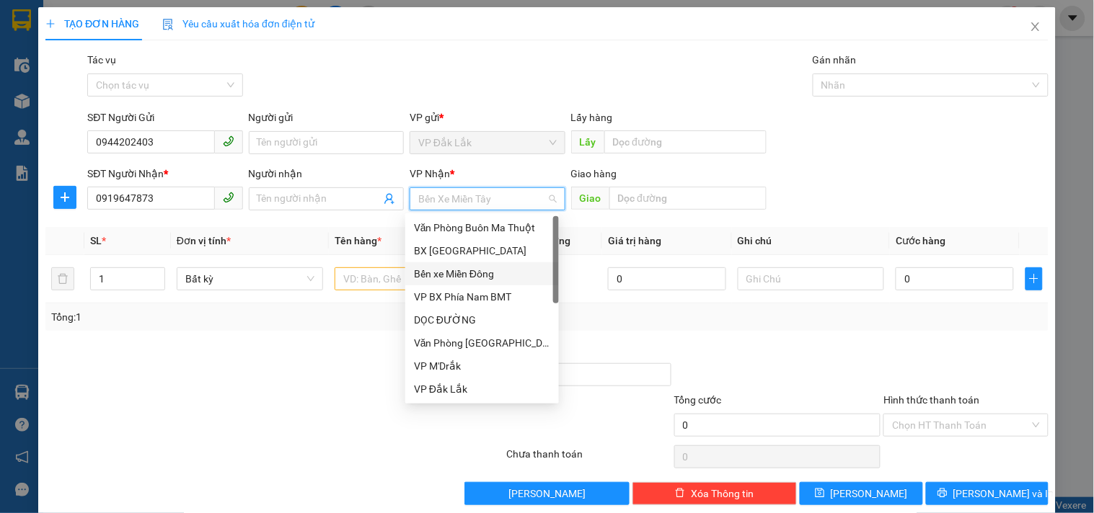
click at [488, 267] on div "Bến xe Miền Đông" at bounding box center [482, 274] width 136 height 16
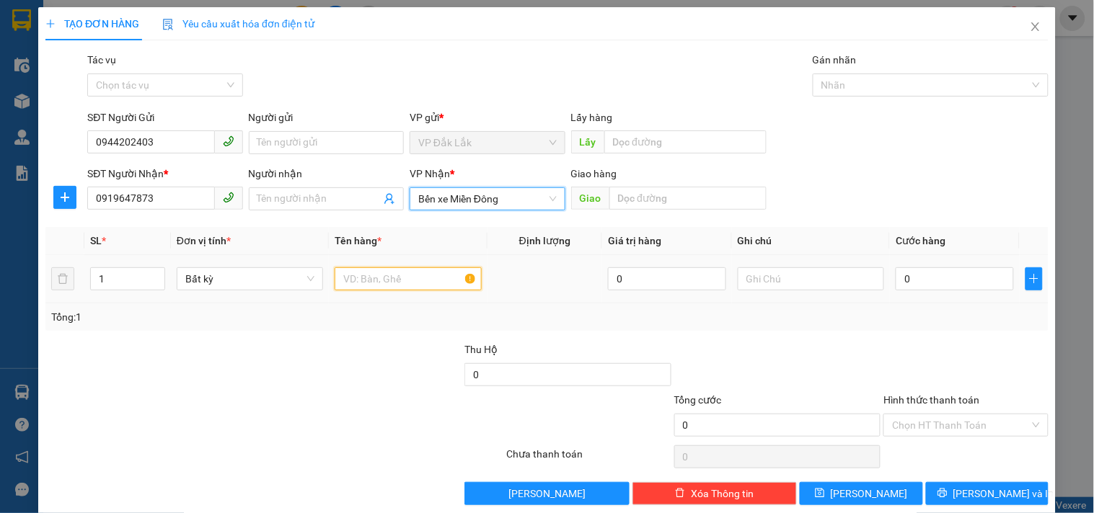
click at [391, 275] on input "text" at bounding box center [408, 278] width 146 height 23
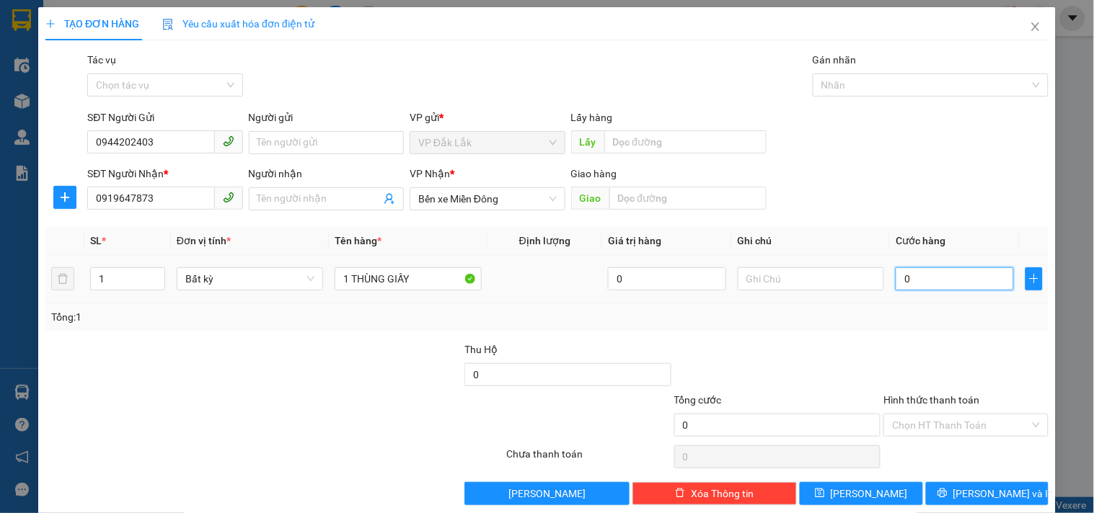
click at [900, 271] on input "0" at bounding box center [954, 278] width 118 height 23
click at [931, 426] on input "Hình thức thanh toán" at bounding box center [960, 426] width 137 height 22
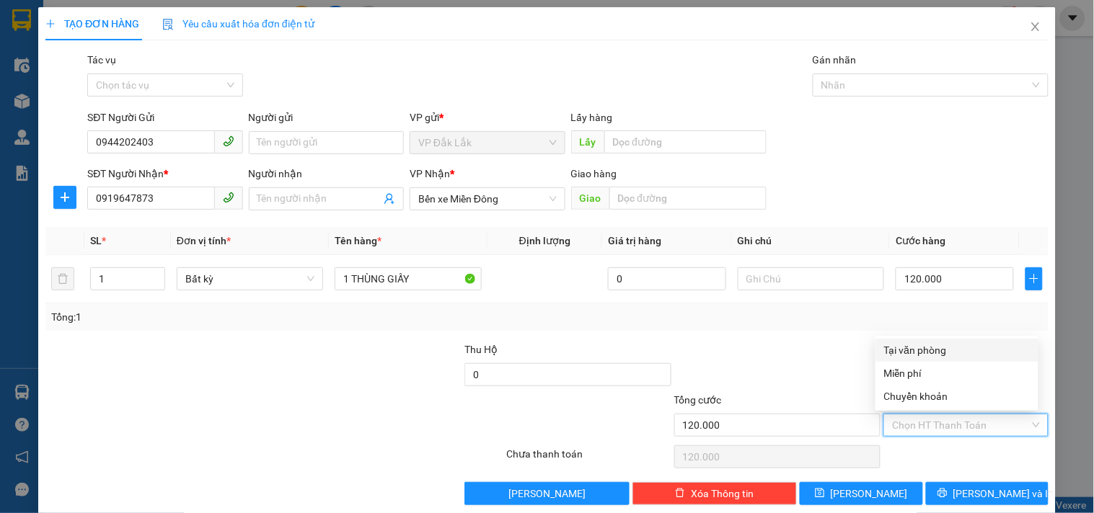
click at [931, 344] on div "Tại văn phòng" at bounding box center [957, 350] width 146 height 16
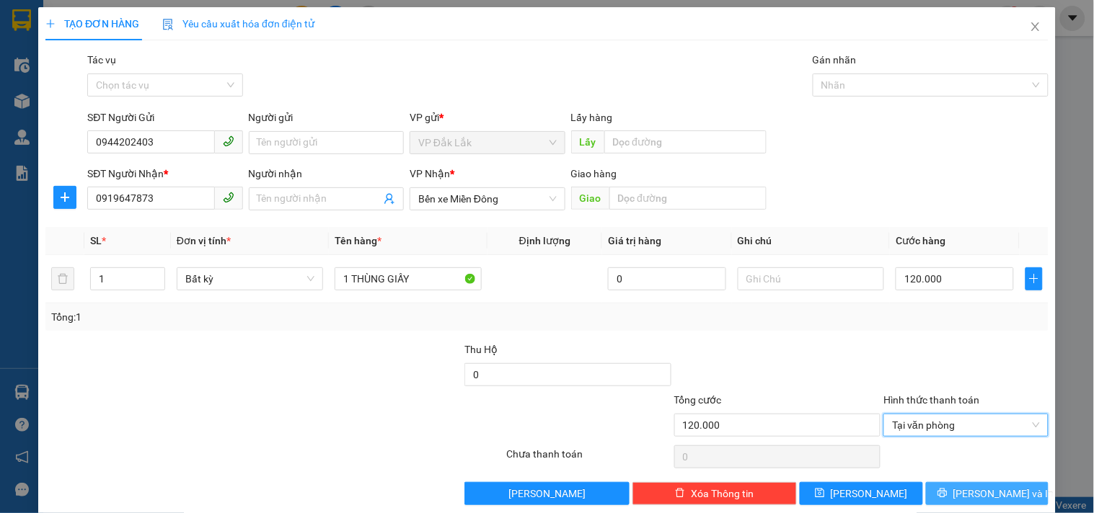
click at [971, 497] on span "[PERSON_NAME] và In" at bounding box center [1003, 494] width 101 height 16
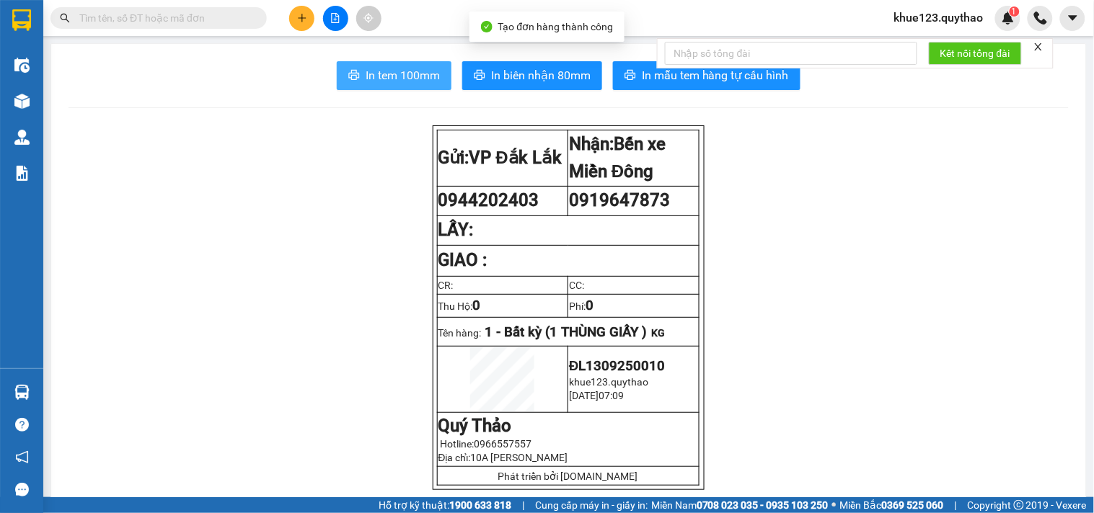
click at [414, 84] on span "In tem 100mm" at bounding box center [403, 75] width 74 height 18
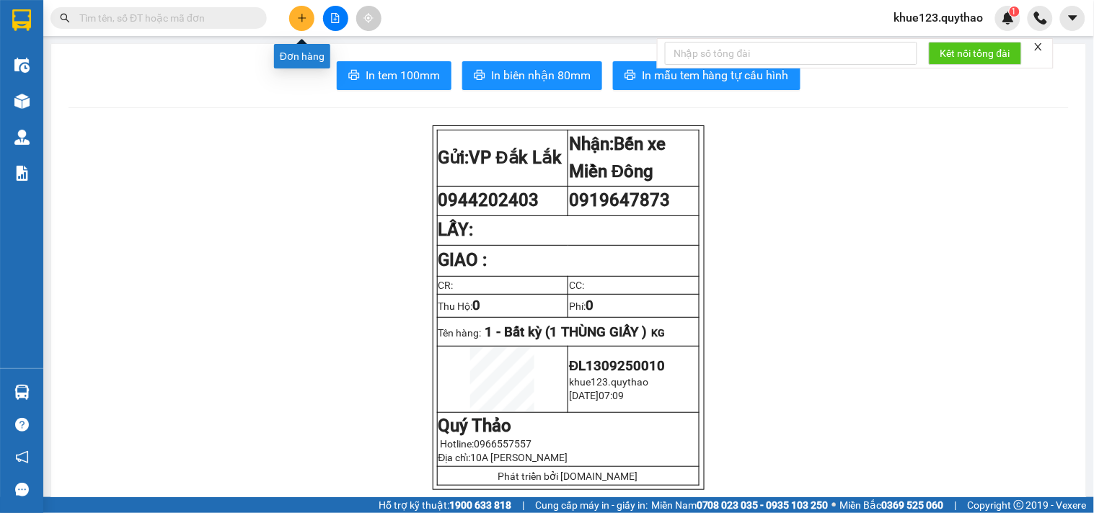
click at [306, 23] on button at bounding box center [301, 18] width 25 height 25
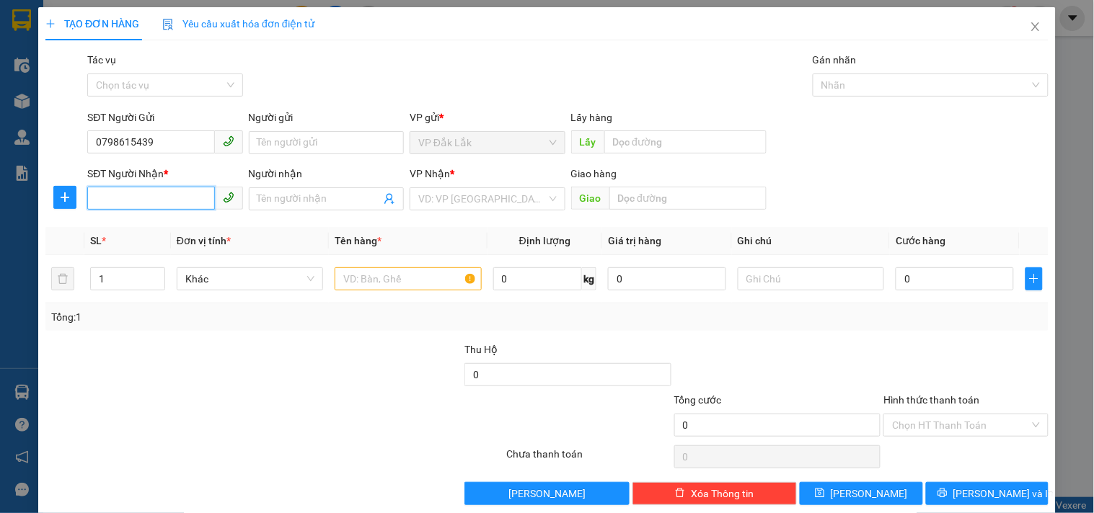
click at [141, 198] on input "SĐT Người Nhận *" at bounding box center [150, 198] width 127 height 23
click at [456, 196] on input "search" at bounding box center [482, 199] width 128 height 22
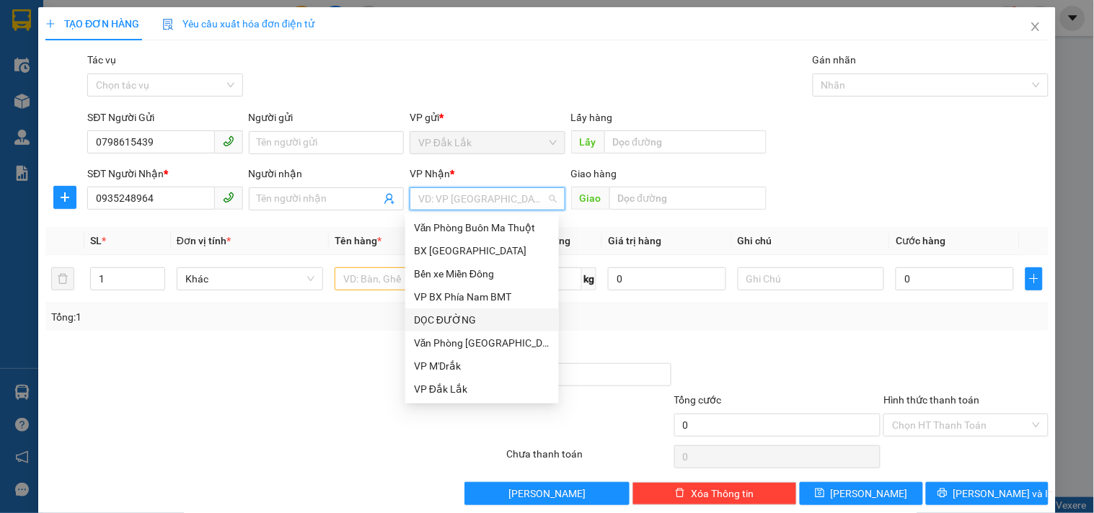
click at [459, 322] on div "DỌC ĐƯỜNG" at bounding box center [482, 320] width 136 height 16
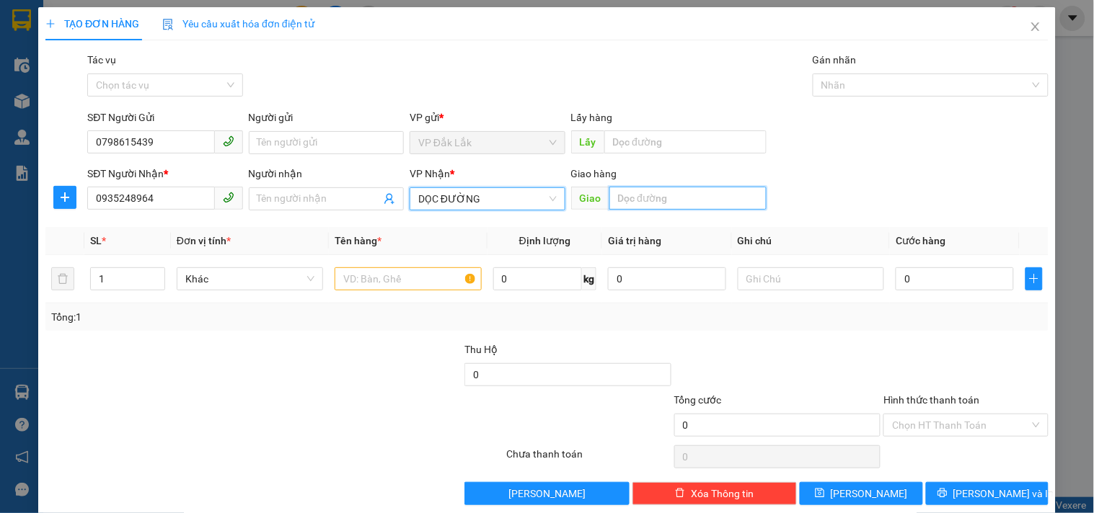
click at [675, 205] on input "text" at bounding box center [687, 198] width 157 height 23
click at [159, 278] on span "Decrease Value" at bounding box center [157, 283] width 16 height 13
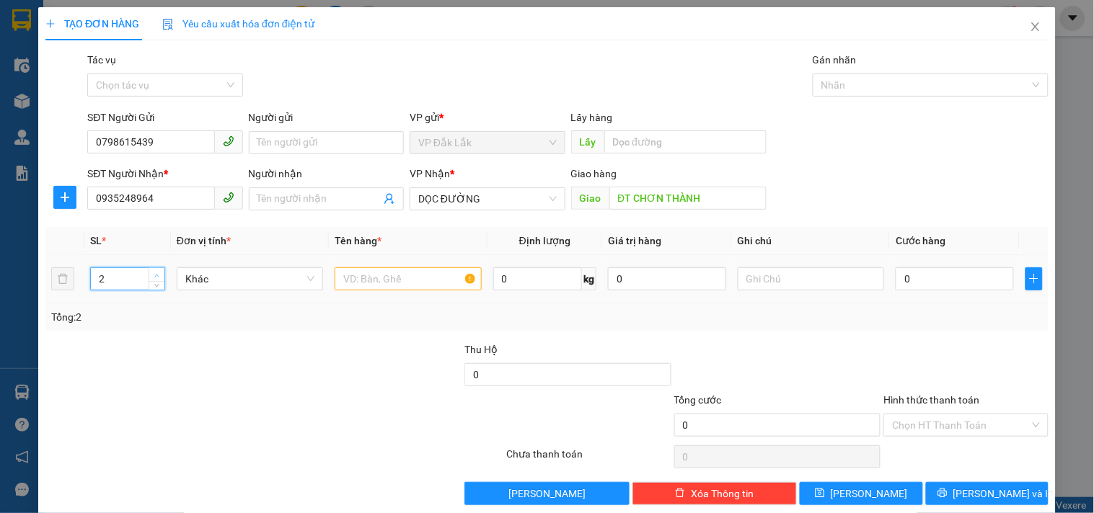
click at [156, 271] on span "up" at bounding box center [157, 275] width 9 height 9
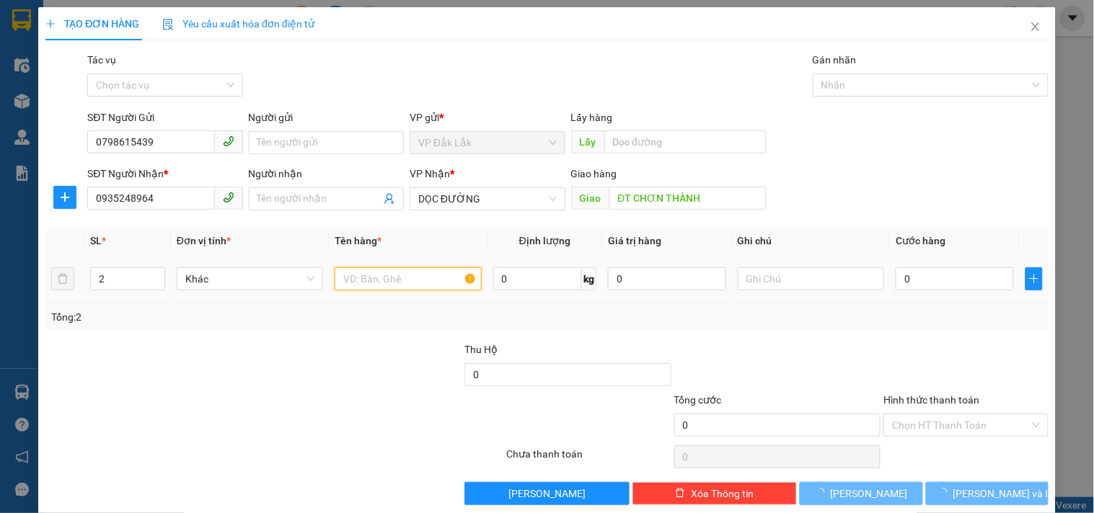
click at [387, 286] on input "text" at bounding box center [408, 278] width 146 height 23
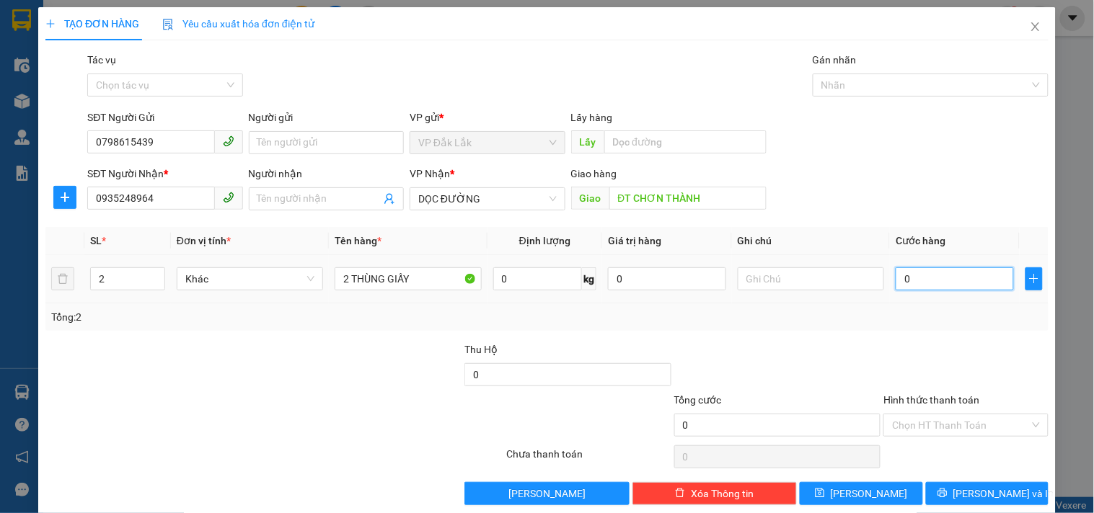
click at [930, 278] on input "0" at bounding box center [954, 278] width 118 height 23
click at [937, 422] on input "Hình thức thanh toán" at bounding box center [960, 426] width 137 height 22
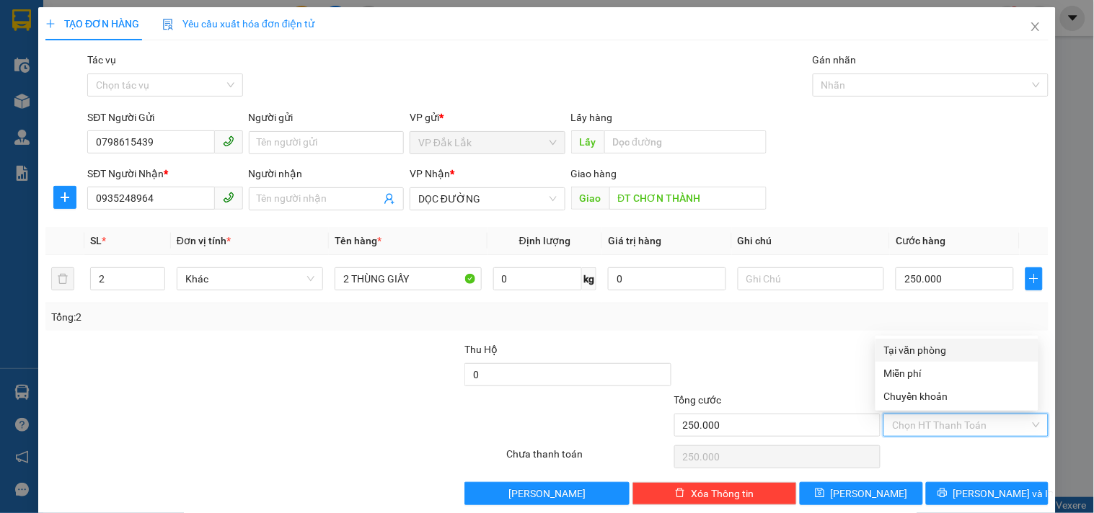
click at [927, 347] on div "Tại văn phòng" at bounding box center [957, 350] width 146 height 16
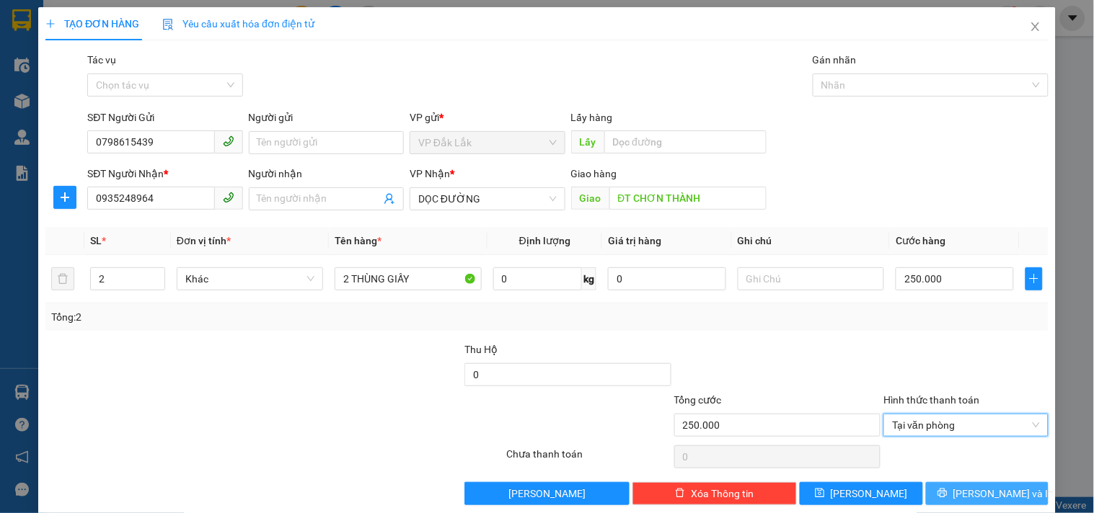
click at [962, 492] on button "[PERSON_NAME] và In" at bounding box center [987, 493] width 123 height 23
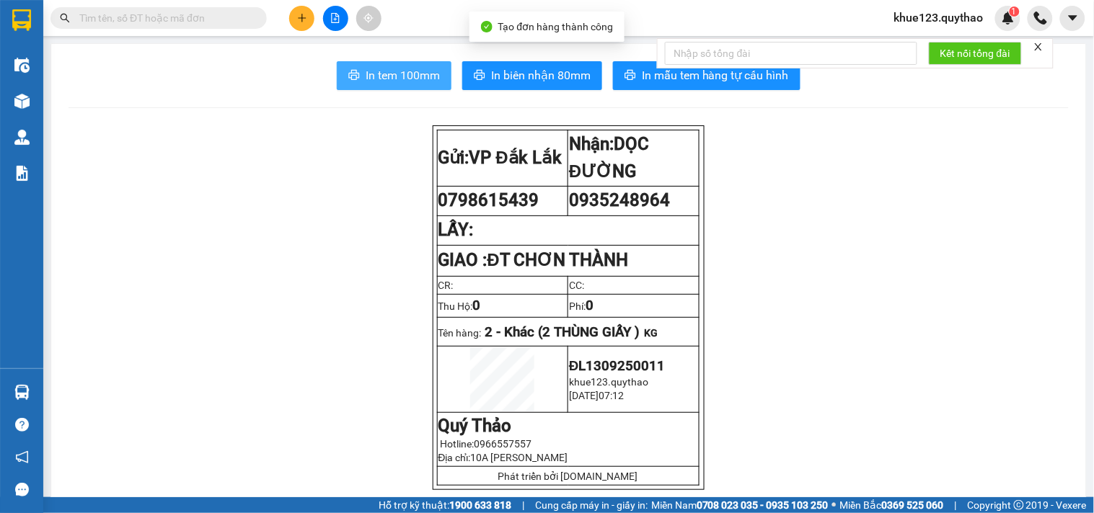
drag, startPoint x: 384, startPoint y: 71, endPoint x: 319, endPoint y: 56, distance: 66.6
click at [381, 71] on span "In tem 100mm" at bounding box center [403, 75] width 74 height 18
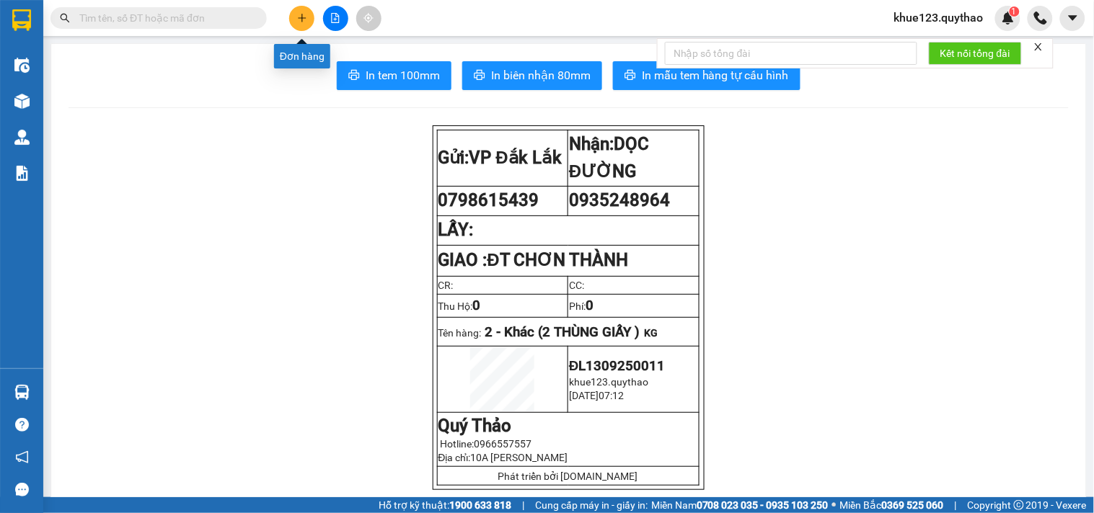
click at [298, 19] on icon "plus" at bounding box center [302, 18] width 10 height 10
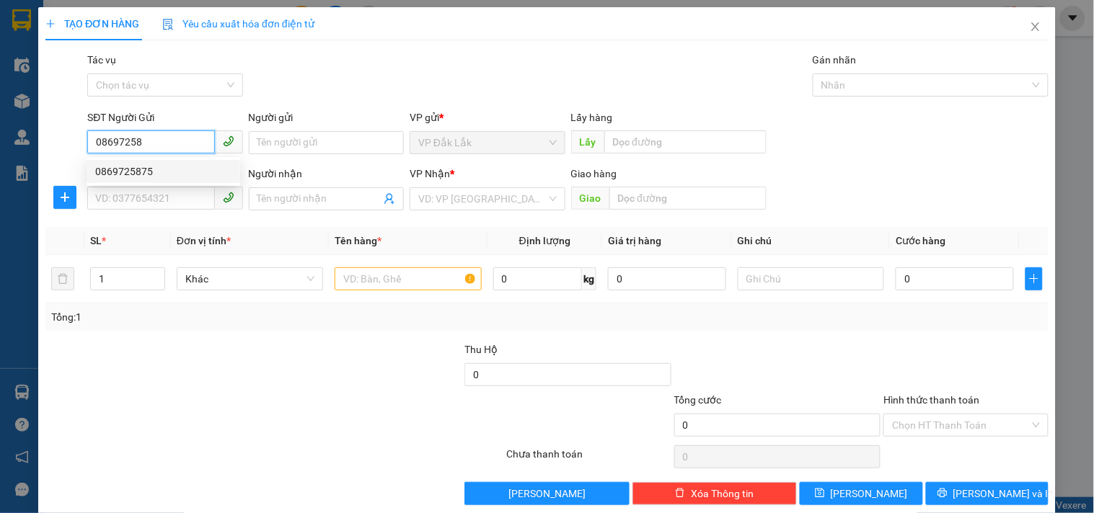
click at [138, 170] on div "0869725875" at bounding box center [163, 172] width 136 height 16
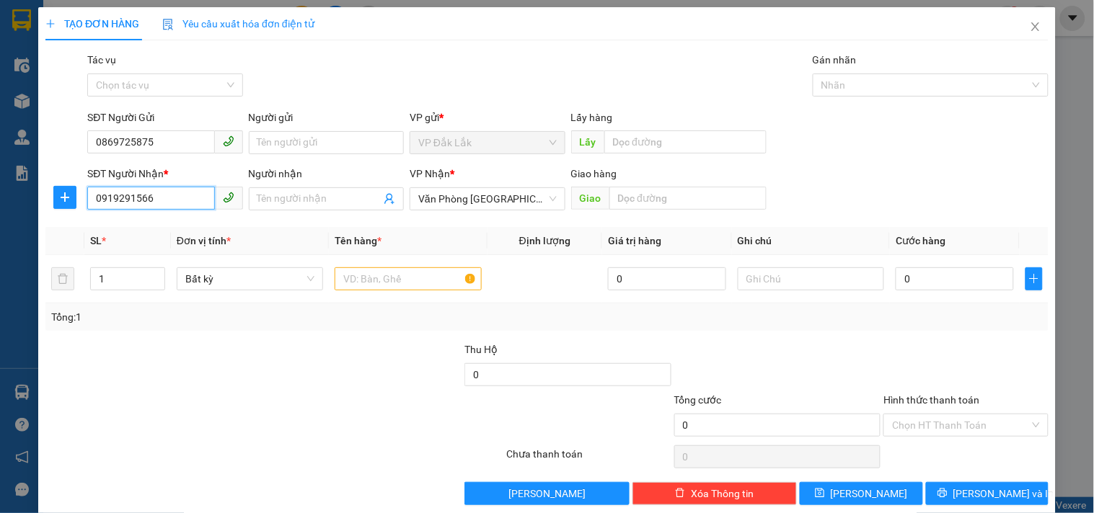
drag, startPoint x: 168, startPoint y: 204, endPoint x: 0, endPoint y: 221, distance: 168.8
click at [0, 221] on div "TẠO ĐƠN HÀNG Yêu cầu xuất hóa đơn điện tử Transit Pickup Surcharge Ids Transit …" at bounding box center [547, 256] width 1094 height 513
click at [160, 363] on div at bounding box center [149, 367] width 210 height 50
click at [440, 277] on input "text" at bounding box center [408, 278] width 146 height 23
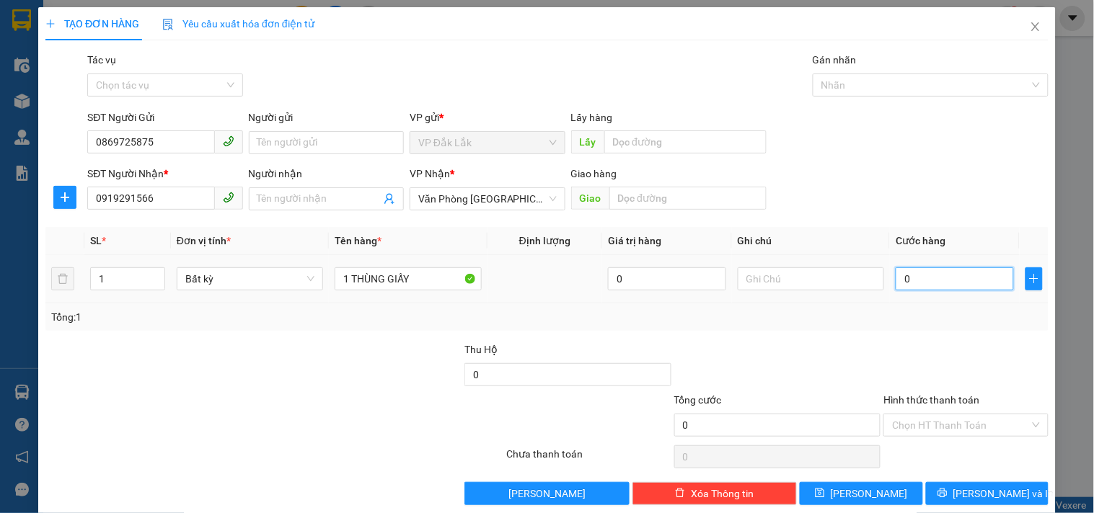
click at [930, 275] on input "0" at bounding box center [954, 278] width 118 height 23
click at [938, 420] on input "Hình thức thanh toán" at bounding box center [960, 426] width 137 height 22
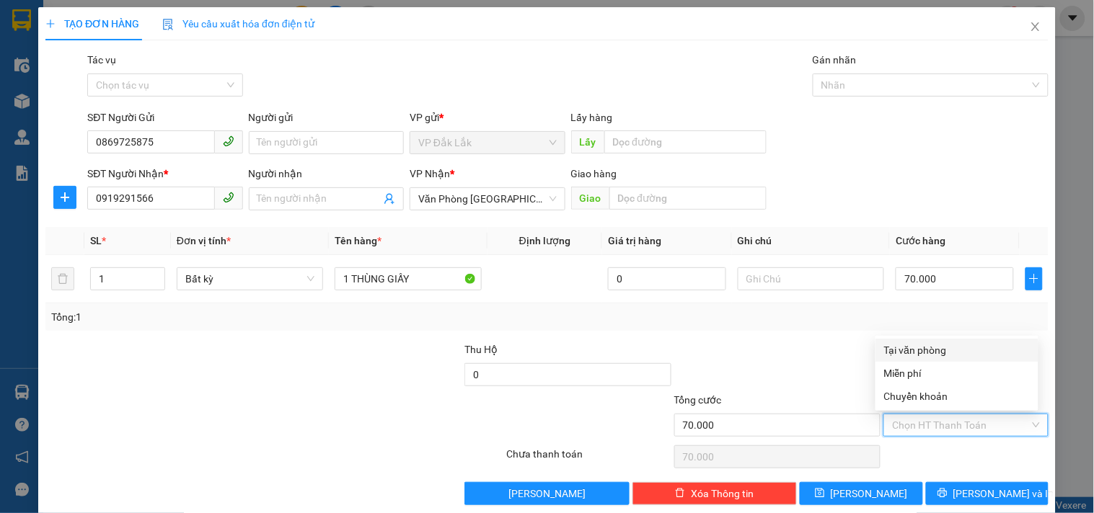
click at [920, 349] on div "Tại văn phòng" at bounding box center [957, 350] width 146 height 16
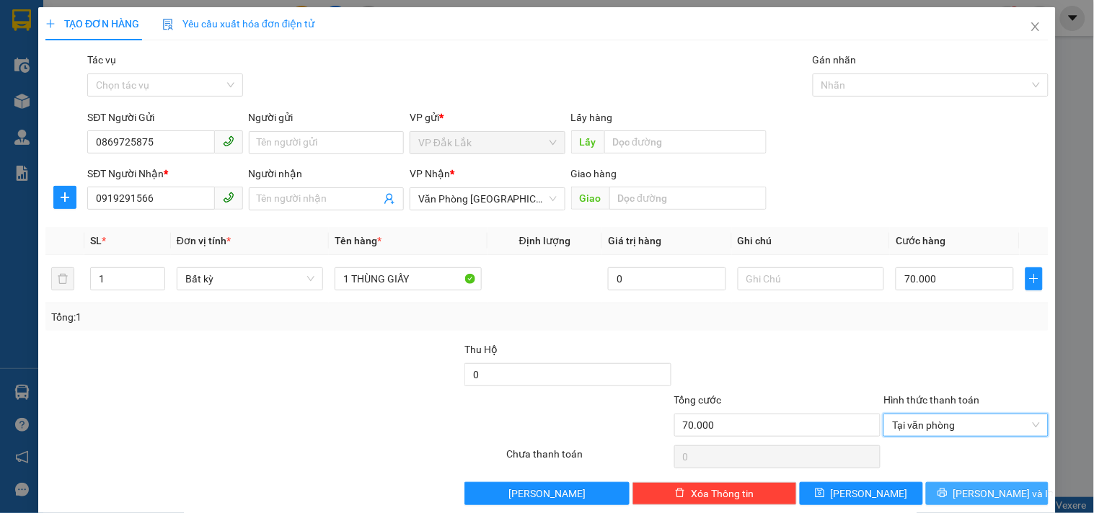
click at [960, 493] on button "[PERSON_NAME] và In" at bounding box center [987, 493] width 123 height 23
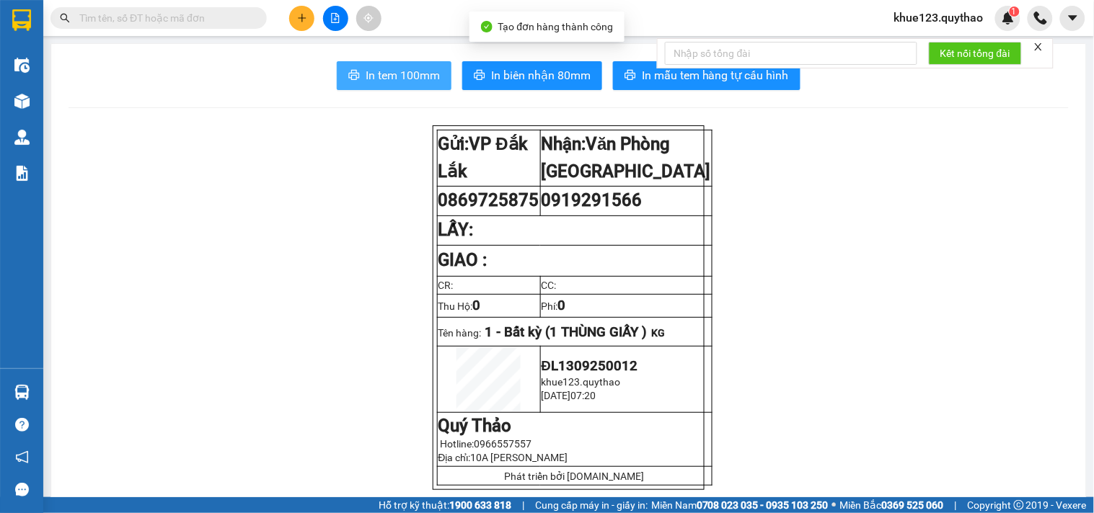
click at [409, 77] on span "In tem 100mm" at bounding box center [403, 75] width 74 height 18
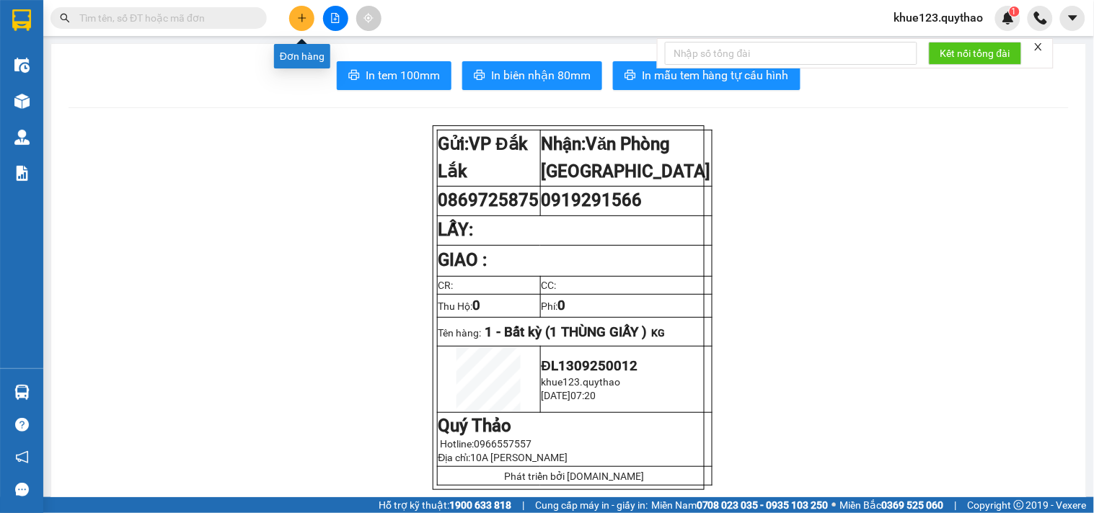
click at [306, 14] on icon "plus" at bounding box center [302, 18] width 10 height 10
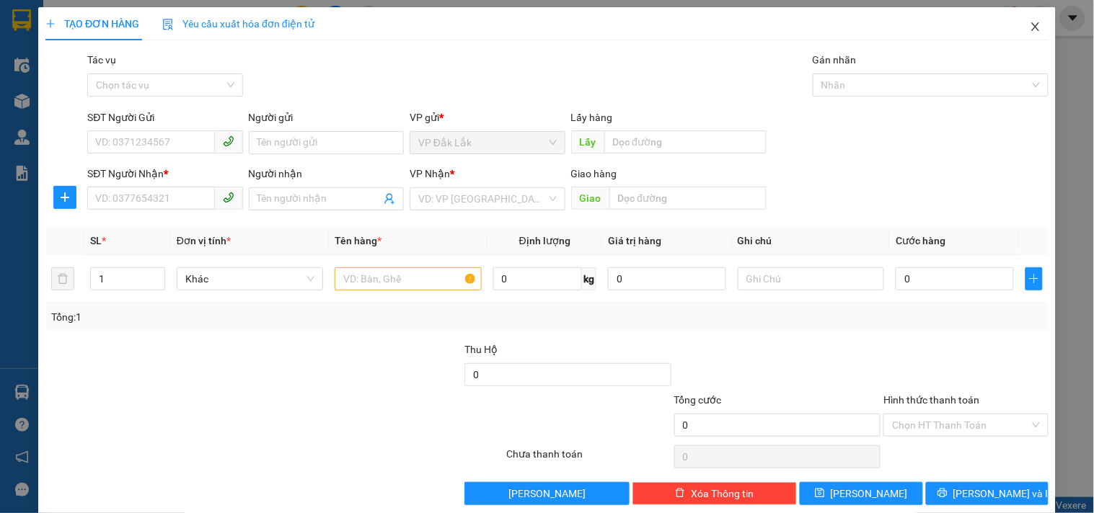
click at [1031, 27] on icon "close" at bounding box center [1035, 26] width 8 height 9
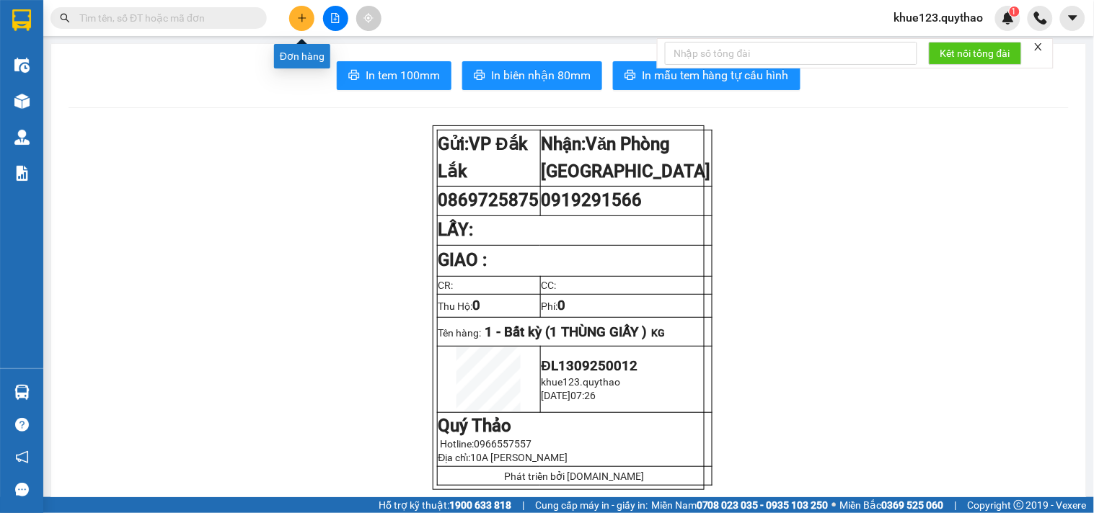
click at [307, 14] on button at bounding box center [301, 18] width 25 height 25
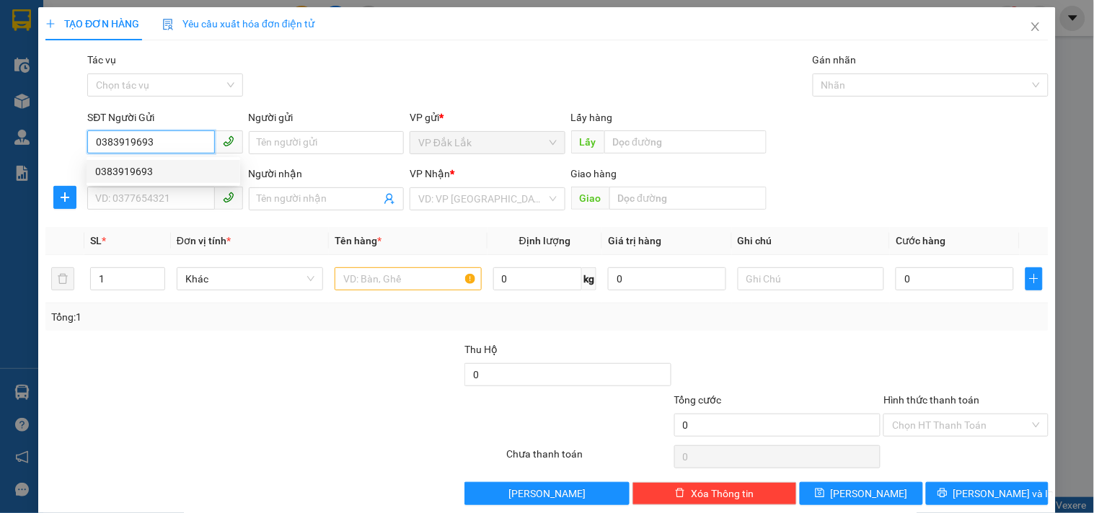
click at [127, 167] on div "0383919693" at bounding box center [163, 172] width 136 height 16
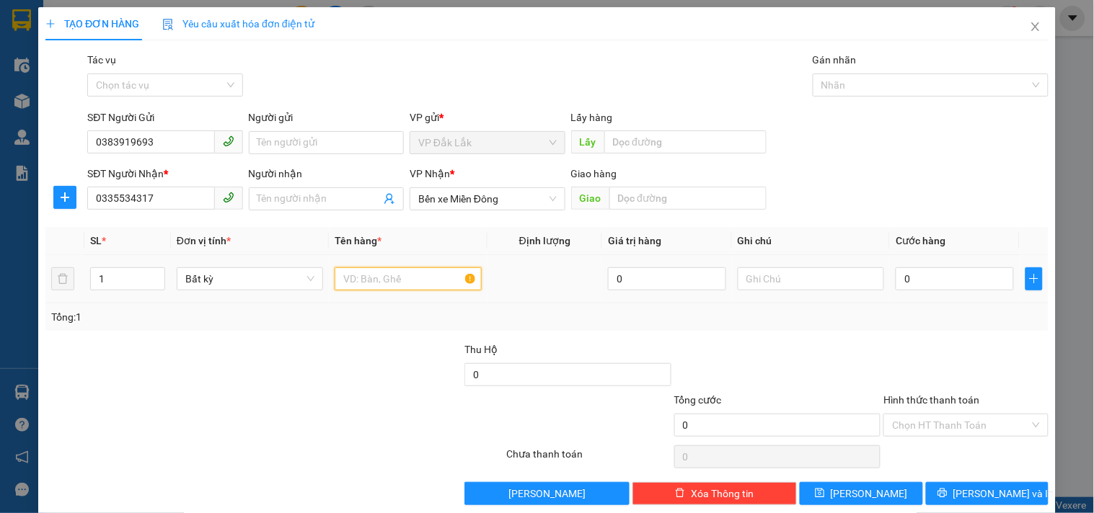
click at [402, 279] on input "text" at bounding box center [408, 278] width 146 height 23
click at [932, 277] on input "0" at bounding box center [954, 278] width 118 height 23
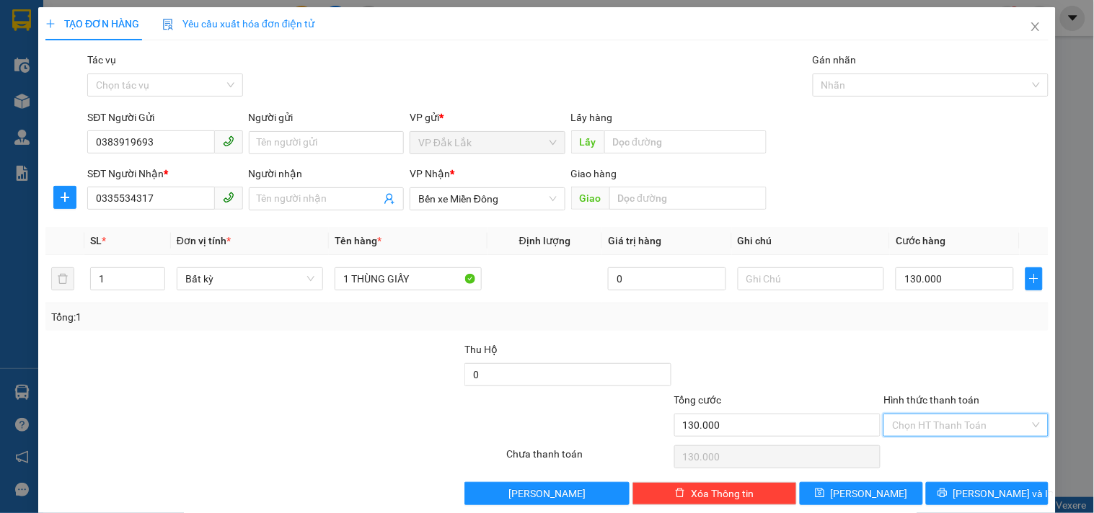
click at [972, 424] on input "Hình thức thanh toán" at bounding box center [960, 426] width 137 height 22
click at [907, 347] on div "Tại văn phòng" at bounding box center [957, 350] width 146 height 16
drag, startPoint x: 965, startPoint y: 489, endPoint x: 966, endPoint y: 482, distance: 7.4
click at [966, 488] on span "[PERSON_NAME] và In" at bounding box center [1003, 494] width 101 height 16
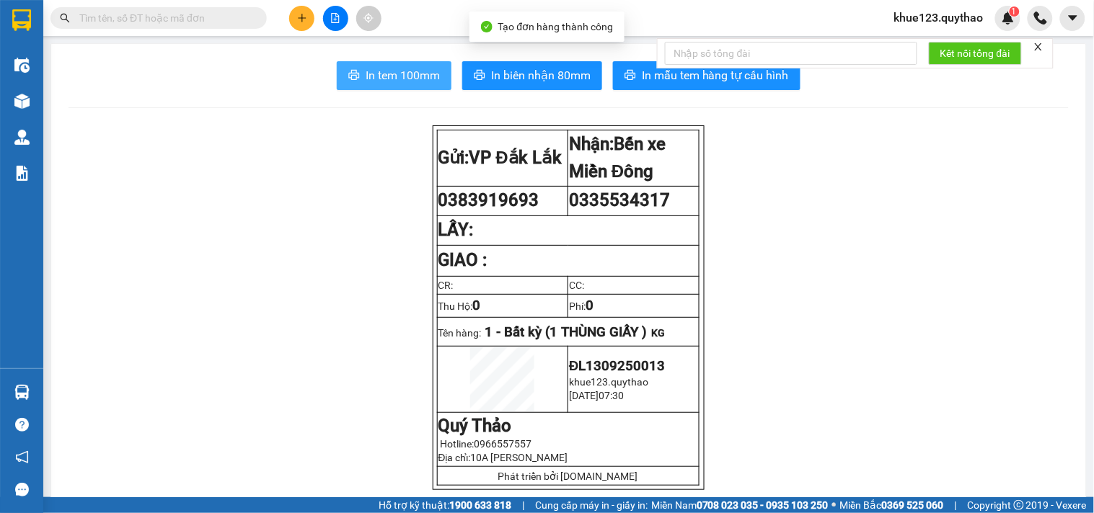
click at [404, 74] on span "In tem 100mm" at bounding box center [403, 75] width 74 height 18
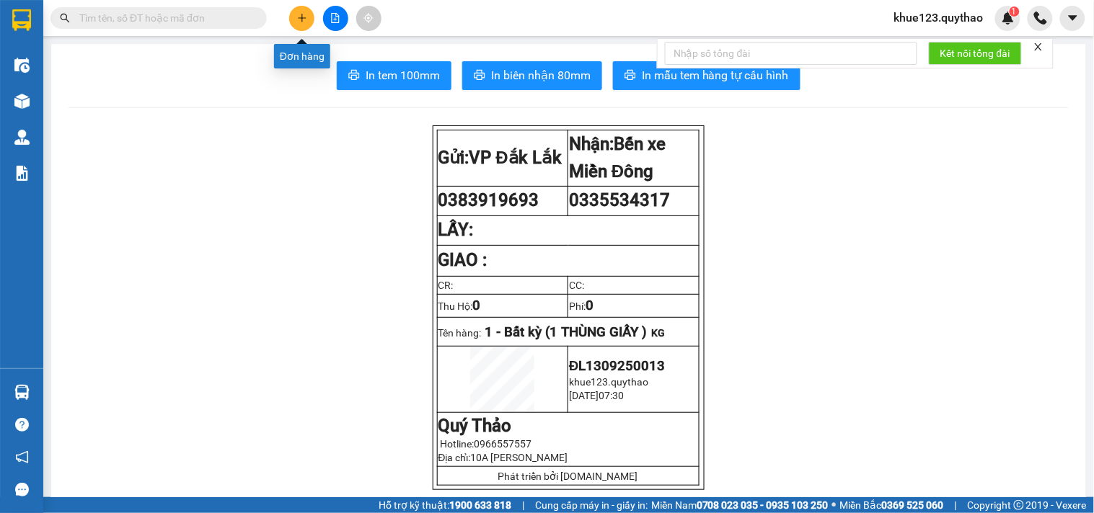
click at [306, 25] on button at bounding box center [301, 18] width 25 height 25
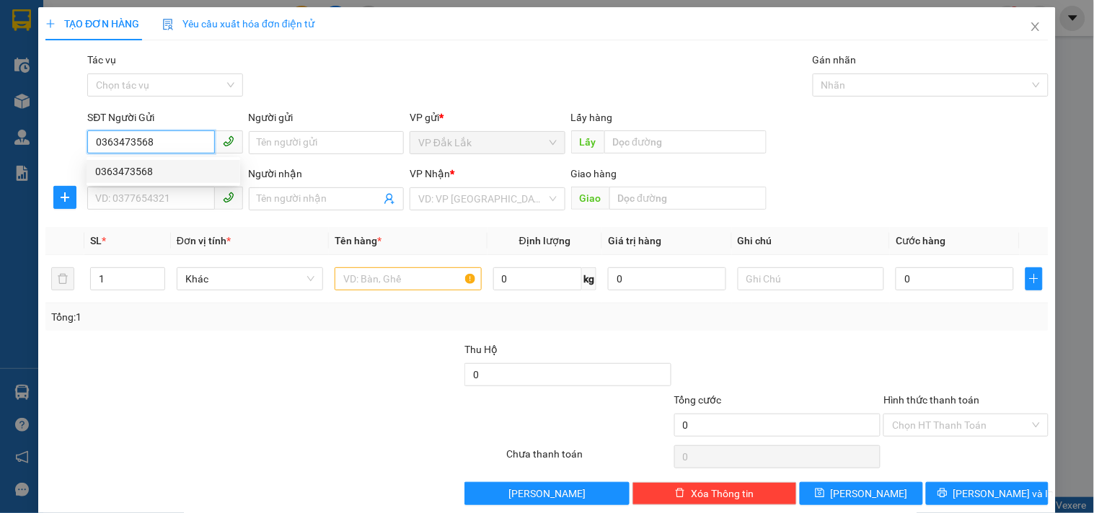
click at [130, 167] on div "0363473568" at bounding box center [163, 172] width 136 height 16
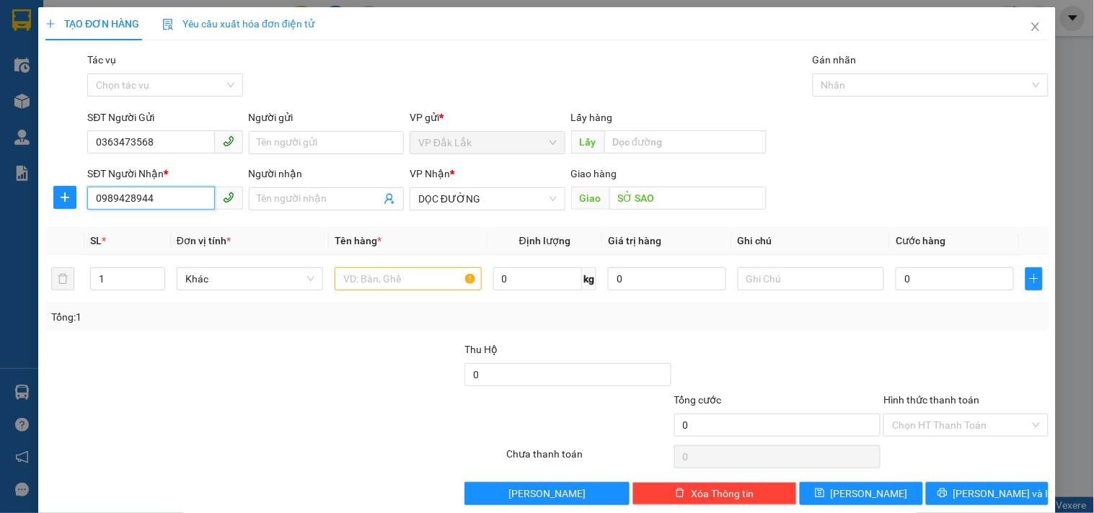
drag, startPoint x: 177, startPoint y: 193, endPoint x: 0, endPoint y: 198, distance: 177.4
click at [0, 198] on div "TẠO ĐƠN HÀNG Yêu cầu xuất hóa đơn điện tử Transit Pickup Surcharge Ids Transit …" at bounding box center [547, 256] width 1094 height 513
click at [154, 224] on div "0972547617 - TRÍ" at bounding box center [163, 228] width 136 height 16
click at [154, 275] on icon "up" at bounding box center [156, 275] width 5 height 5
click at [397, 273] on input "text" at bounding box center [408, 278] width 146 height 23
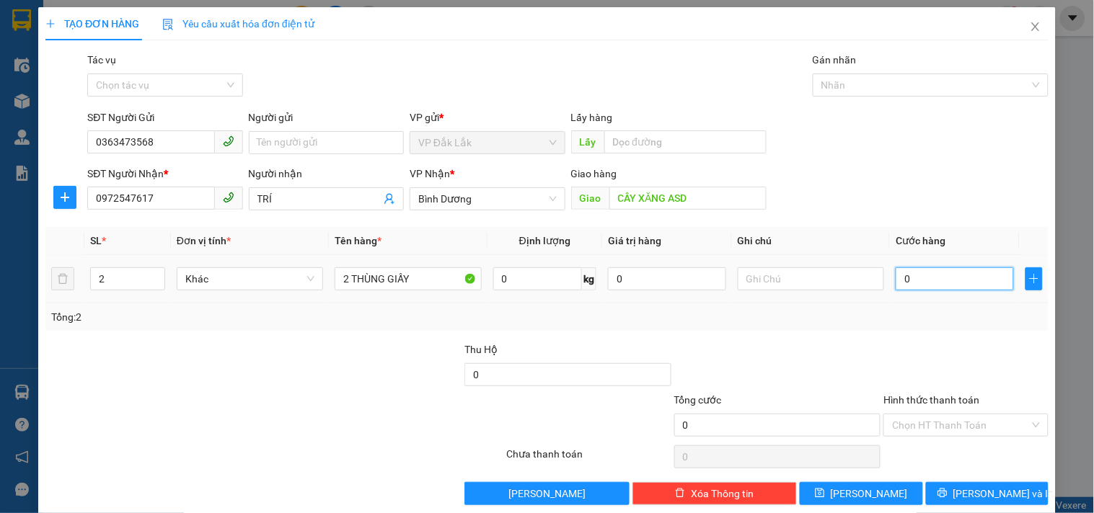
click at [950, 283] on input "0" at bounding box center [954, 278] width 118 height 23
click at [967, 421] on input "Hình thức thanh toán" at bounding box center [960, 426] width 137 height 22
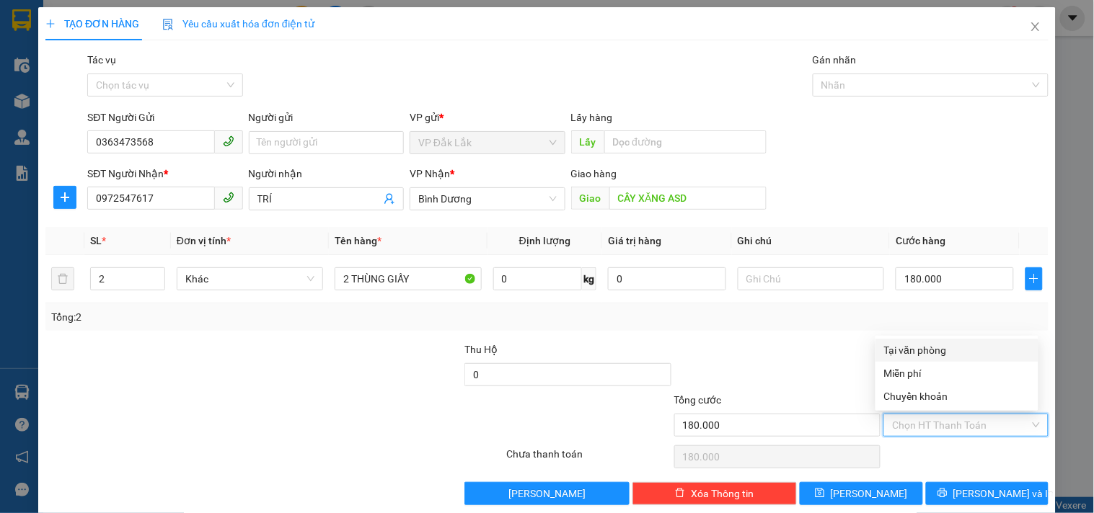
click at [921, 350] on div "Tại văn phòng" at bounding box center [957, 350] width 146 height 16
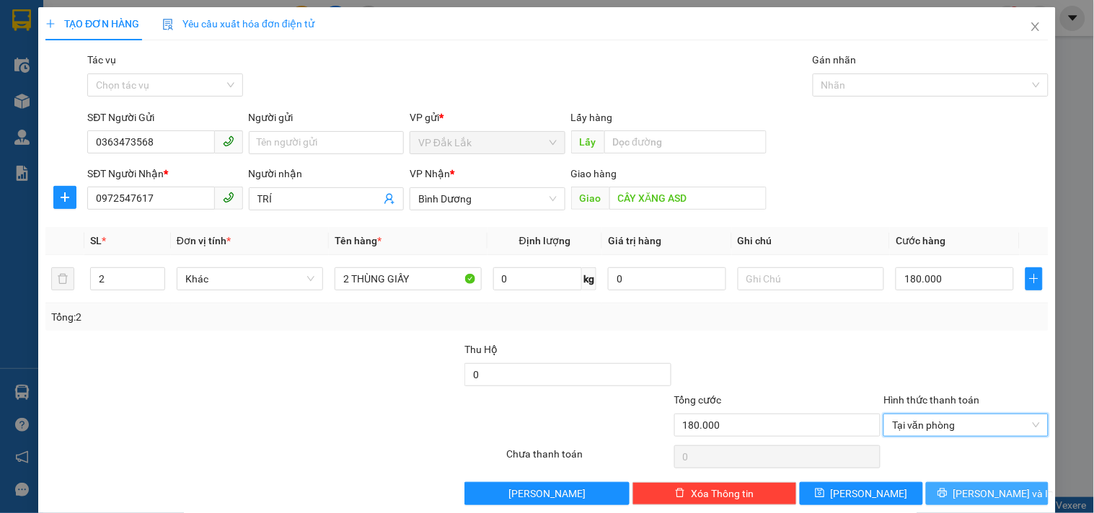
click at [972, 492] on span "[PERSON_NAME] và In" at bounding box center [1003, 494] width 101 height 16
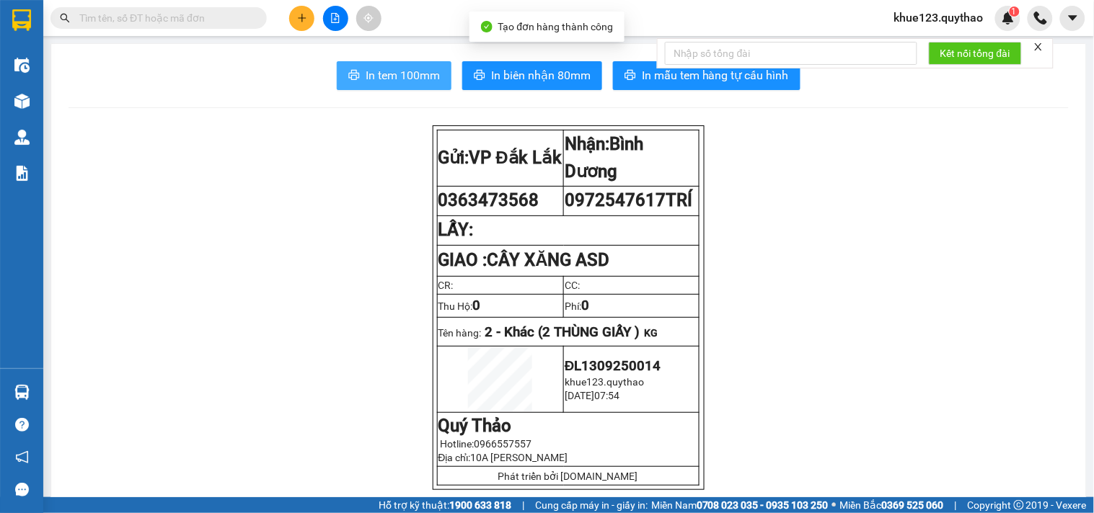
drag, startPoint x: 409, startPoint y: 73, endPoint x: 409, endPoint y: 120, distance: 47.6
click at [408, 73] on span "In tem 100mm" at bounding box center [403, 75] width 74 height 18
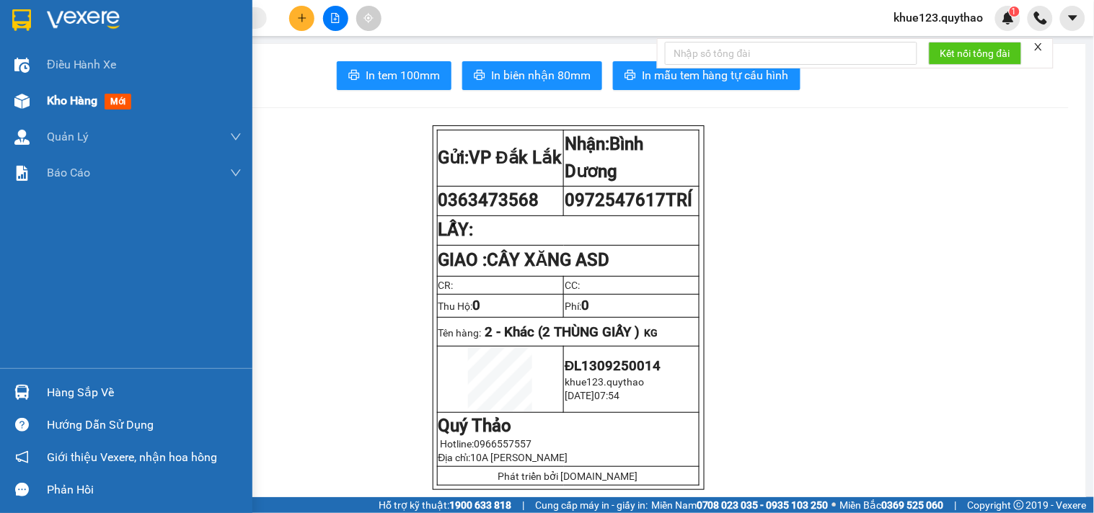
click at [61, 97] on span "Kho hàng" at bounding box center [72, 101] width 50 height 14
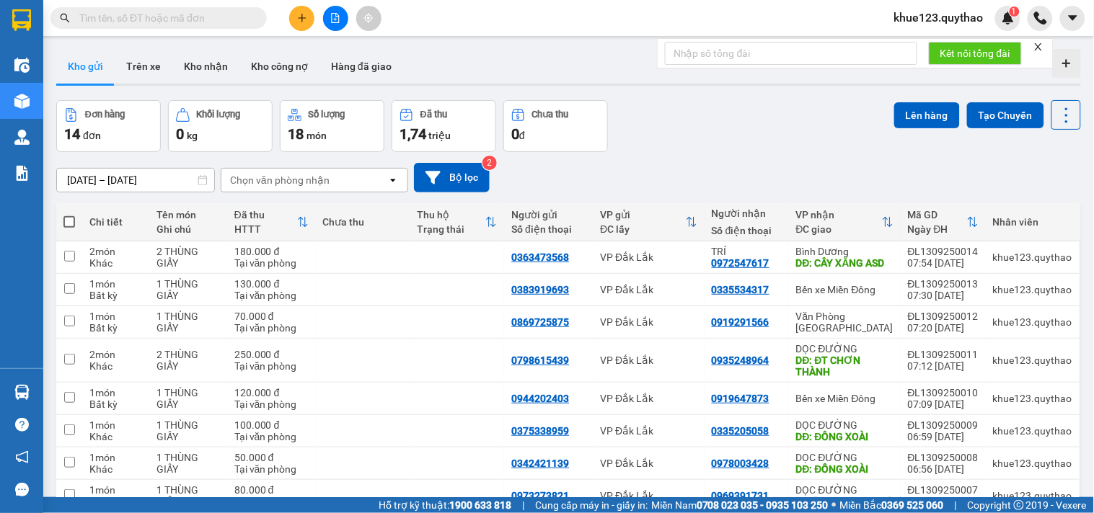
drag, startPoint x: 909, startPoint y: 462, endPoint x: 941, endPoint y: 451, distance: 33.8
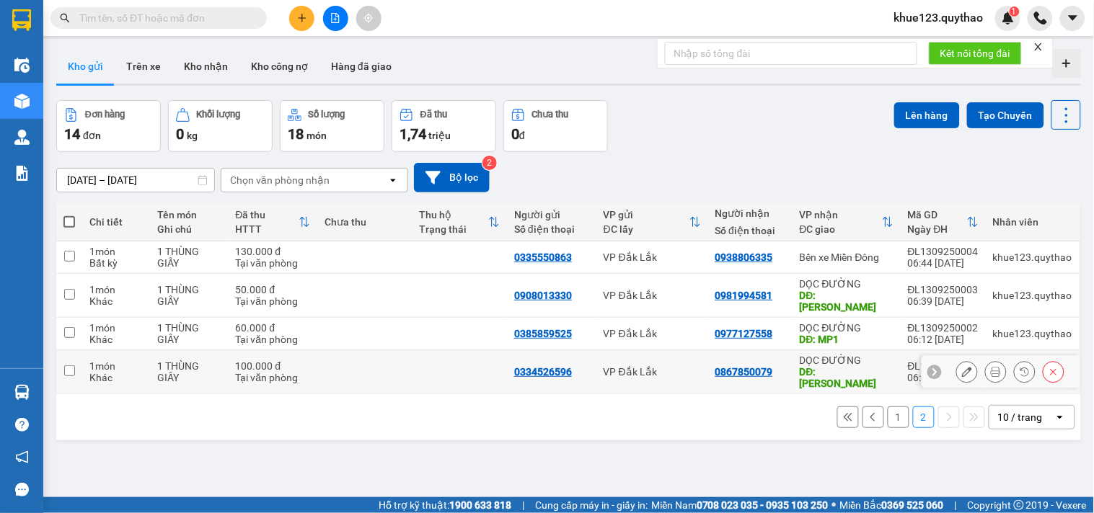
click at [820, 355] on div "DỌC ĐƯỜNG" at bounding box center [846, 361] width 94 height 12
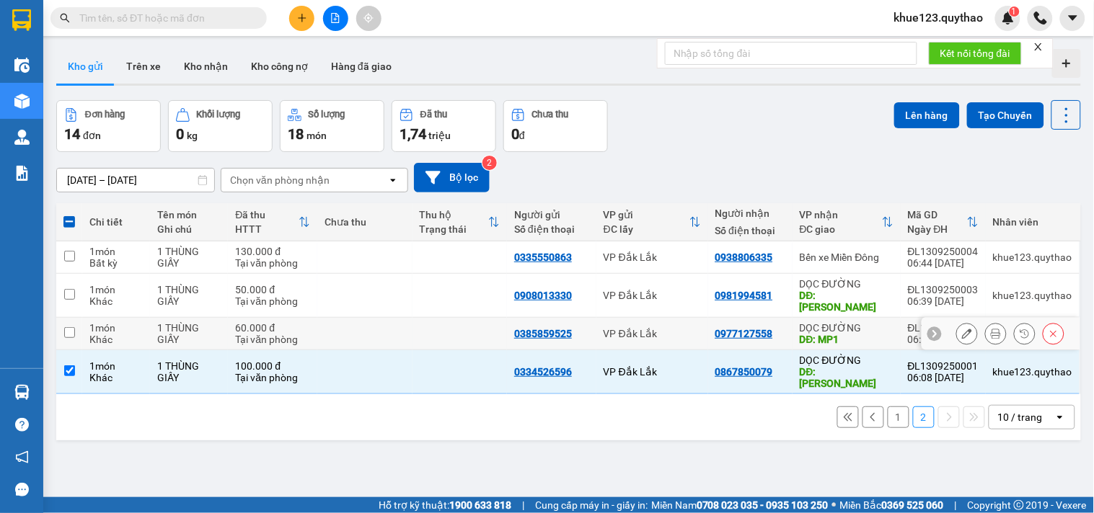
click at [812, 322] on div "DỌC ĐƯỜNG DĐ: MP1" at bounding box center [846, 333] width 94 height 23
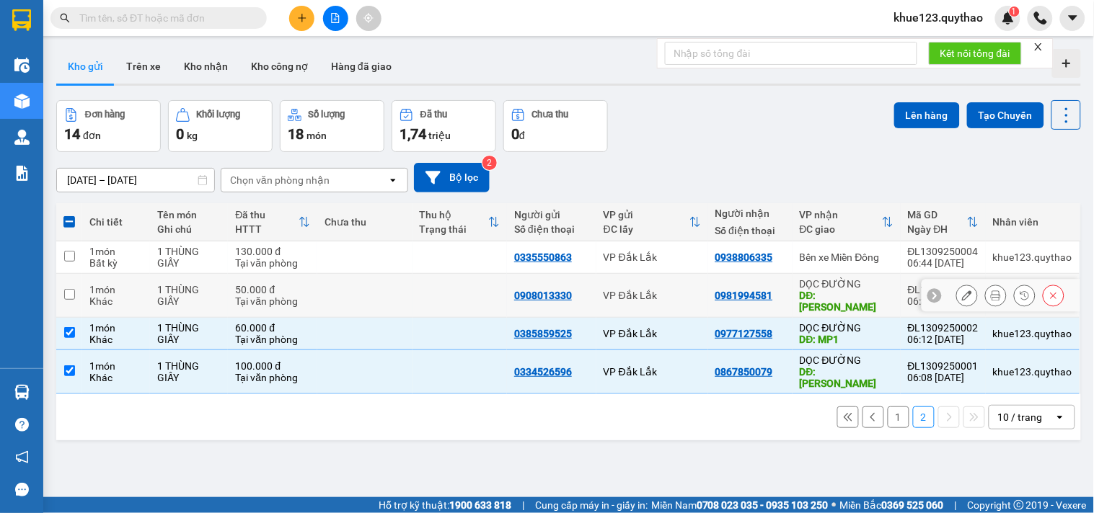
click at [827, 290] on div "DĐ: [PERSON_NAME]" at bounding box center [846, 301] width 94 height 23
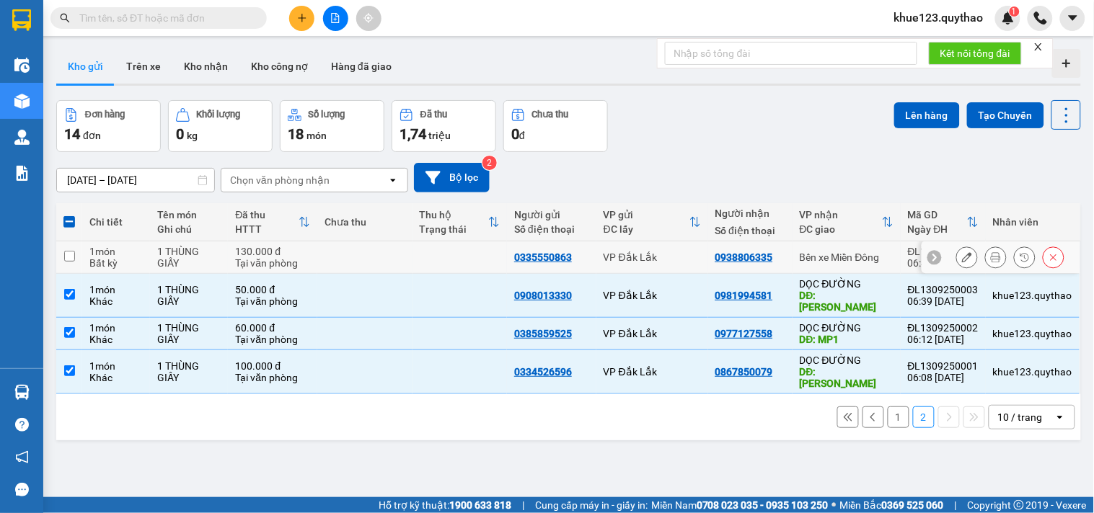
click at [835, 252] on div "Bến xe Miền Đông" at bounding box center [846, 258] width 94 height 12
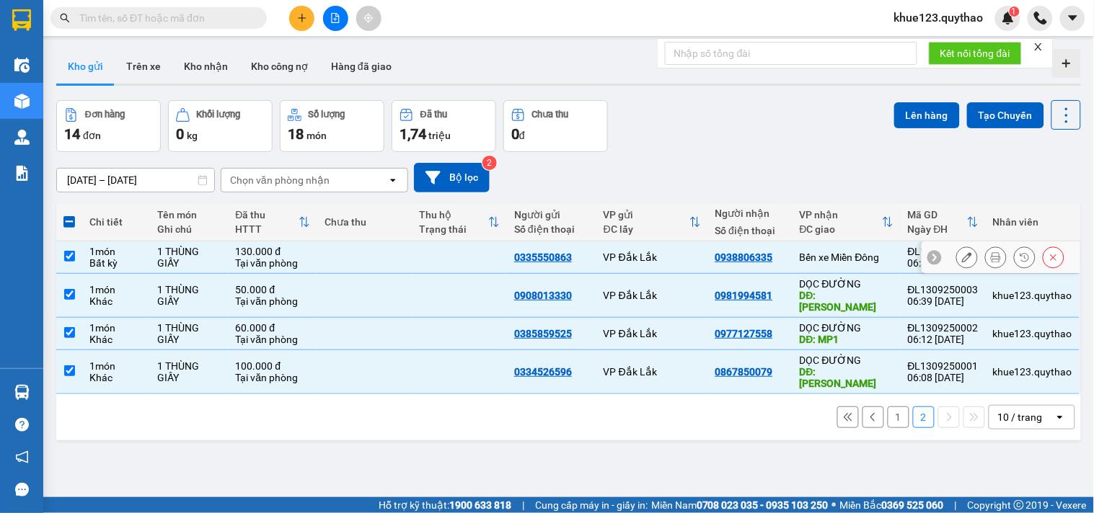
click at [865, 260] on div "Bến xe Miền Đông" at bounding box center [846, 258] width 94 height 12
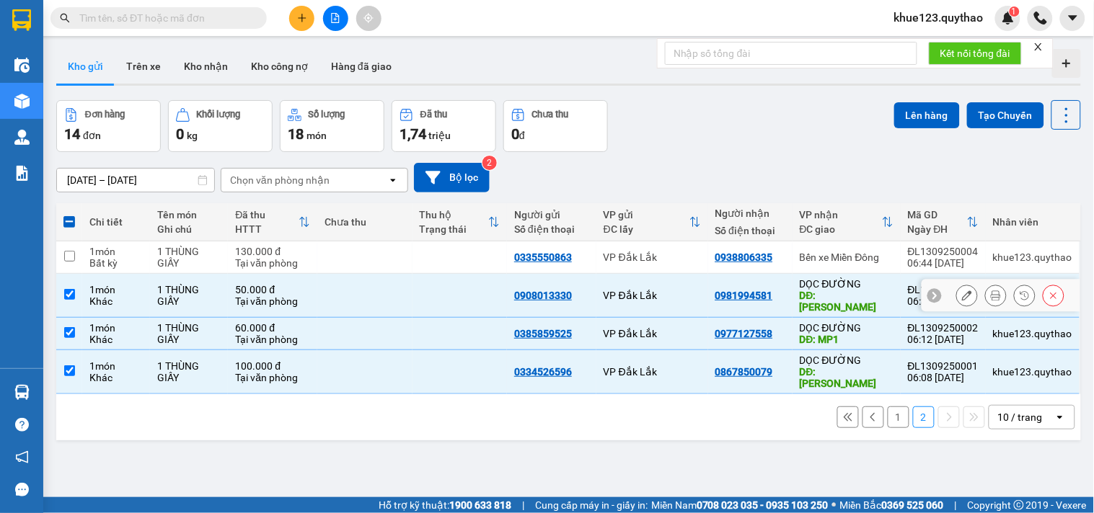
click at [867, 290] on div "DĐ: [PERSON_NAME]" at bounding box center [846, 301] width 94 height 23
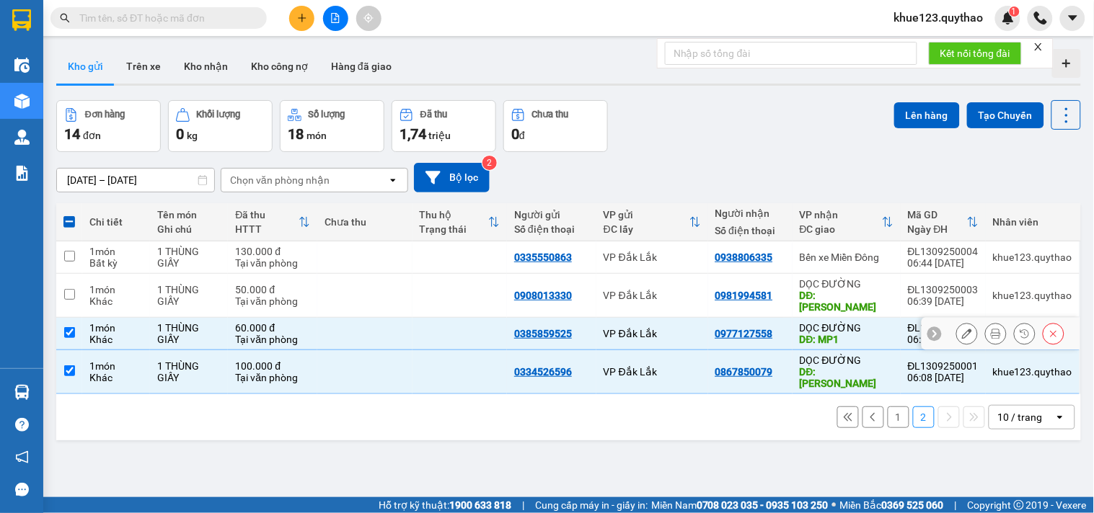
drag, startPoint x: 851, startPoint y: 322, endPoint x: 848, endPoint y: 346, distance: 24.0
click at [851, 323] on div "DỌC ĐƯỜNG DĐ: MP1" at bounding box center [846, 333] width 94 height 23
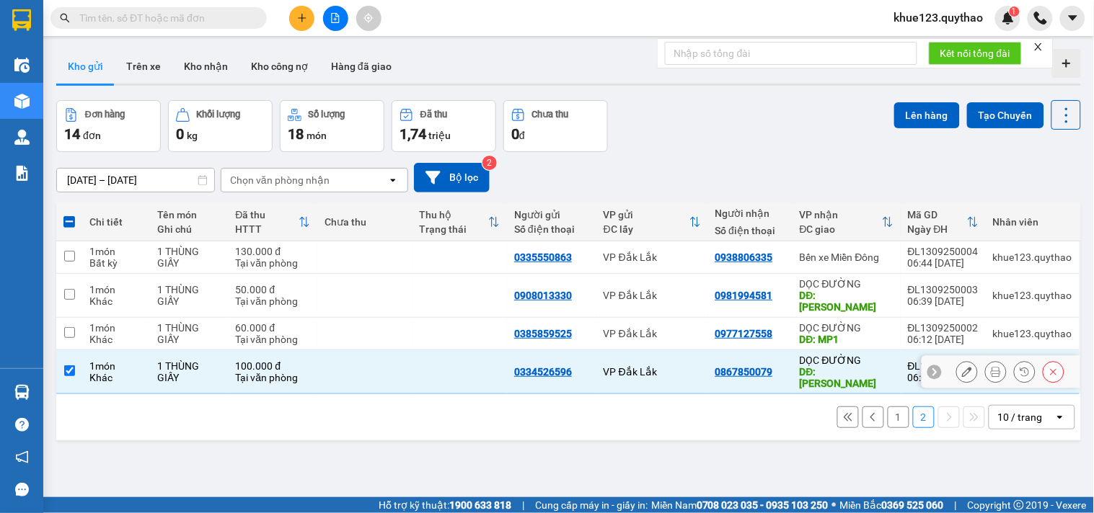
click at [847, 355] on div "DỌC ĐƯỜNG" at bounding box center [846, 361] width 94 height 12
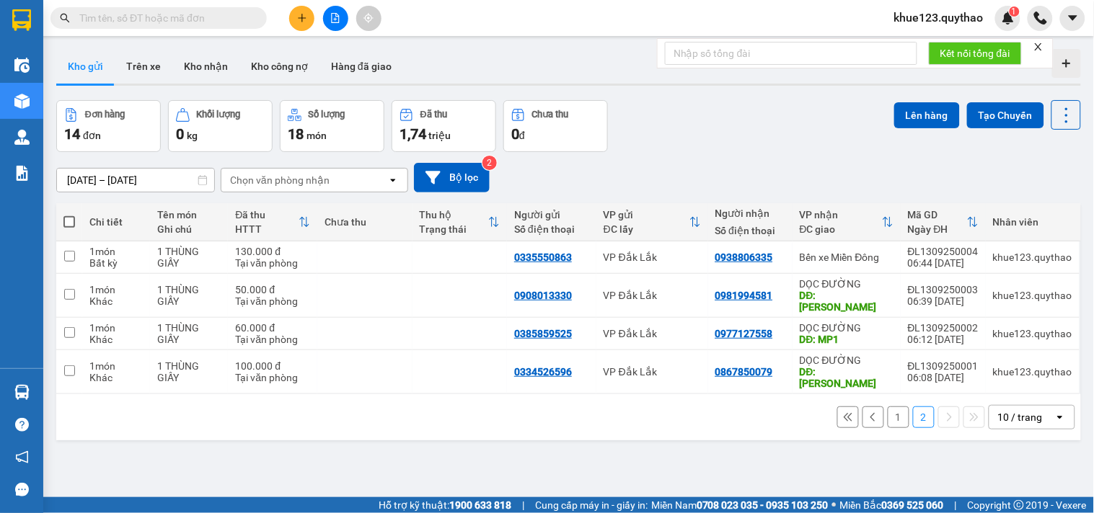
click at [890, 407] on button "1" at bounding box center [898, 418] width 22 height 22
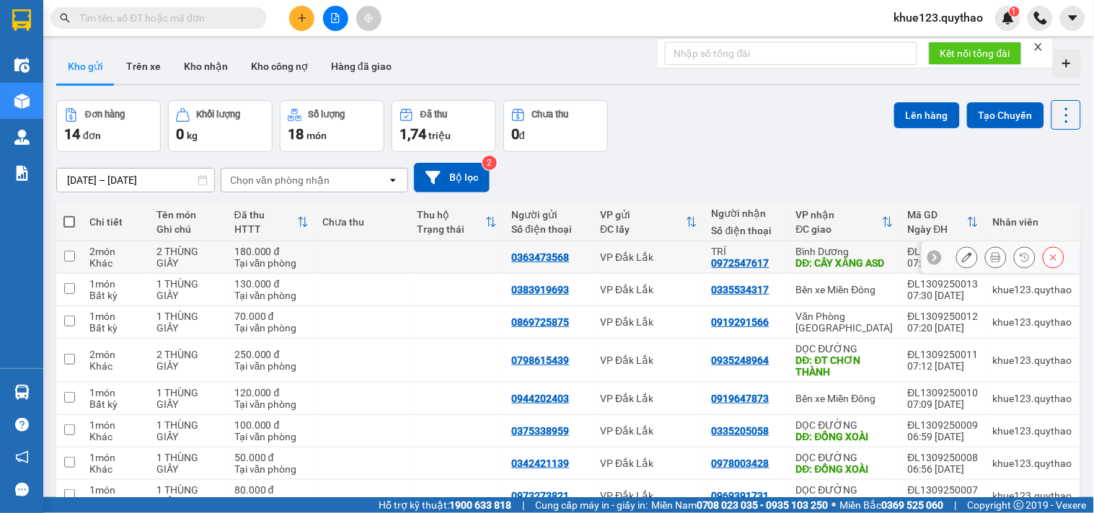
drag, startPoint x: 808, startPoint y: 277, endPoint x: 805, endPoint y: 284, distance: 7.8
click at [806, 269] on div "DĐ: CÂY XĂNG ASD" at bounding box center [844, 263] width 97 height 12
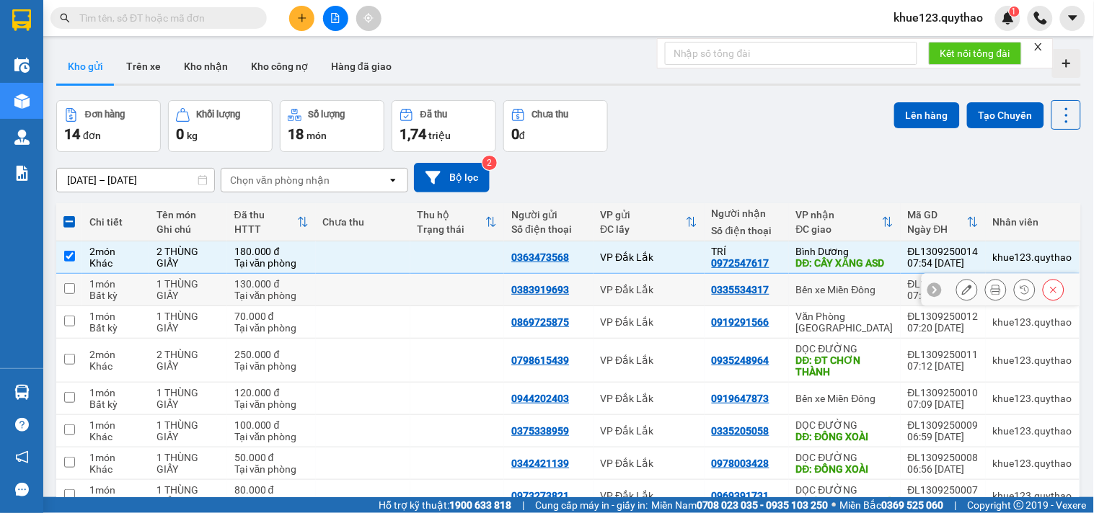
click at [806, 296] on div "Bến xe Miền Đông" at bounding box center [844, 290] width 97 height 12
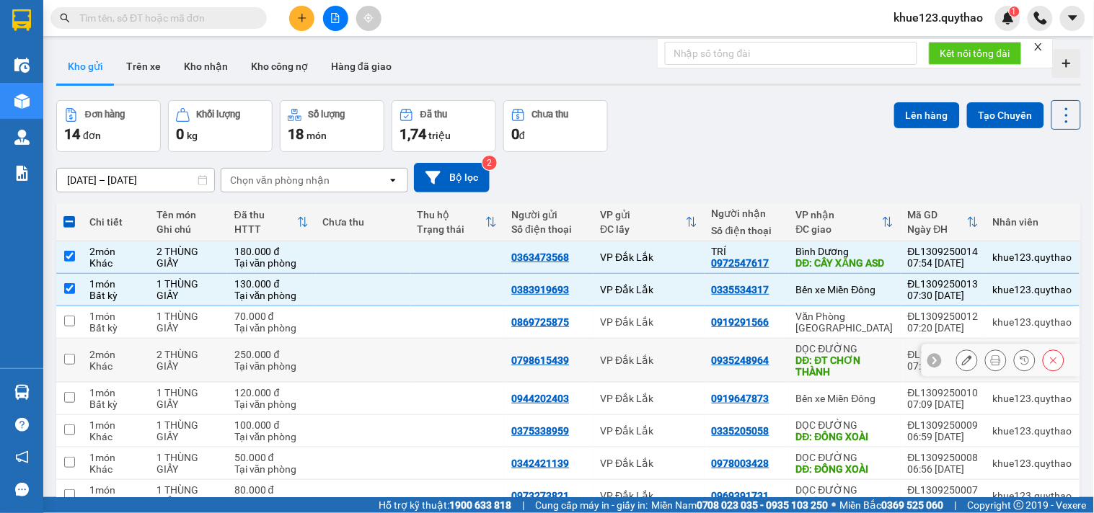
drag, startPoint x: 818, startPoint y: 376, endPoint x: 830, endPoint y: 360, distance: 20.5
click at [820, 373] on div "DĐ: ĐT CHƠN THÀNH" at bounding box center [844, 366] width 97 height 23
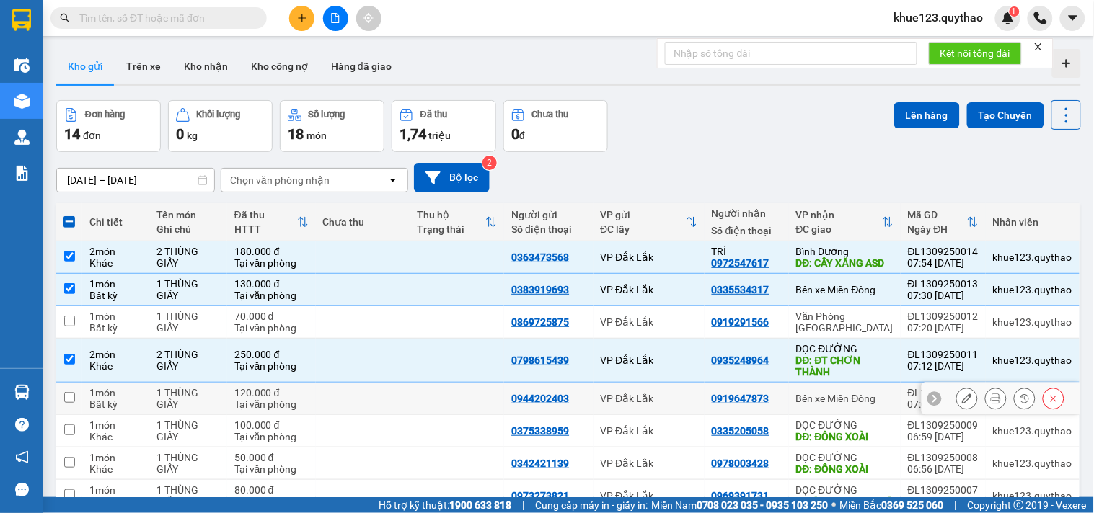
click at [810, 393] on div "Bến xe Miền Đông" at bounding box center [844, 399] width 97 height 12
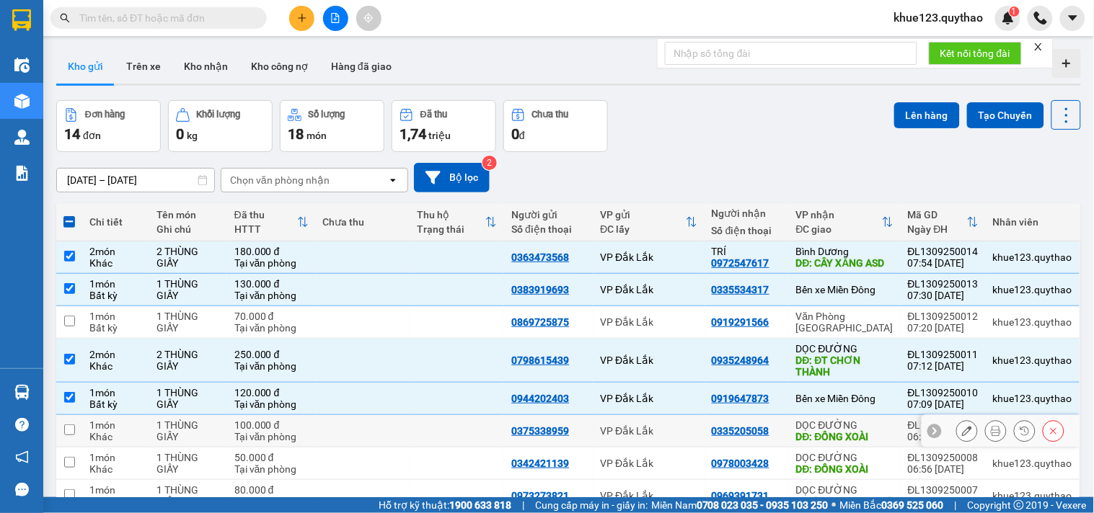
click at [820, 431] on div "DĐ: ĐỒNG XOÀI" at bounding box center [844, 437] width 97 height 12
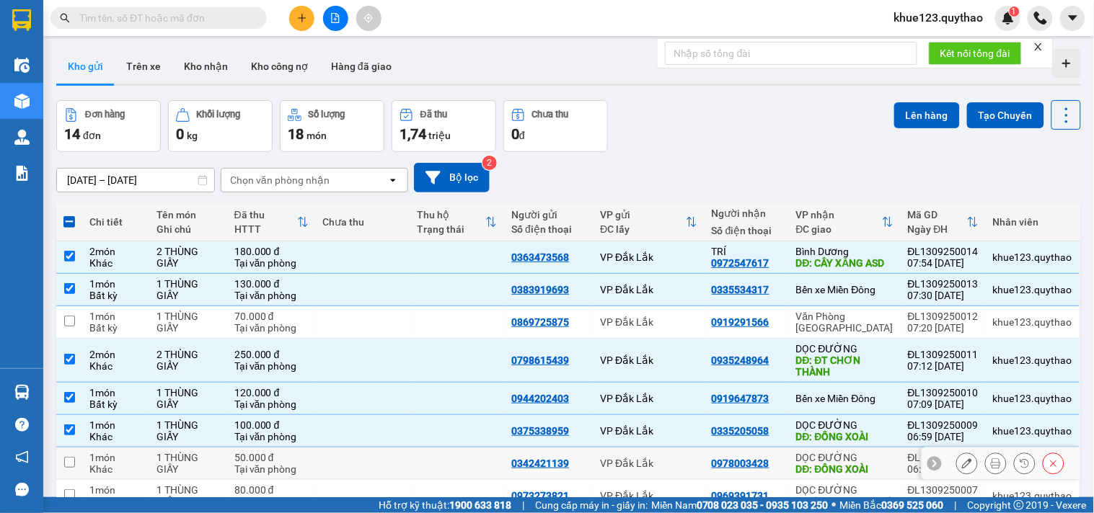
click at [816, 464] on div "DĐ: ĐỒNG XOÀI" at bounding box center [844, 470] width 97 height 12
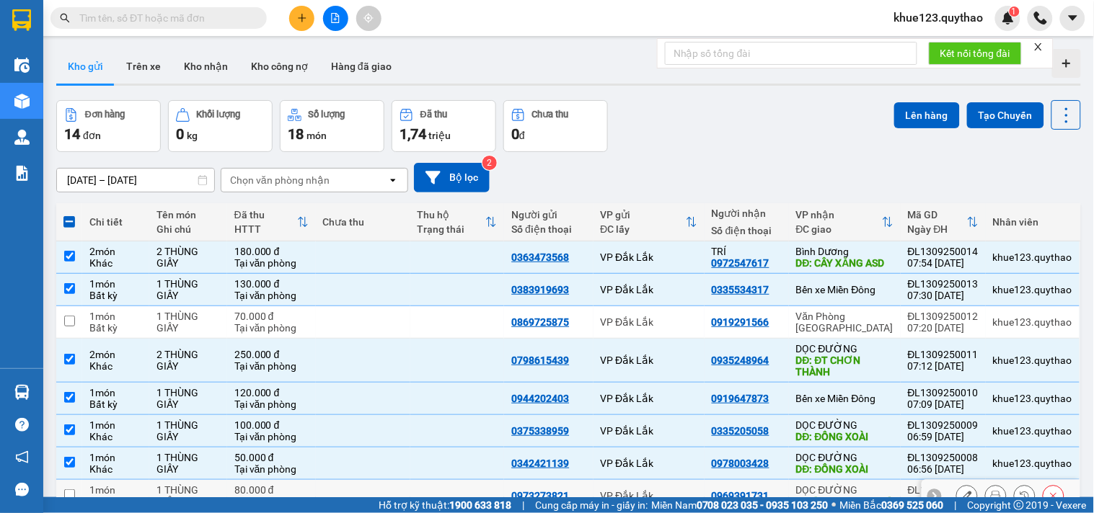
click at [819, 496] on div "DĐ: [PERSON_NAME]" at bounding box center [844, 502] width 97 height 12
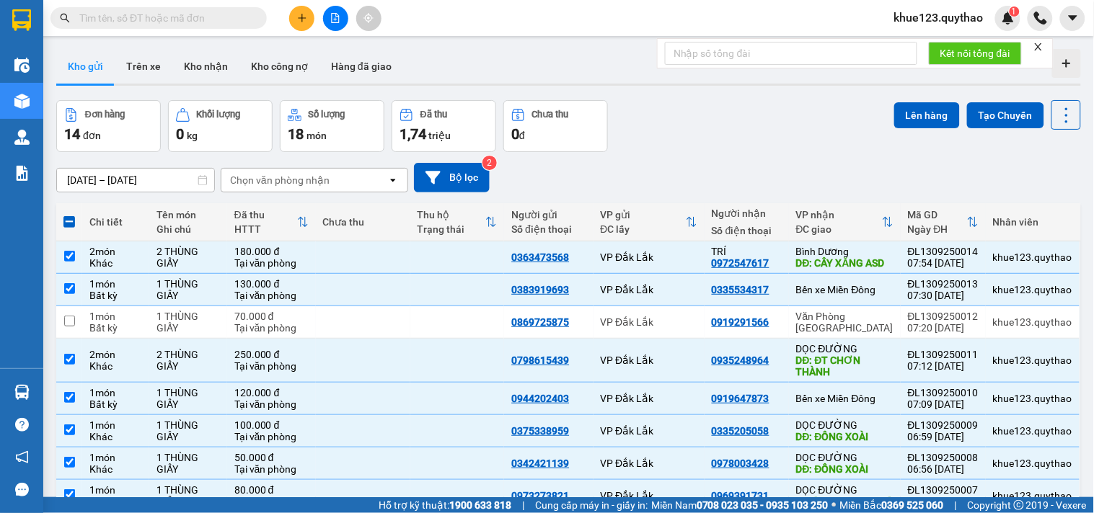
click at [917, 110] on button "Lên hàng" at bounding box center [927, 115] width 66 height 26
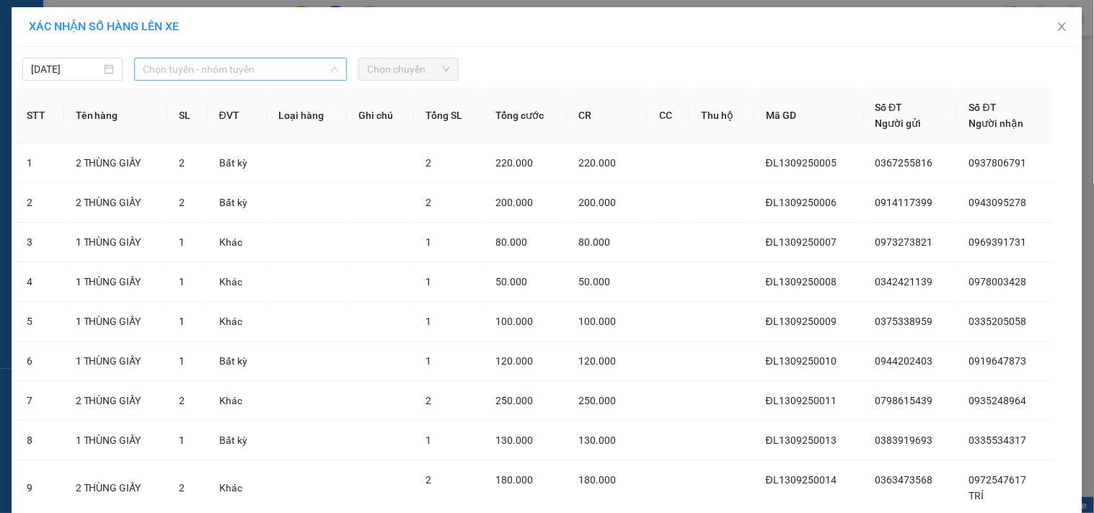
click at [221, 74] on span "Chọn tuyến - nhóm tuyến" at bounding box center [240, 69] width 195 height 22
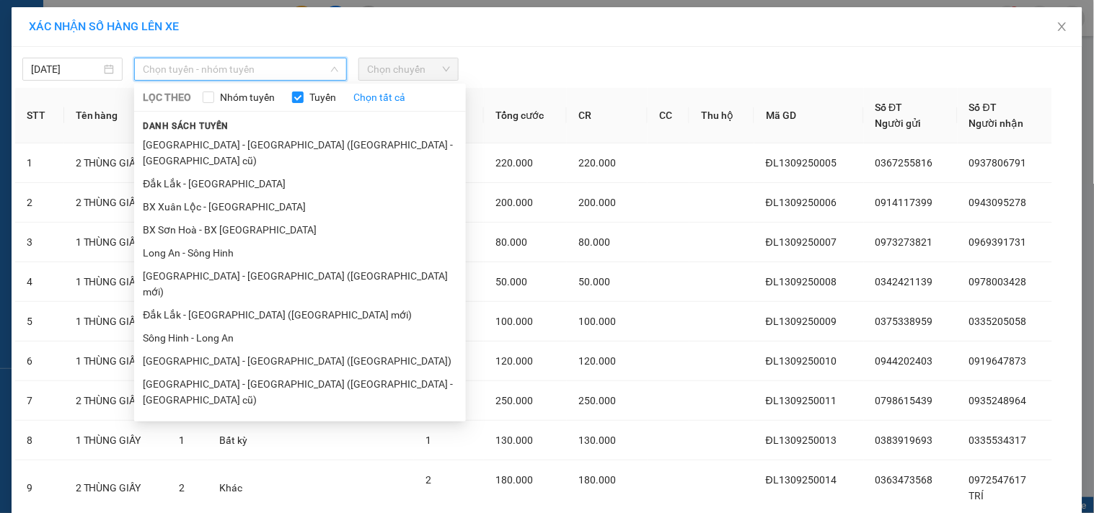
click at [222, 481] on li "Đắk Lắk - [GEOGRAPHIC_DATA] (T)" at bounding box center [300, 492] width 332 height 23
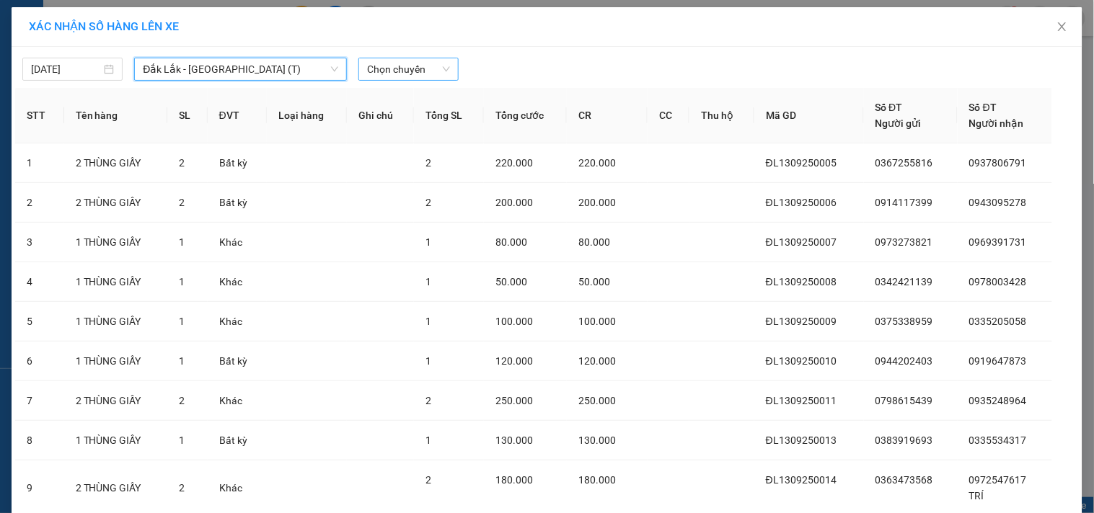
click at [409, 65] on span "Chọn chuyến" at bounding box center [408, 69] width 83 height 22
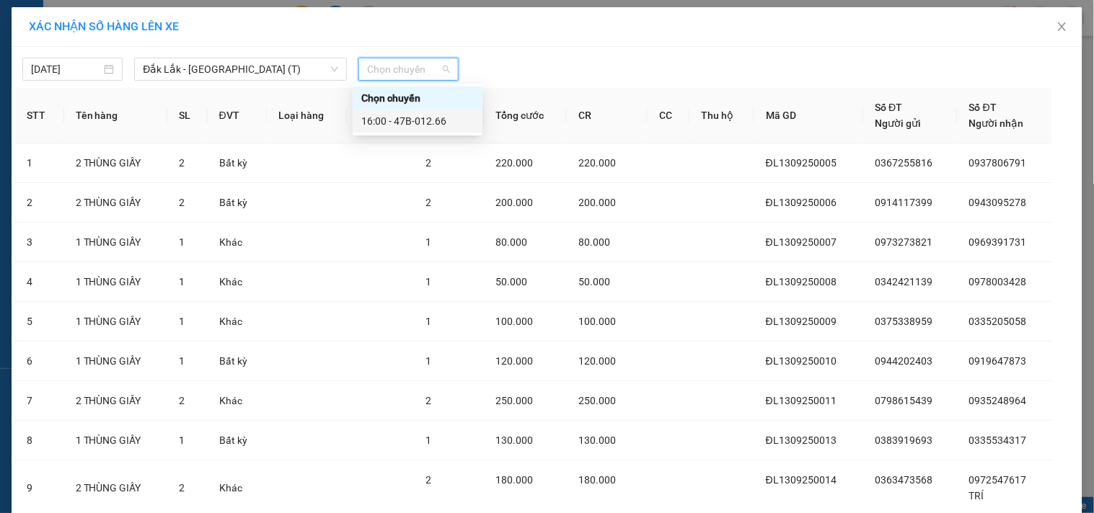
click at [433, 116] on div "16:00 - 47B-012.66" at bounding box center [417, 121] width 112 height 16
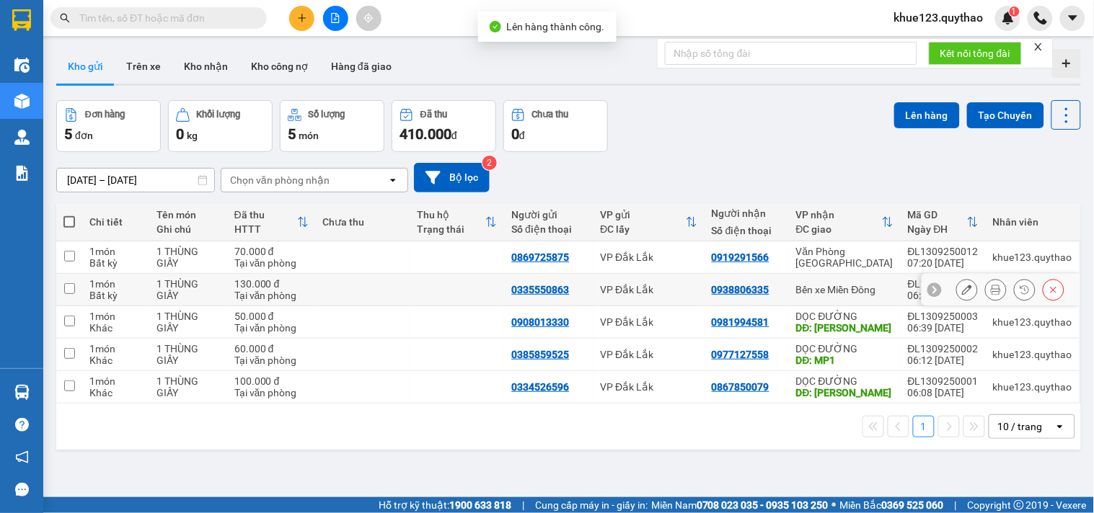
click at [842, 287] on div "Bến xe Miền Đông" at bounding box center [844, 290] width 97 height 12
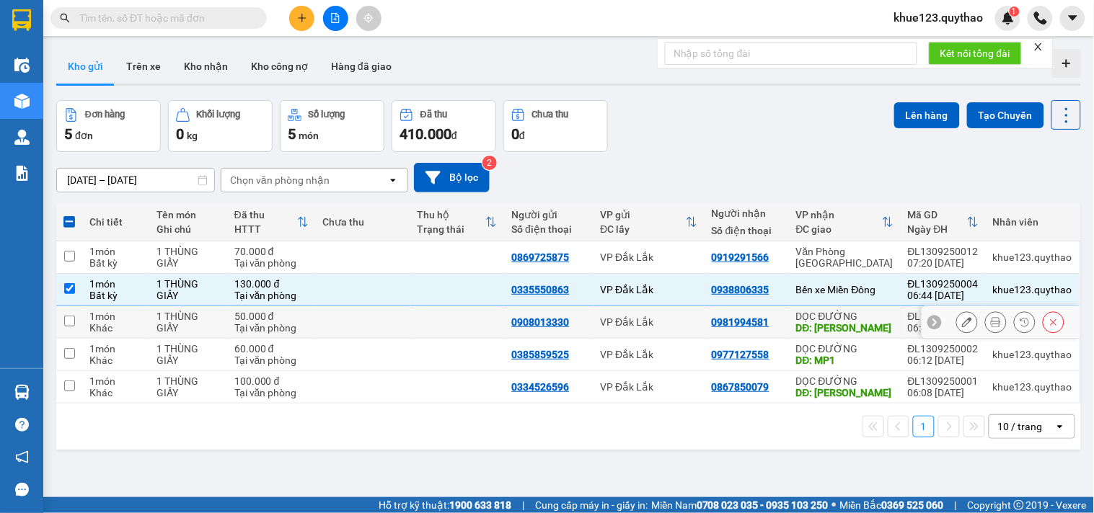
click at [856, 329] on div "DĐ: [PERSON_NAME]" at bounding box center [844, 328] width 97 height 12
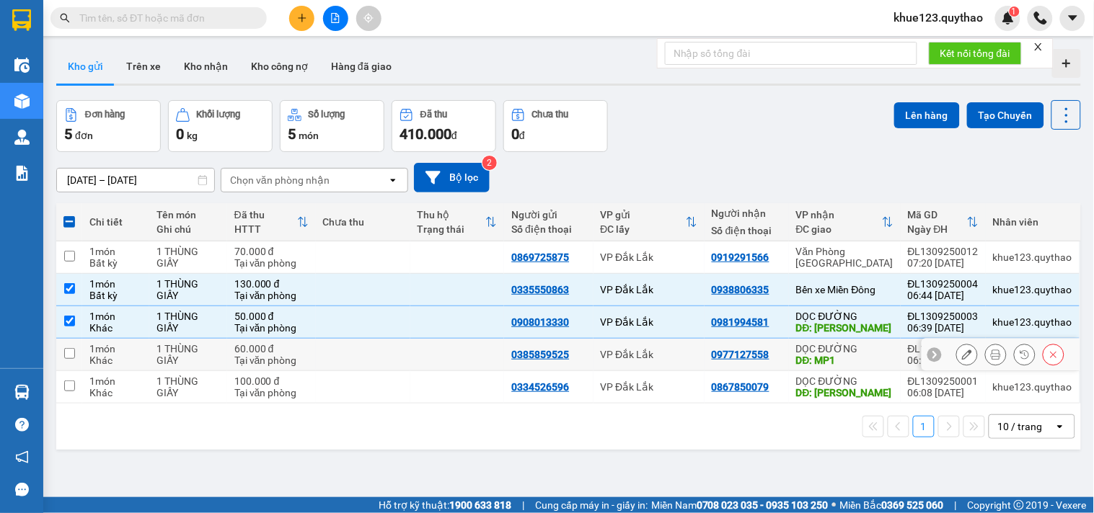
click at [841, 359] on div "DĐ: MP1" at bounding box center [844, 361] width 97 height 12
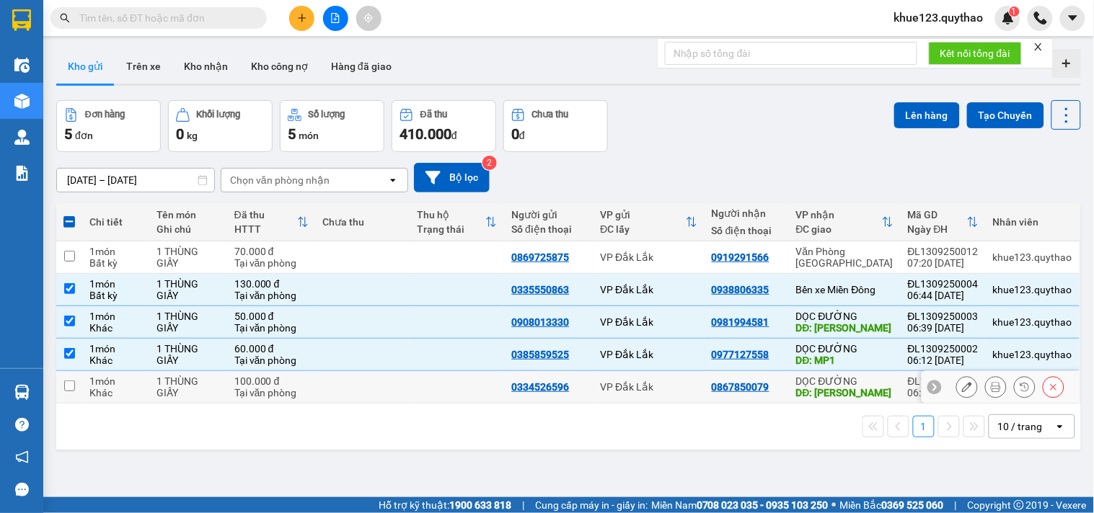
click at [840, 394] on div "DĐ: [PERSON_NAME]" at bounding box center [844, 393] width 97 height 12
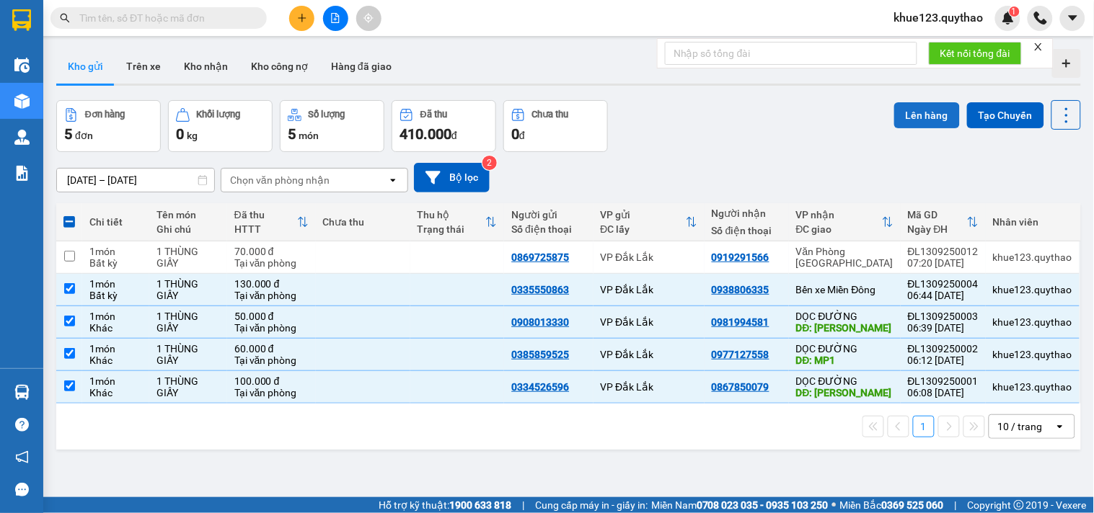
click at [909, 110] on button "Lên hàng" at bounding box center [927, 115] width 66 height 26
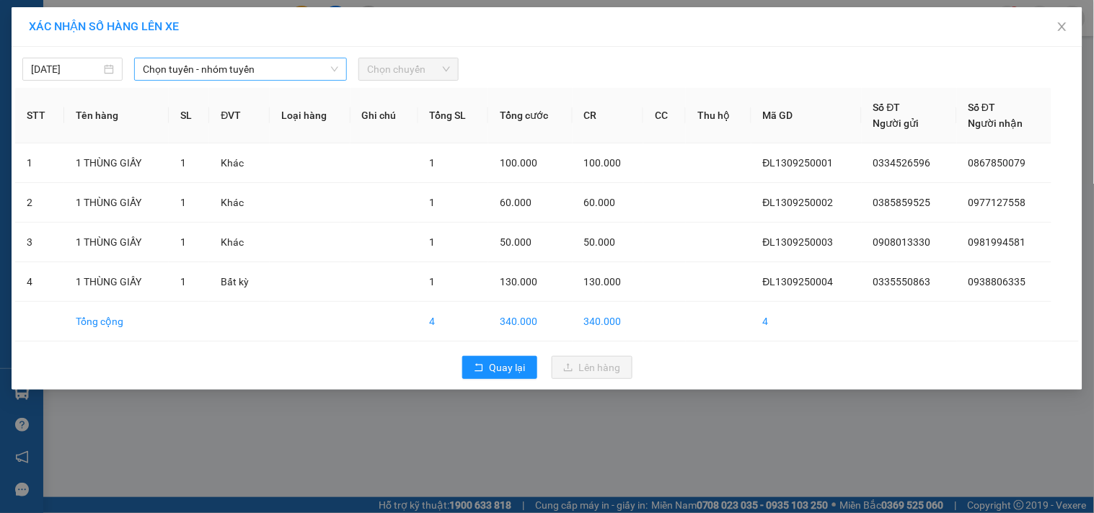
click at [214, 72] on span "Chọn tuyến - nhóm tuyến" at bounding box center [240, 69] width 195 height 22
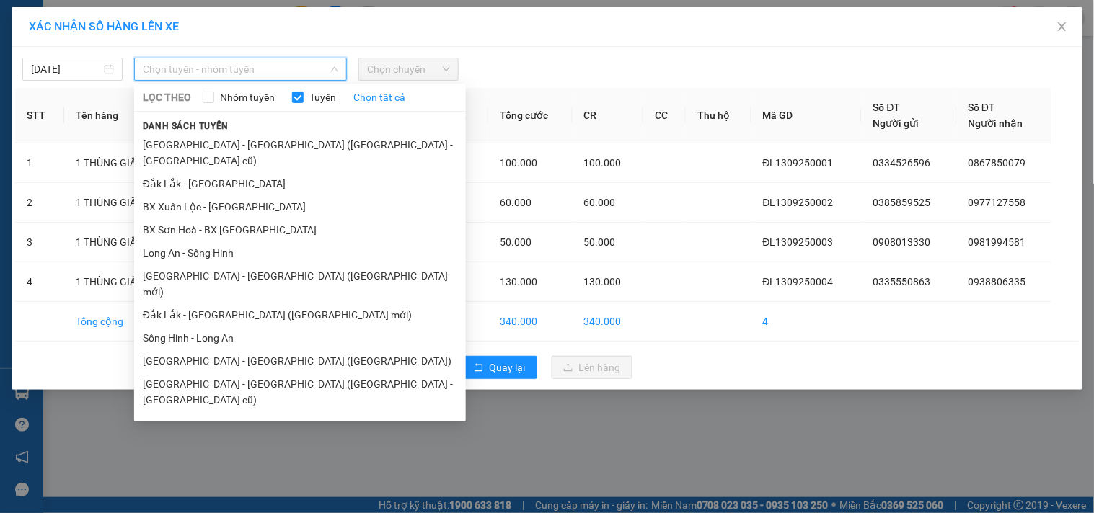
click at [223, 481] on li "Đắk Lắk - [GEOGRAPHIC_DATA] (T)" at bounding box center [300, 492] width 332 height 23
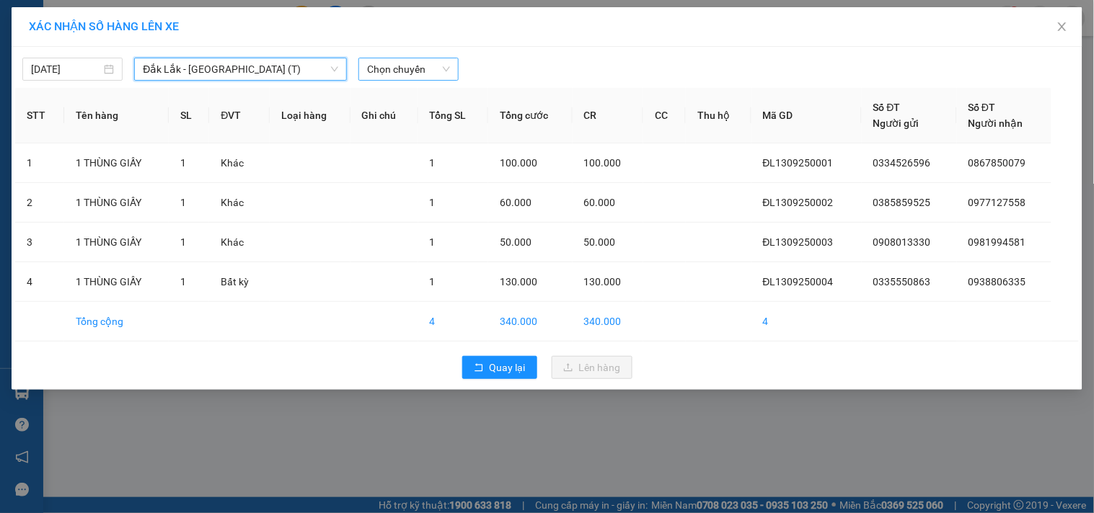
click at [431, 66] on span "Chọn chuyến" at bounding box center [408, 69] width 83 height 22
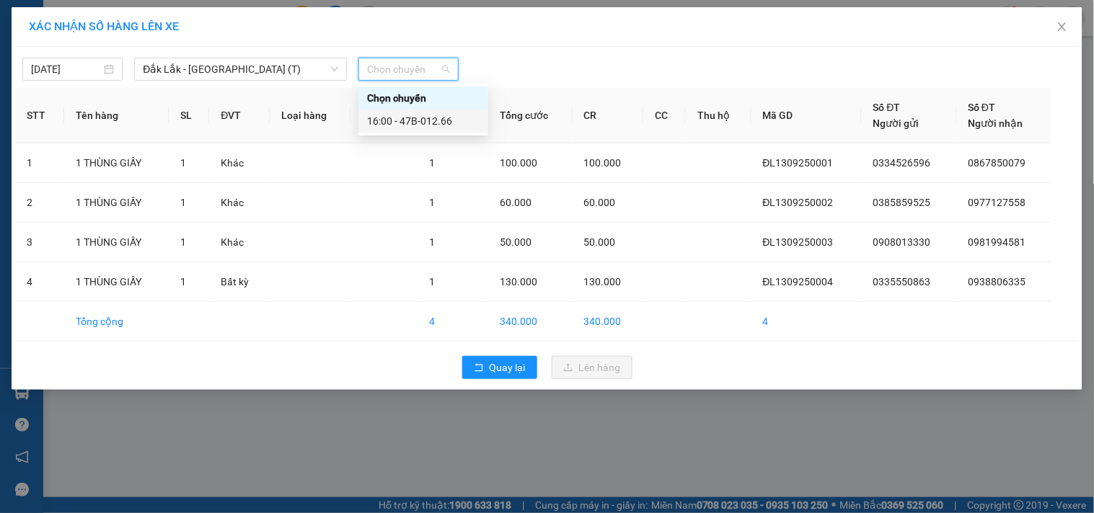
click at [440, 121] on div "16:00 - 47B-012.66" at bounding box center [423, 121] width 112 height 16
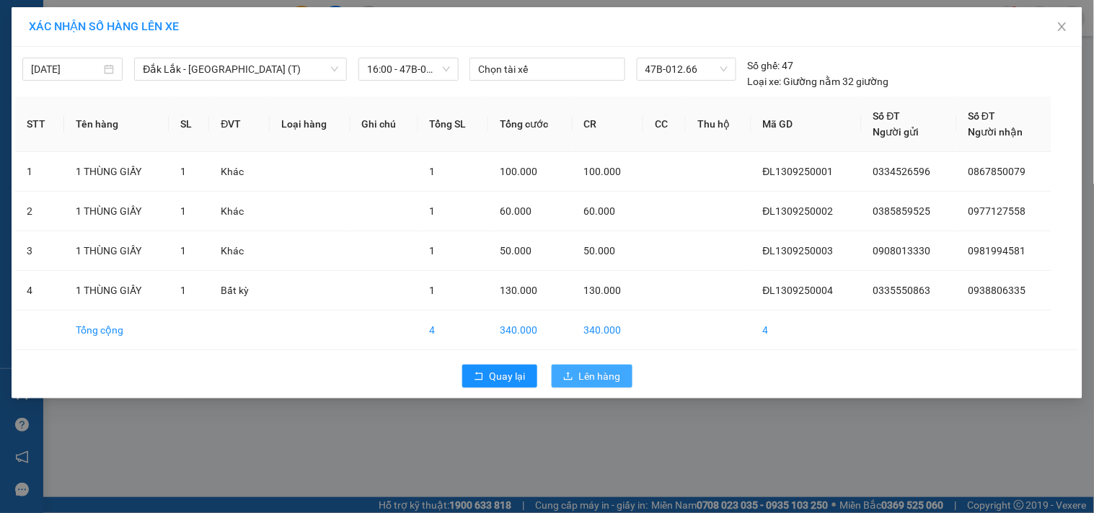
click at [580, 371] on span "Lên hàng" at bounding box center [600, 376] width 42 height 16
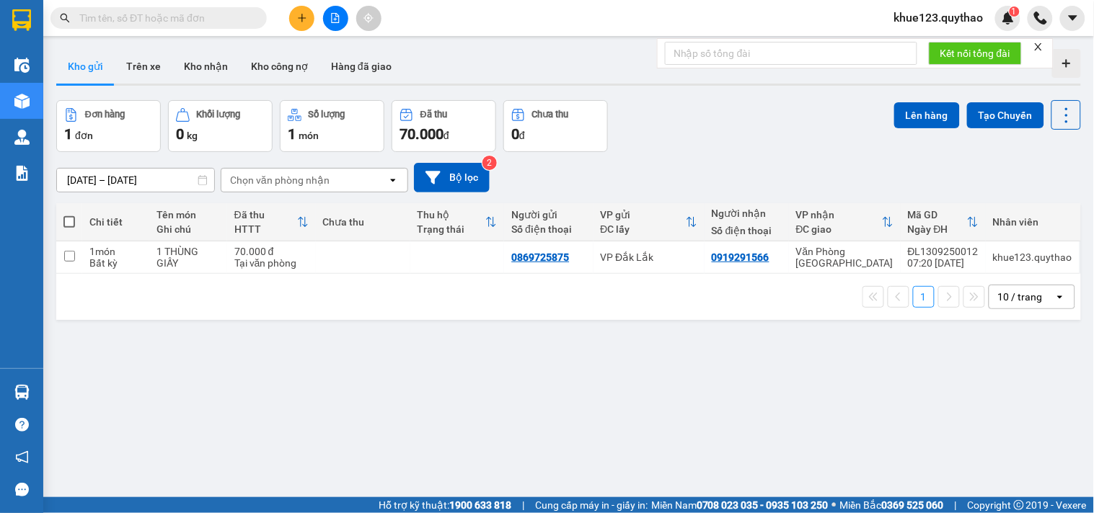
click at [337, 15] on icon "file-add" at bounding box center [336, 18] width 8 height 10
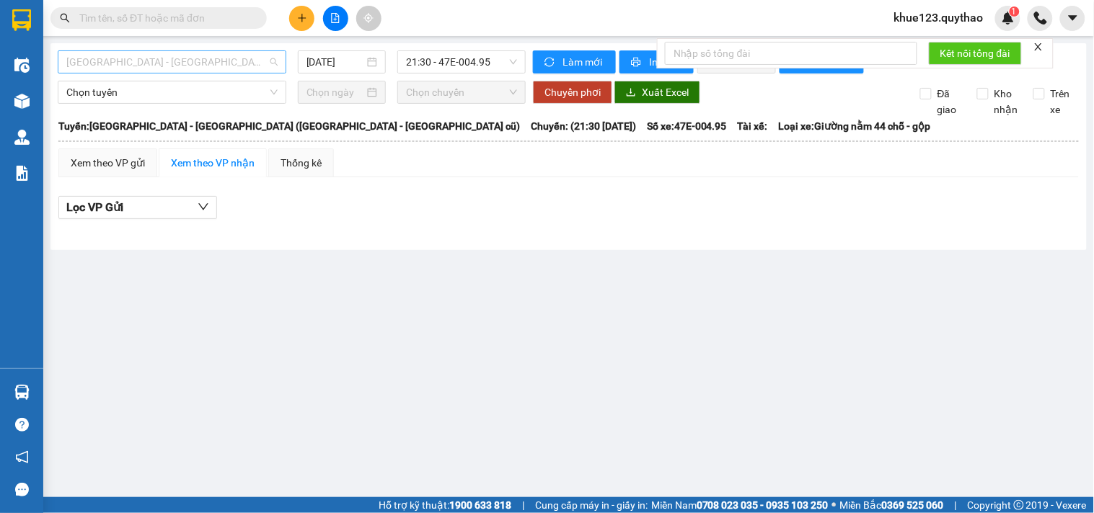
click at [229, 67] on span "[GEOGRAPHIC_DATA] - [GEOGRAPHIC_DATA] ([GEOGRAPHIC_DATA] - [GEOGRAPHIC_DATA] cũ)" at bounding box center [171, 62] width 211 height 22
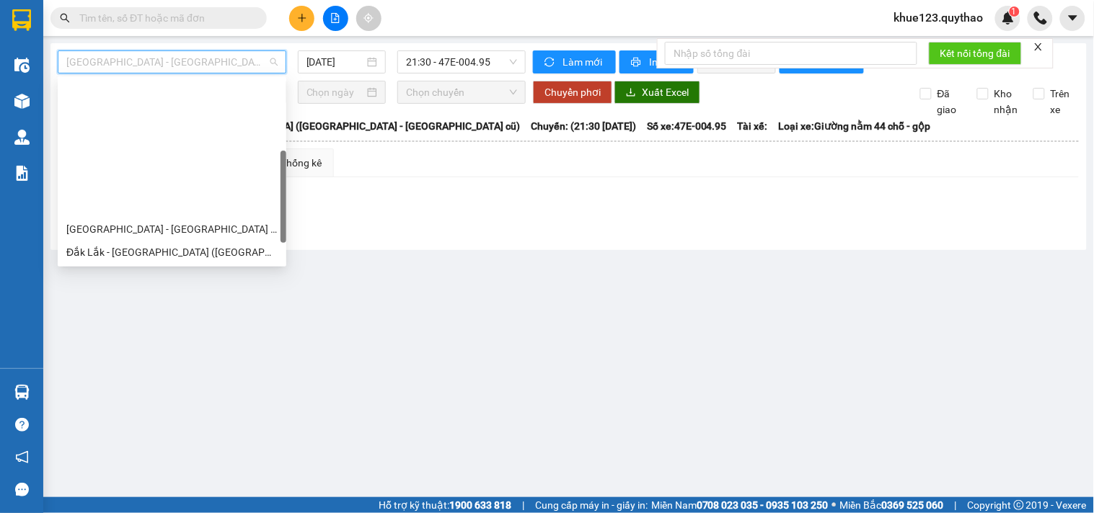
click at [137, 406] on div "Đắk Lắk - [GEOGRAPHIC_DATA] (T)" at bounding box center [171, 414] width 211 height 16
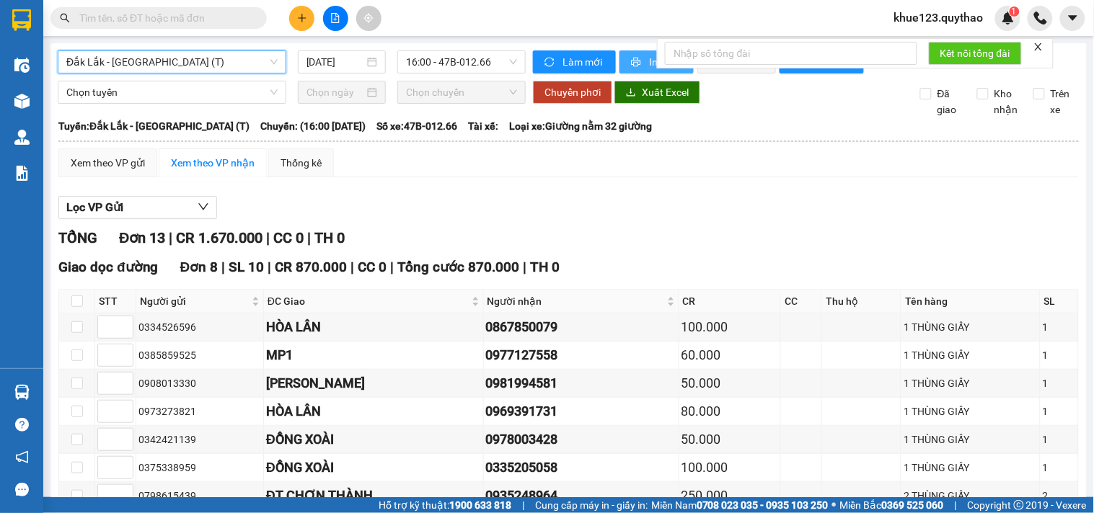
click at [640, 61] on button "In phơi" at bounding box center [656, 61] width 74 height 23
